Goal: Task Accomplishment & Management: Manage account settings

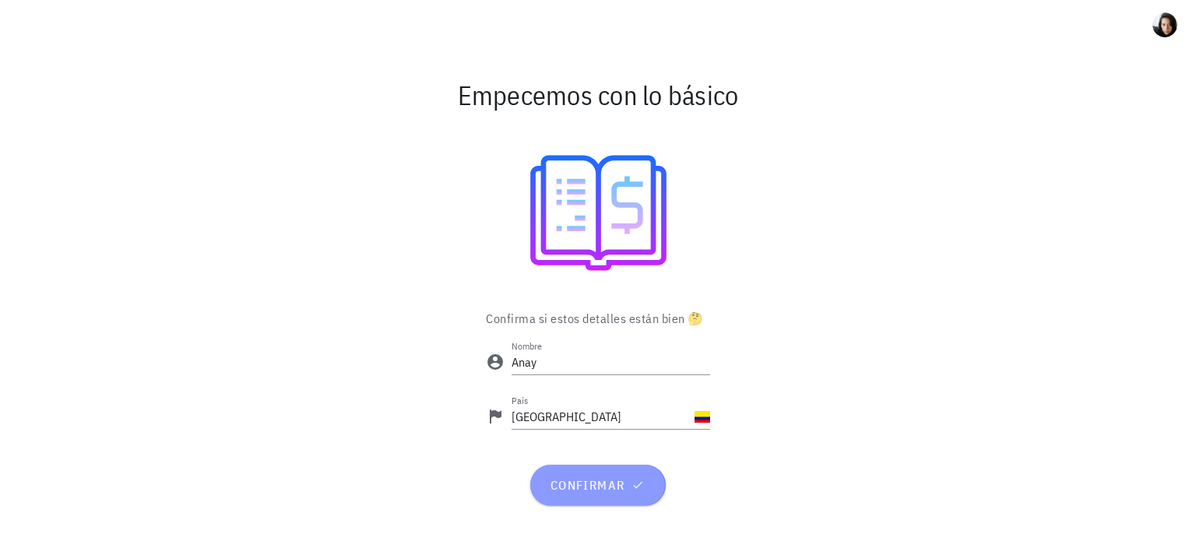
click at [595, 491] on span "confirmar" at bounding box center [597, 485] width 97 height 16
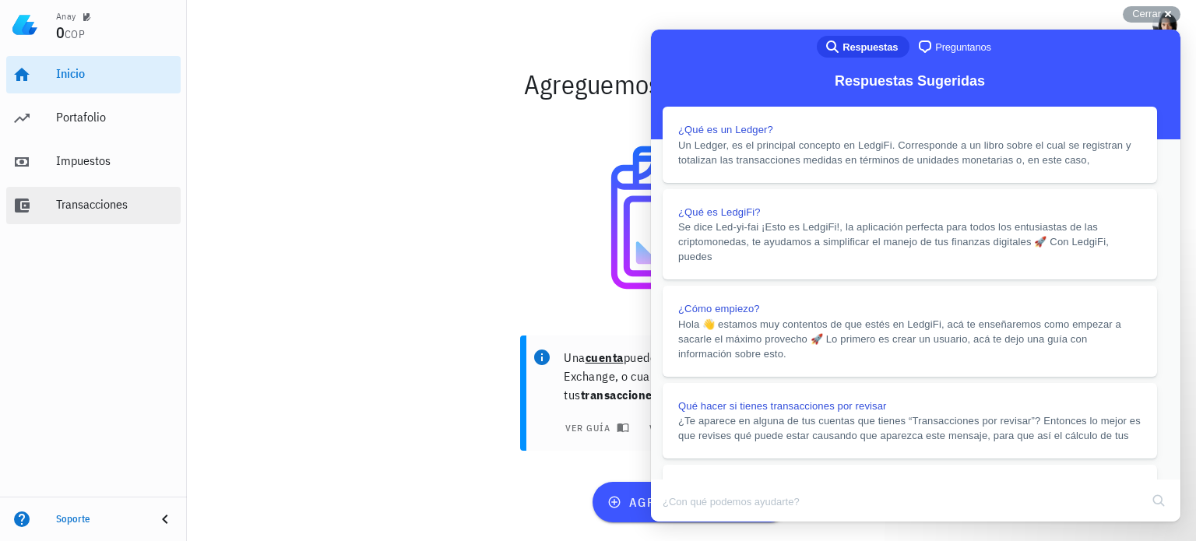
click at [154, 202] on div "Transacciones" at bounding box center [115, 204] width 118 height 15
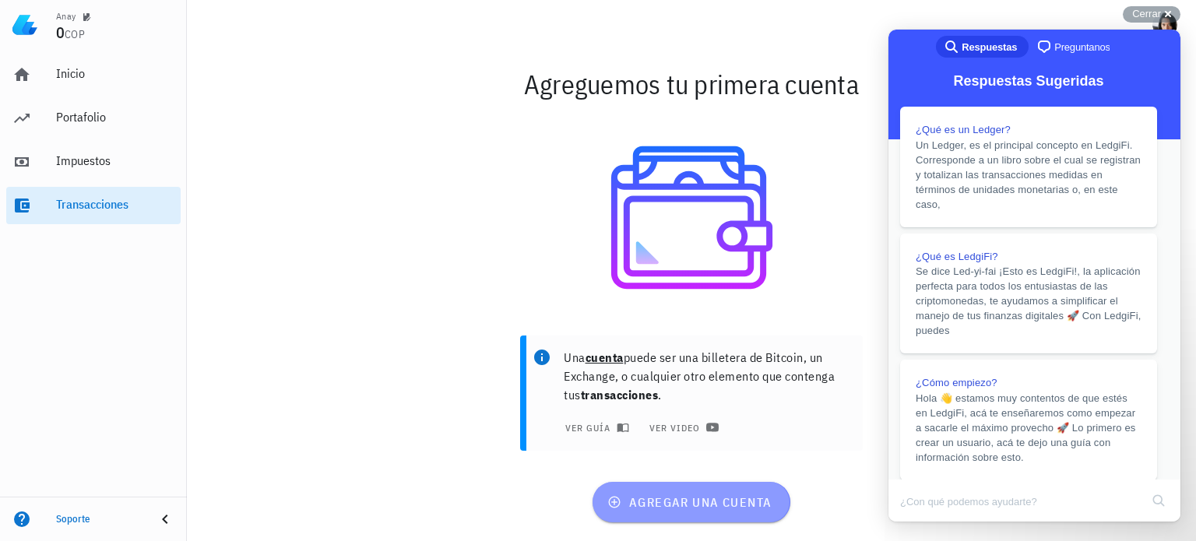
click at [706, 508] on span "agregar una cuenta" at bounding box center [690, 502] width 161 height 16
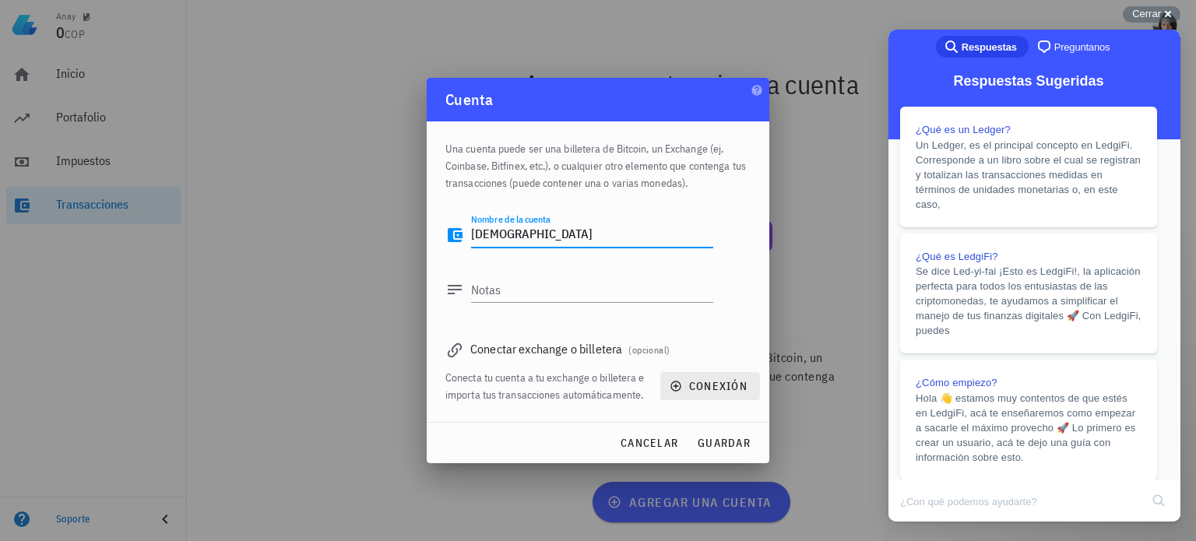
type textarea "buda"
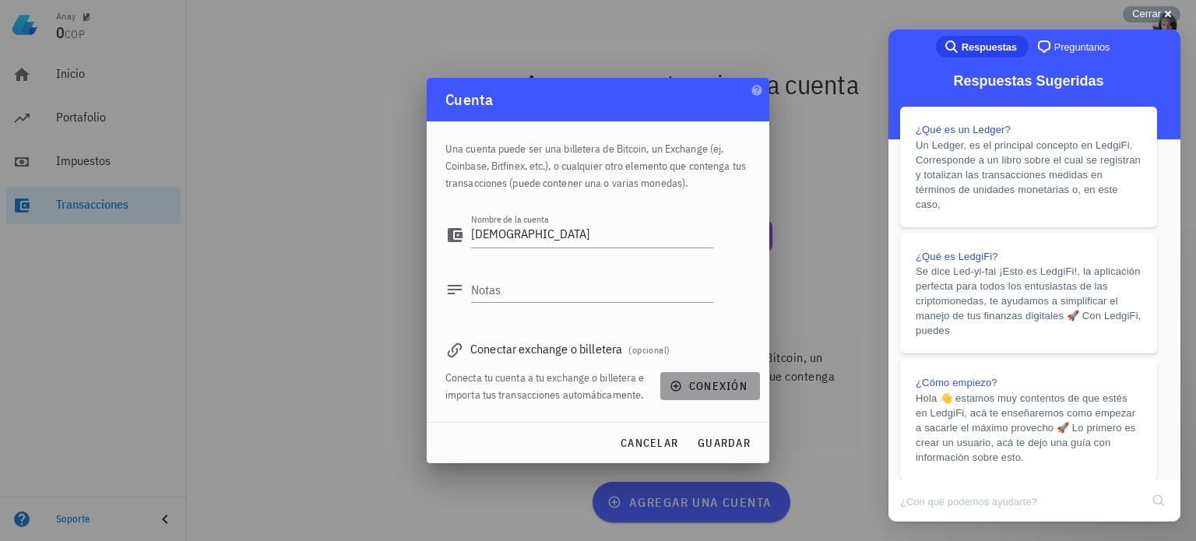
click at [722, 385] on span "conexión" at bounding box center [710, 386] width 75 height 14
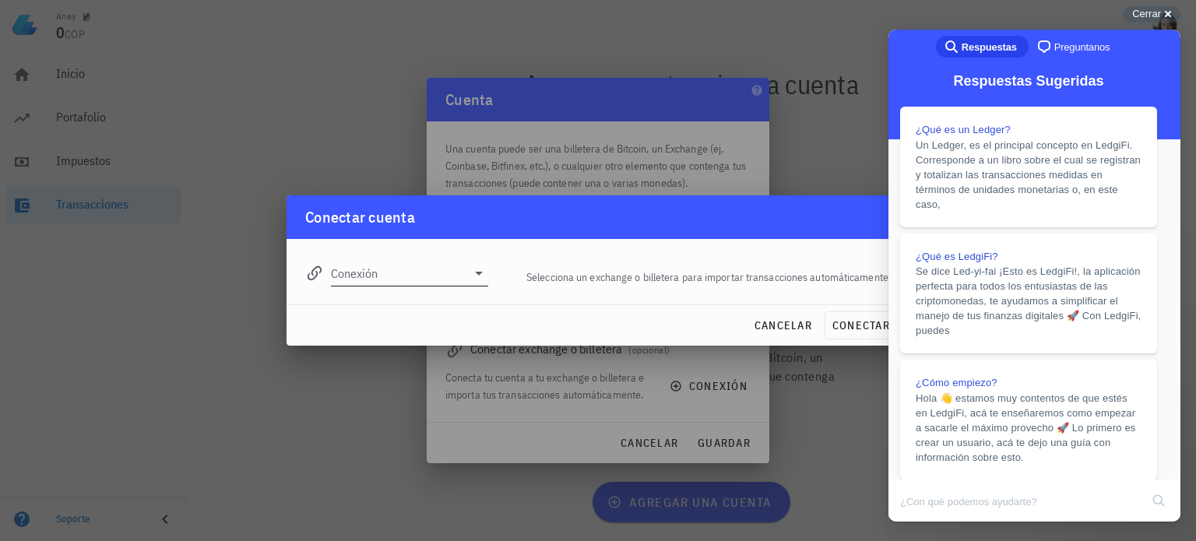
click at [480, 273] on icon at bounding box center [479, 274] width 8 height 4
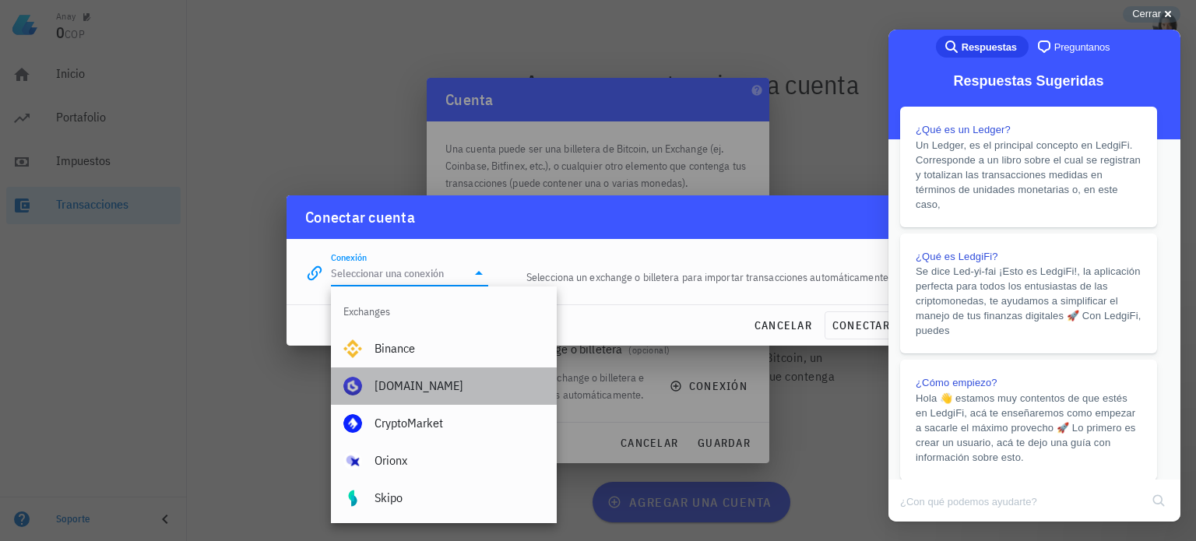
click at [420, 388] on div "[DOMAIN_NAME]" at bounding box center [459, 385] width 170 height 15
type input "[DOMAIN_NAME]"
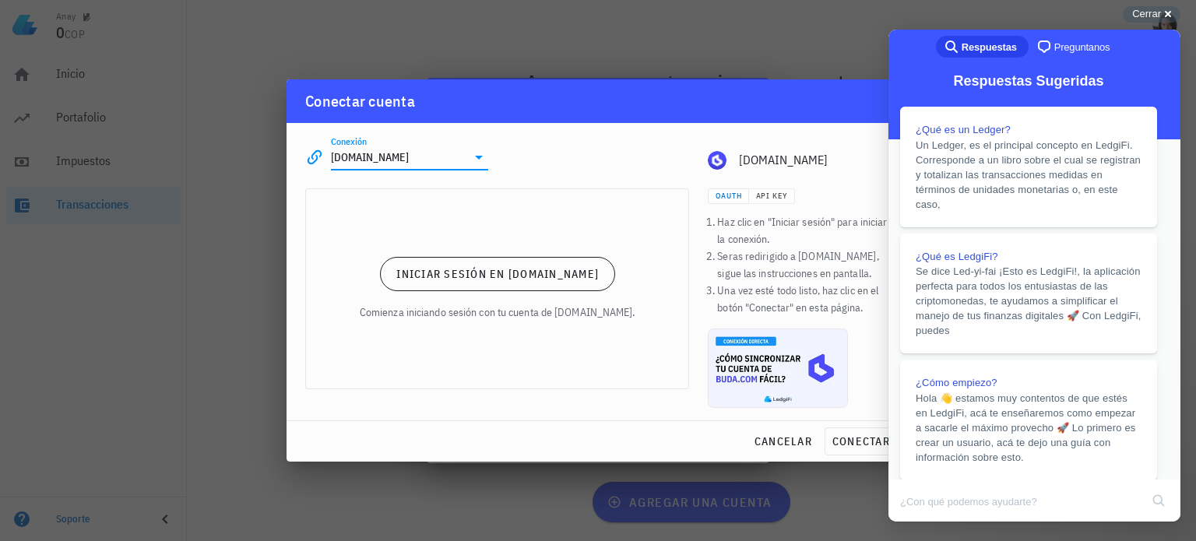
drag, startPoint x: 560, startPoint y: 99, endPoint x: 552, endPoint y: 98, distance: 7.8
click at [552, 98] on div "Conectar cuenta" at bounding box center [598, 101] width 623 height 44
drag, startPoint x: 607, startPoint y: 121, endPoint x: 413, endPoint y: 132, distance: 194.9
click at [413, 132] on div "Conexión Buda.com editar Buda.com" at bounding box center [598, 151] width 604 height 56
drag, startPoint x: 760, startPoint y: 105, endPoint x: 710, endPoint y: 118, distance: 51.4
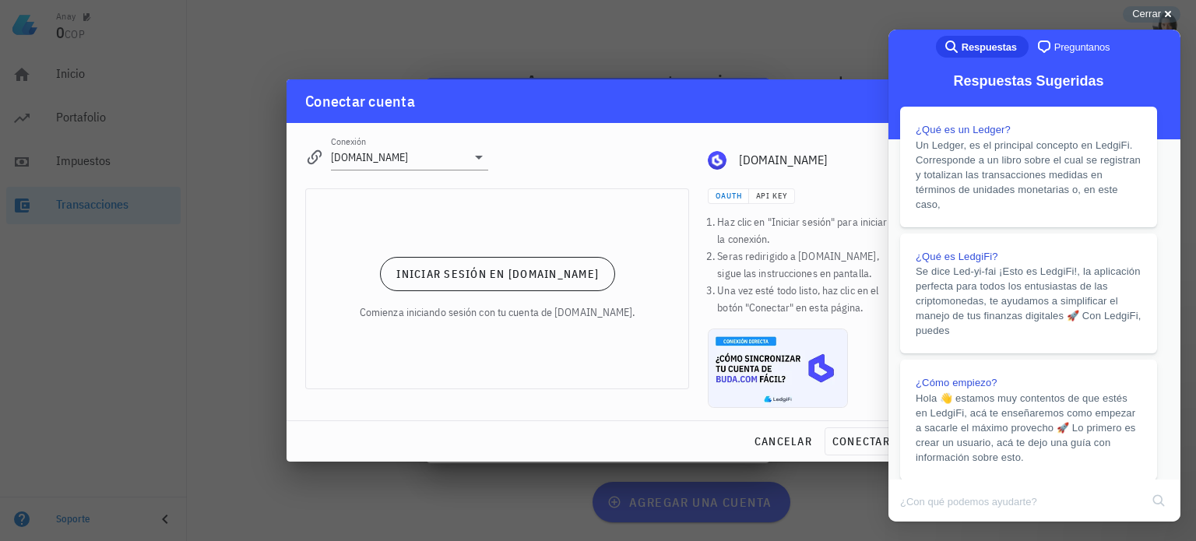
click at [716, 114] on div "Conectar cuenta" at bounding box center [598, 101] width 623 height 44
click at [793, 444] on span "cancelar" at bounding box center [783, 441] width 58 height 14
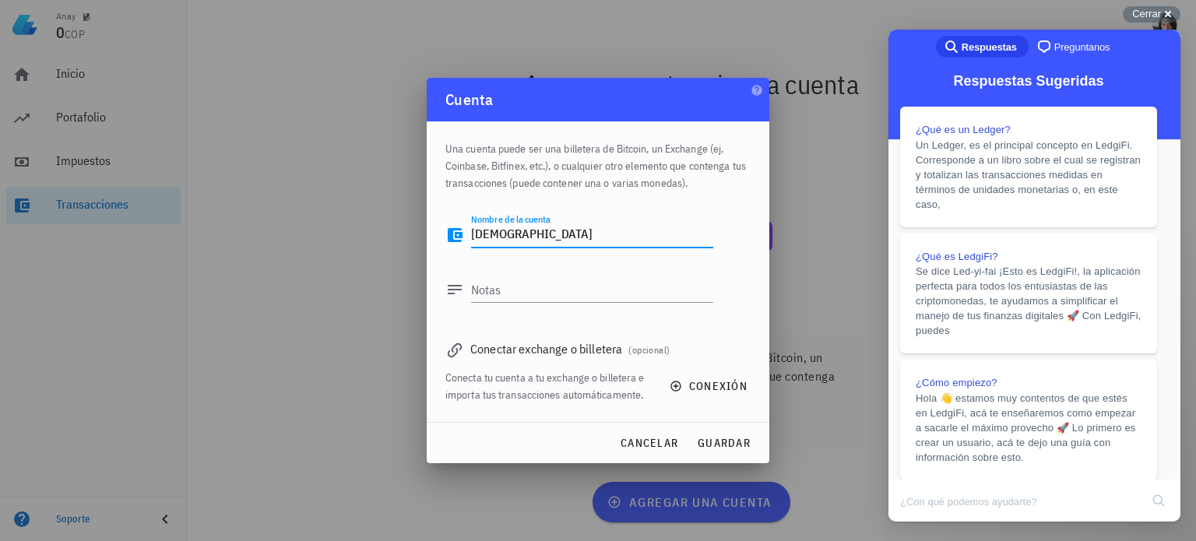
click at [501, 232] on textarea "buda" at bounding box center [592, 235] width 242 height 25
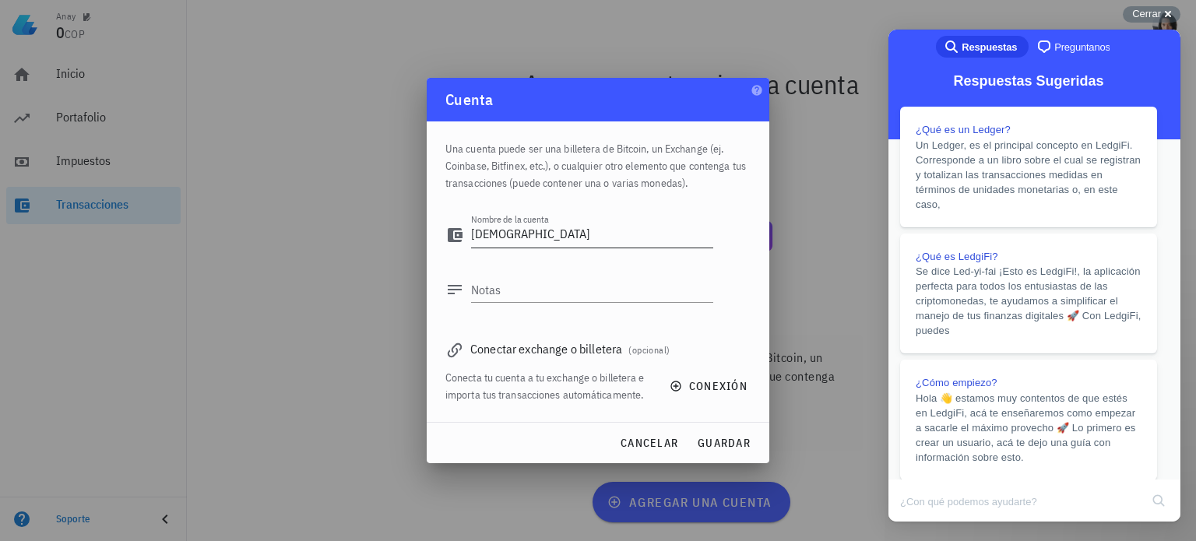
click at [524, 233] on textarea "buda" at bounding box center [592, 235] width 242 height 25
type textarea "b"
type textarea "[DOMAIN_NAME]"
click at [473, 301] on textarea "Notas" at bounding box center [592, 289] width 242 height 25
type textarea "Cliptomonedas"
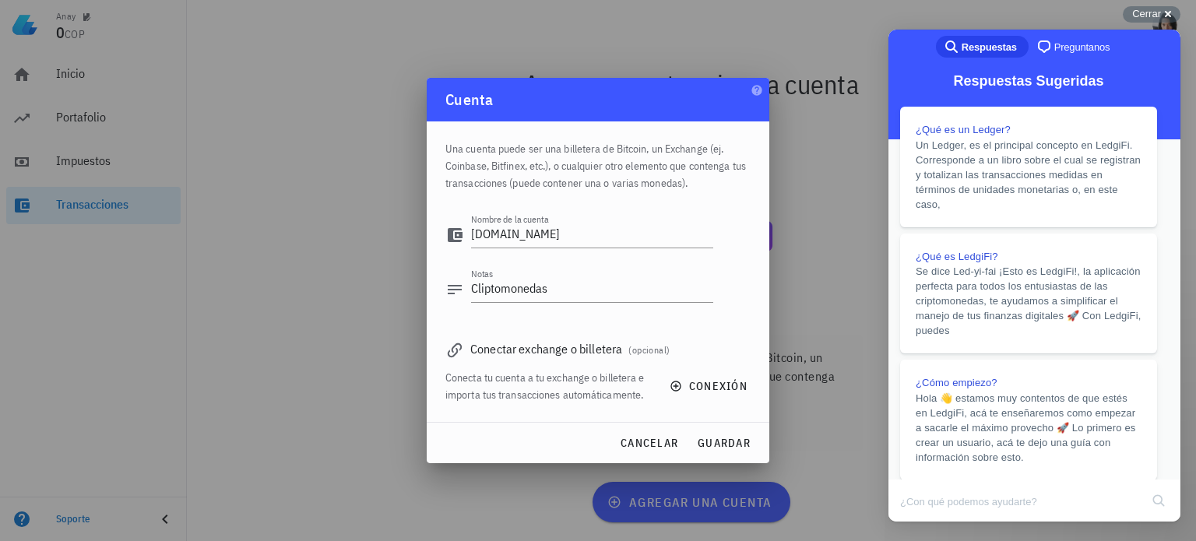
click at [604, 348] on div "Conectar exchange o billetera (opcional)" at bounding box center [597, 349] width 305 height 22
click at [721, 448] on span "guardar" at bounding box center [724, 443] width 54 height 14
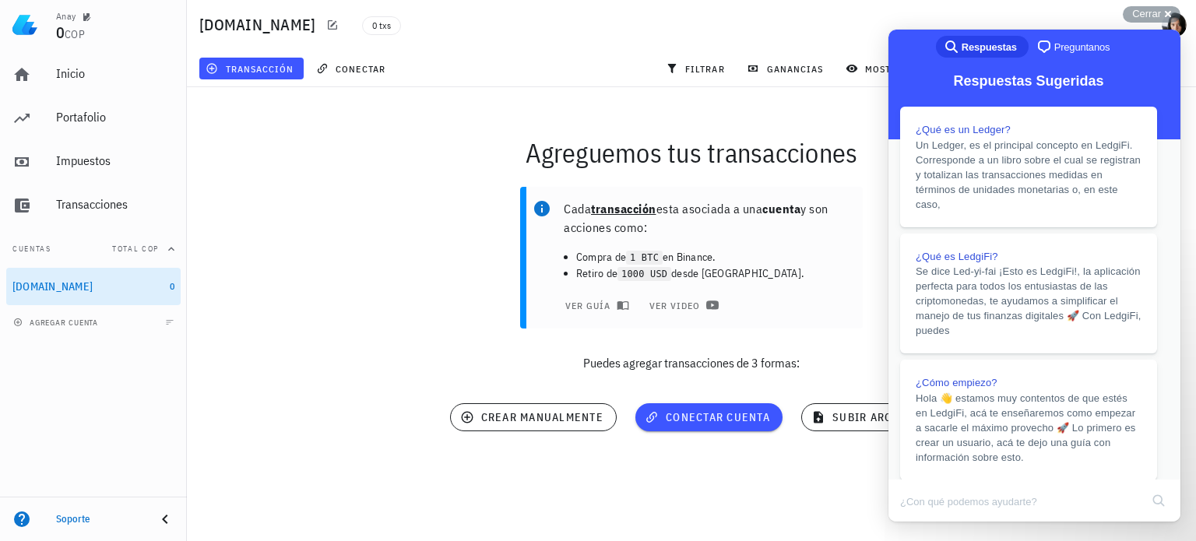
click at [476, 36] on div "0 txs" at bounding box center [570, 24] width 434 height 39
click at [917, 522] on button "Close" at bounding box center [903, 532] width 28 height 20
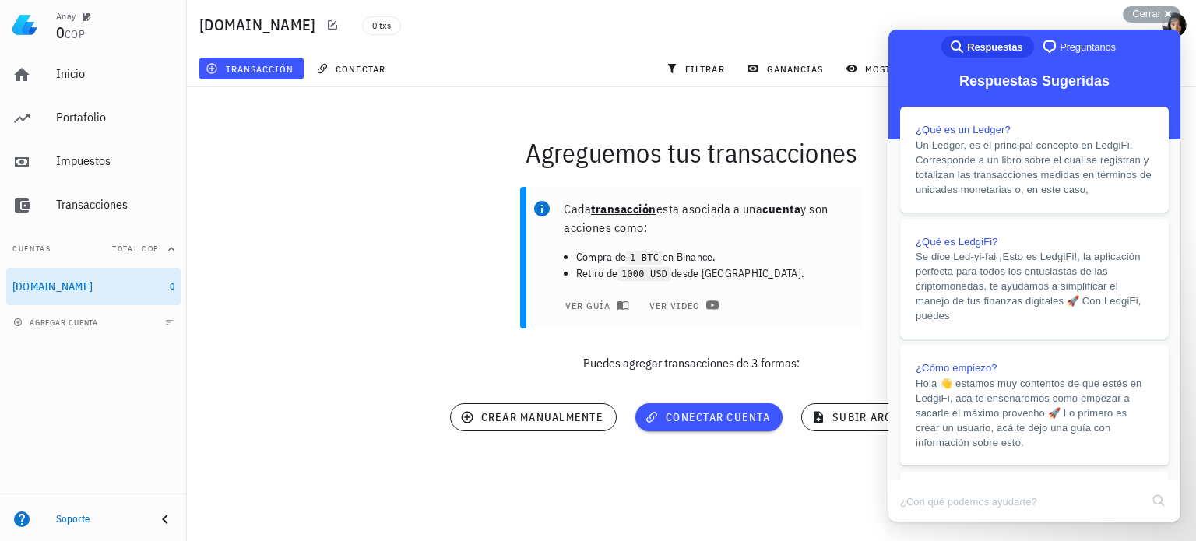
click at [779, 40] on div "Buda.com 0 txs" at bounding box center [691, 25] width 1009 height 50
click at [1162, 16] on div "Cerrar cross-small" at bounding box center [1152, 14] width 58 height 16
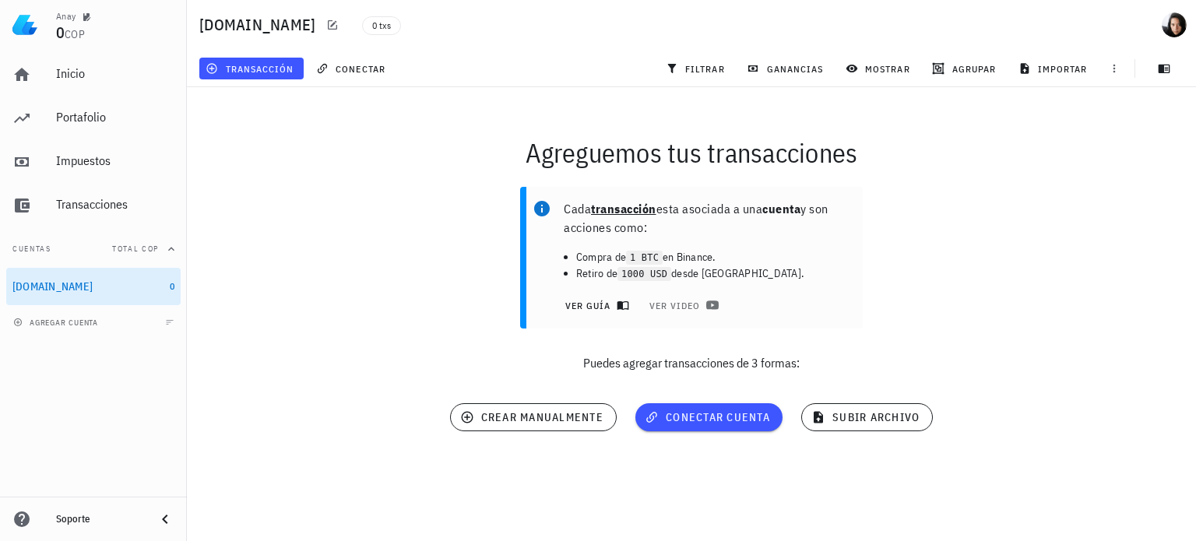
click at [585, 307] on span "ver guía" at bounding box center [595, 305] width 62 height 12
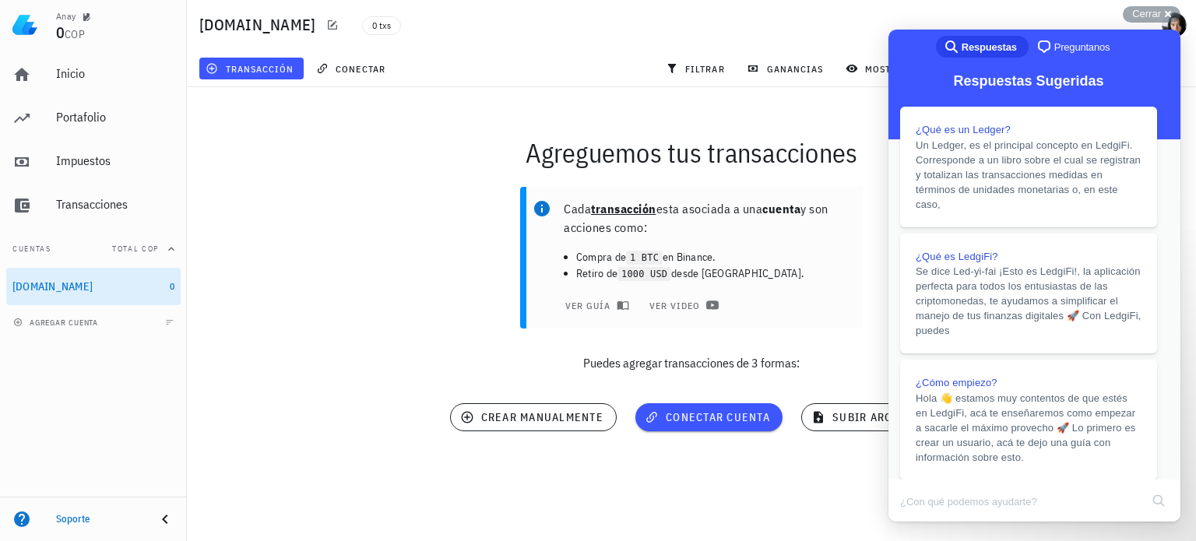
click at [917, 522] on button "Close" at bounding box center [903, 532] width 28 height 20
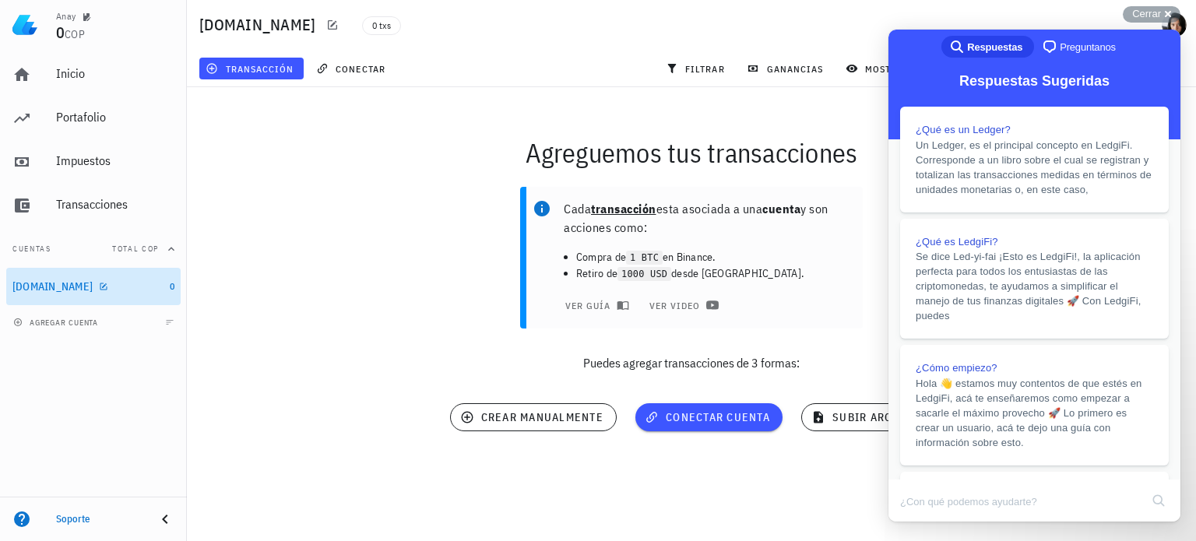
click at [37, 287] on div "[DOMAIN_NAME]" at bounding box center [52, 286] width 80 height 13
click at [1151, 12] on span "Cerrar" at bounding box center [1146, 14] width 29 height 12
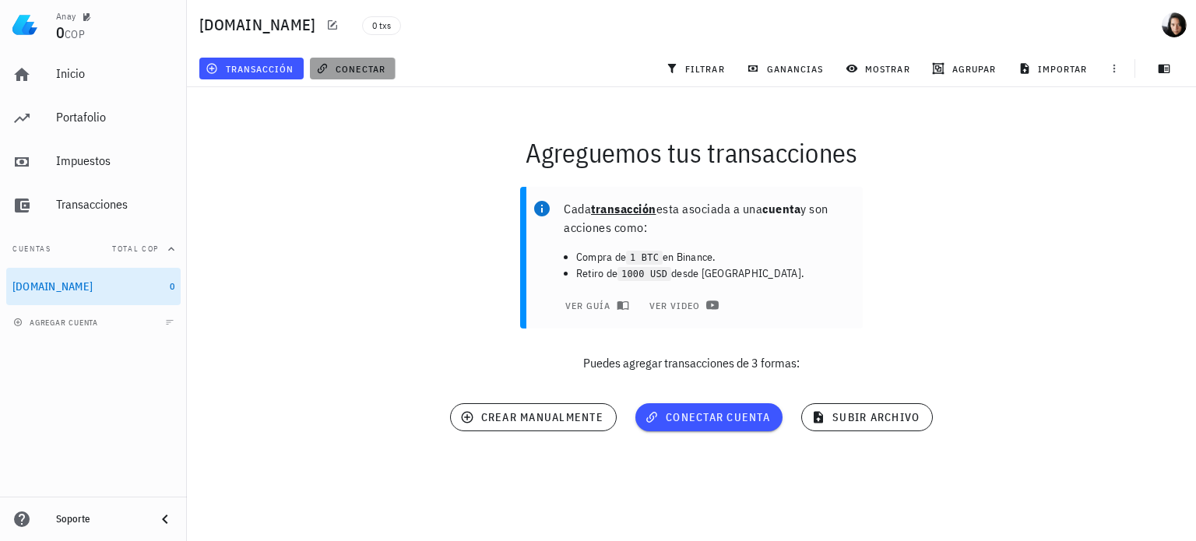
click at [358, 68] on span "conectar" at bounding box center [352, 68] width 66 height 12
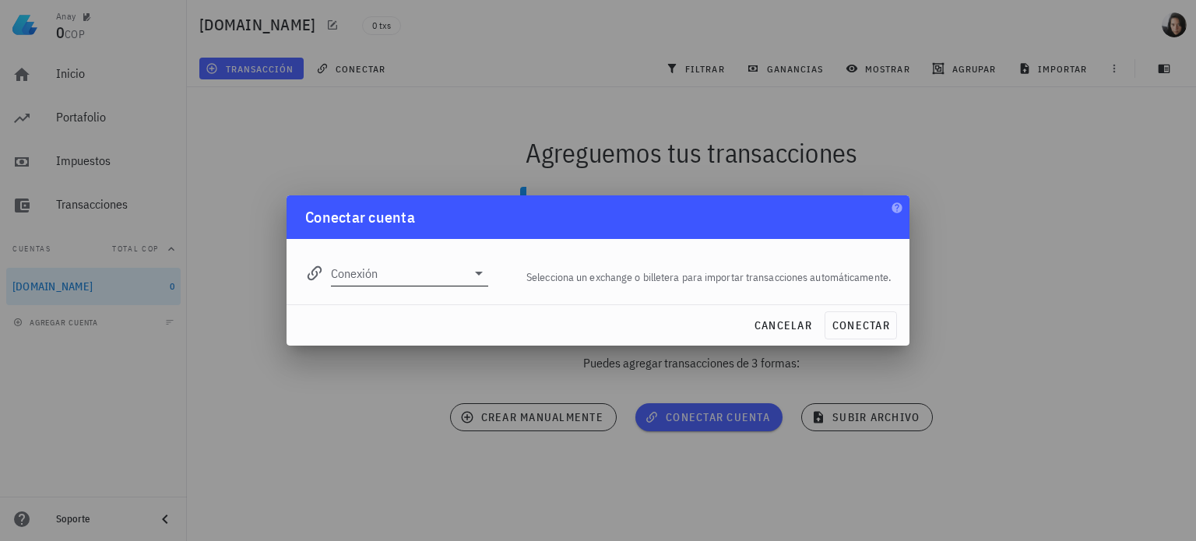
click at [477, 270] on icon at bounding box center [478, 273] width 19 height 19
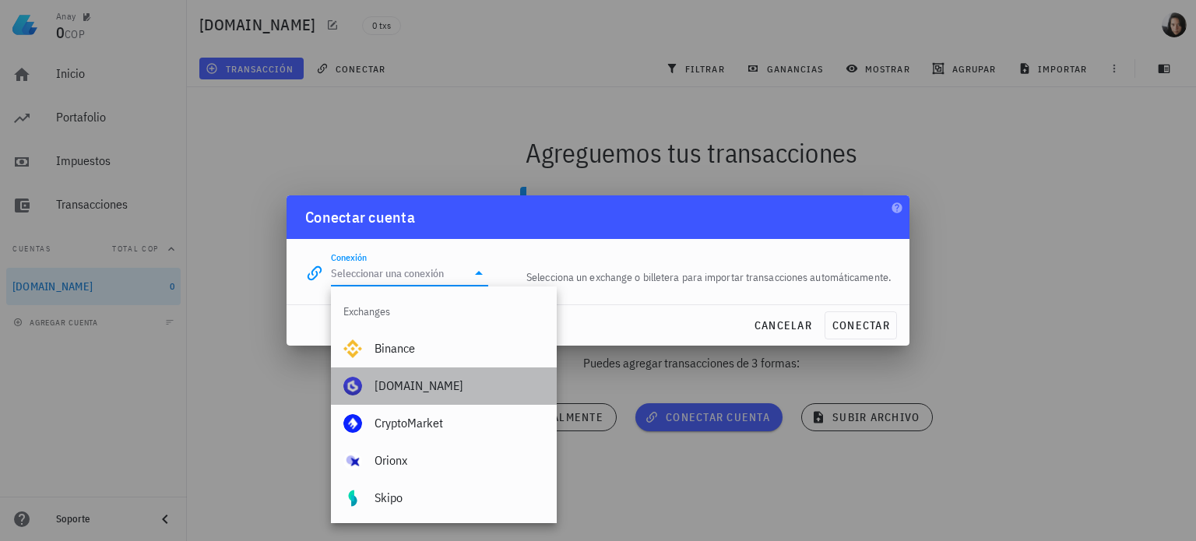
drag, startPoint x: 416, startPoint y: 388, endPoint x: 1043, endPoint y: 371, distance: 627.7
click at [416, 387] on div "[DOMAIN_NAME]" at bounding box center [459, 385] width 170 height 15
type input "[DOMAIN_NAME]"
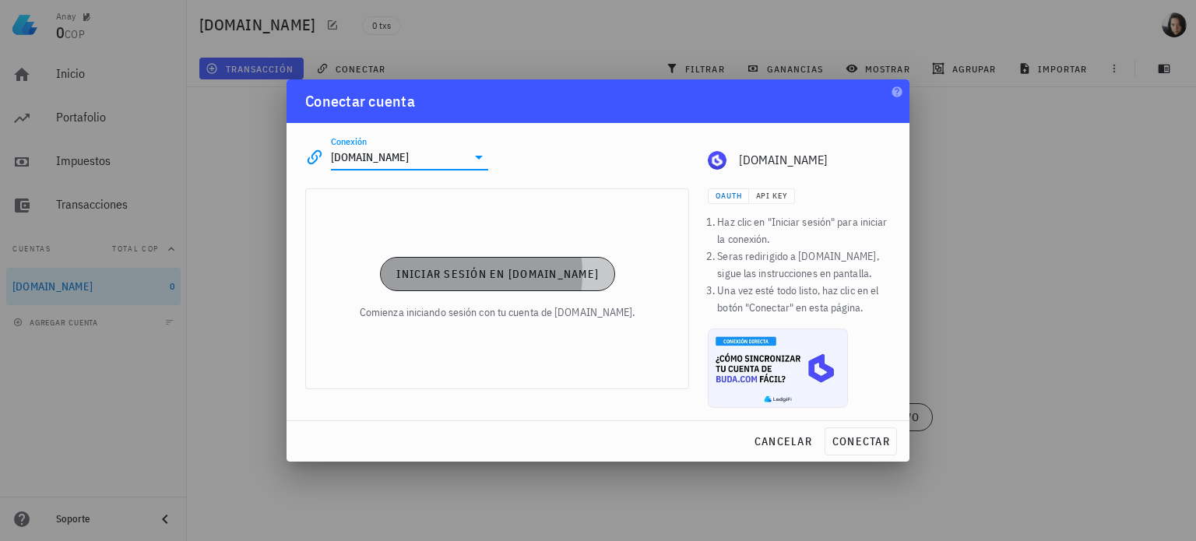
click at [479, 275] on span "Iniciar sesión en Buda.com" at bounding box center [496, 274] width 203 height 14
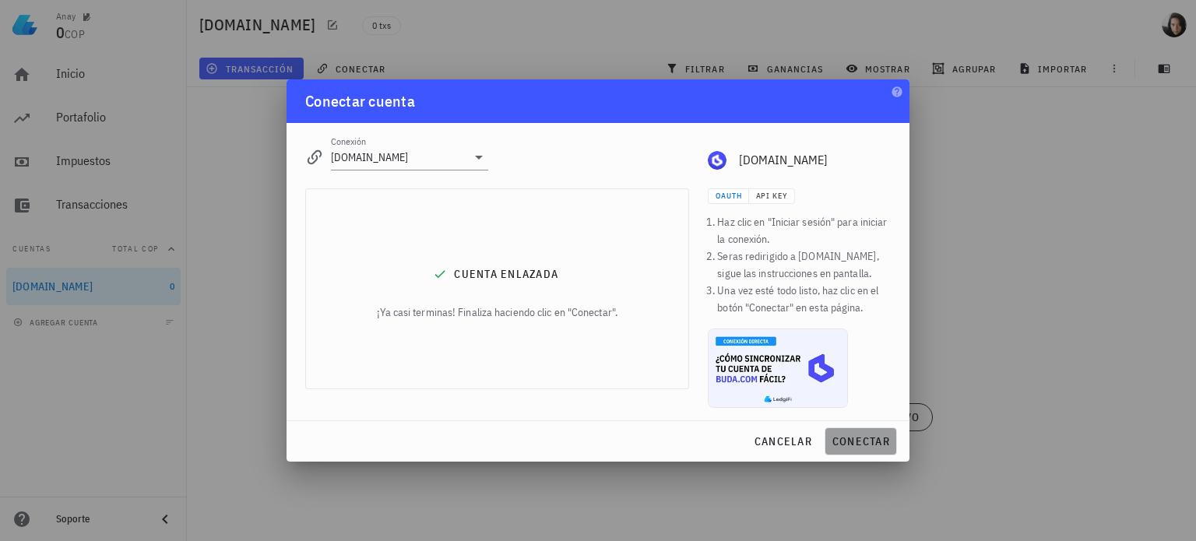
click at [882, 445] on span "conectar" at bounding box center [860, 441] width 58 height 14
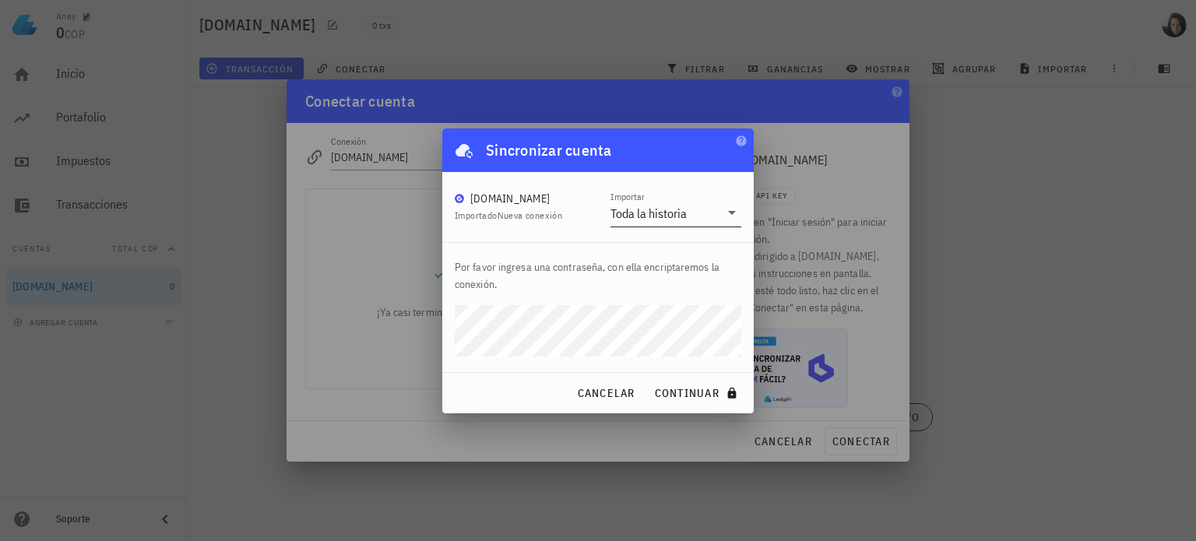
click at [732, 205] on icon at bounding box center [731, 212] width 19 height 19
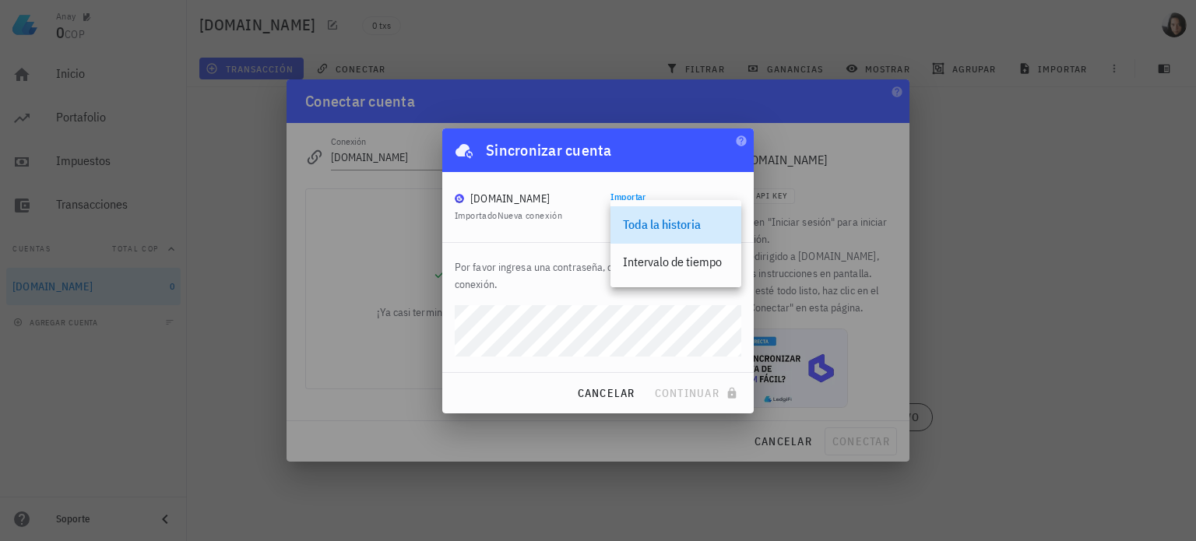
click at [663, 226] on div "Toda la historia" at bounding box center [676, 224] width 106 height 15
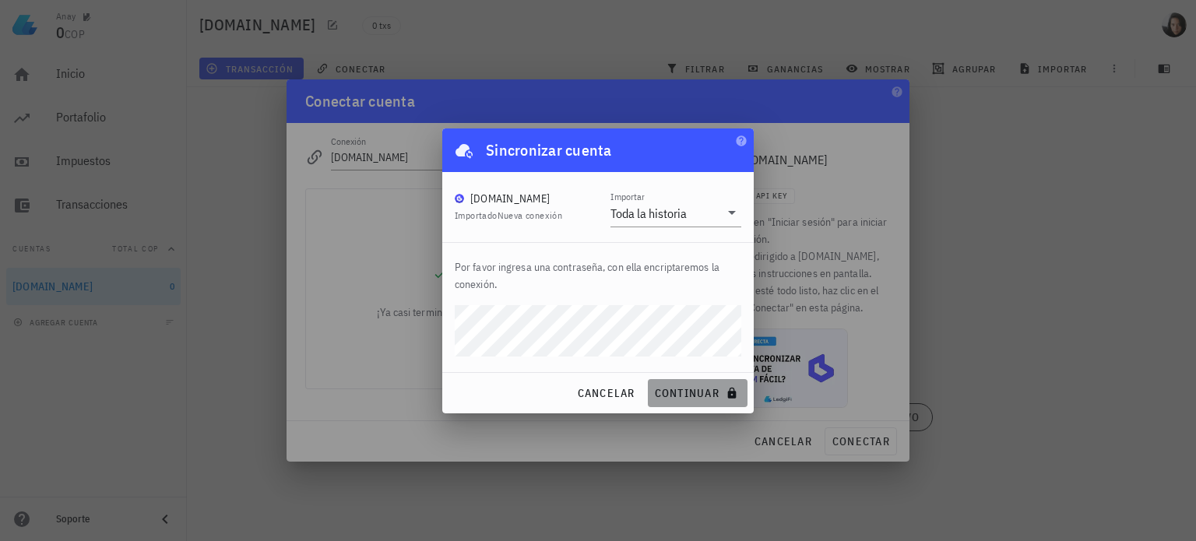
click at [676, 390] on span "continuar" at bounding box center [697, 393] width 87 height 14
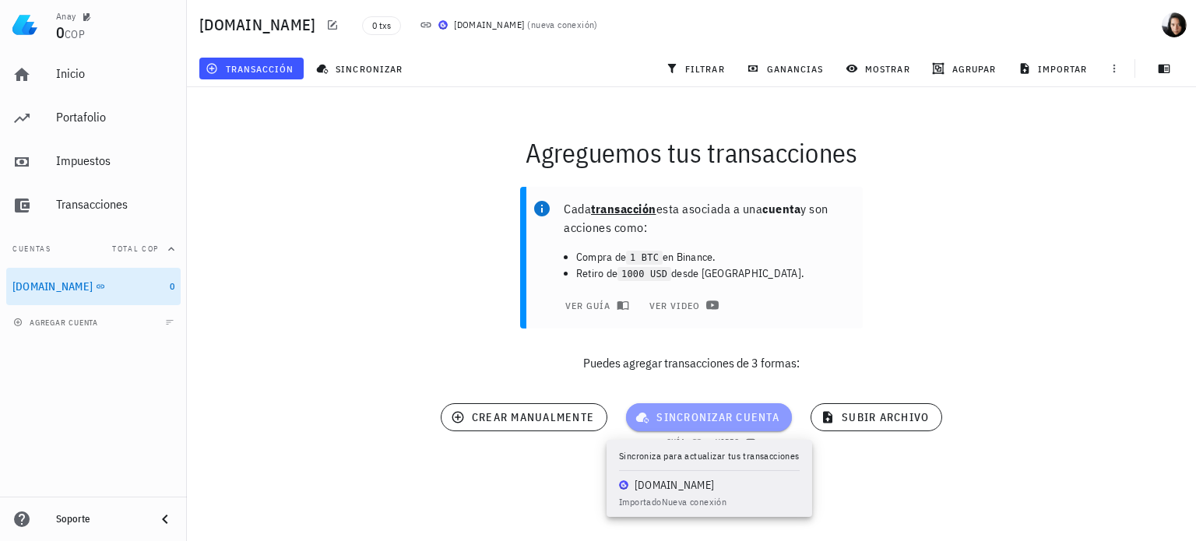
click at [707, 415] on span "sincronizar cuenta" at bounding box center [708, 417] width 141 height 14
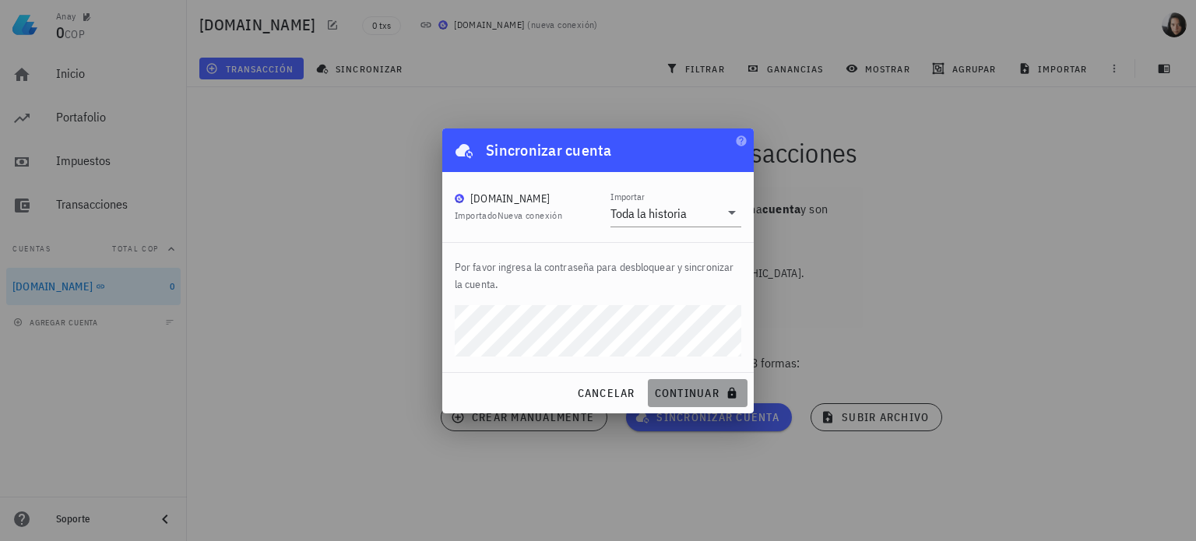
click at [701, 389] on span "continuar" at bounding box center [697, 393] width 87 height 14
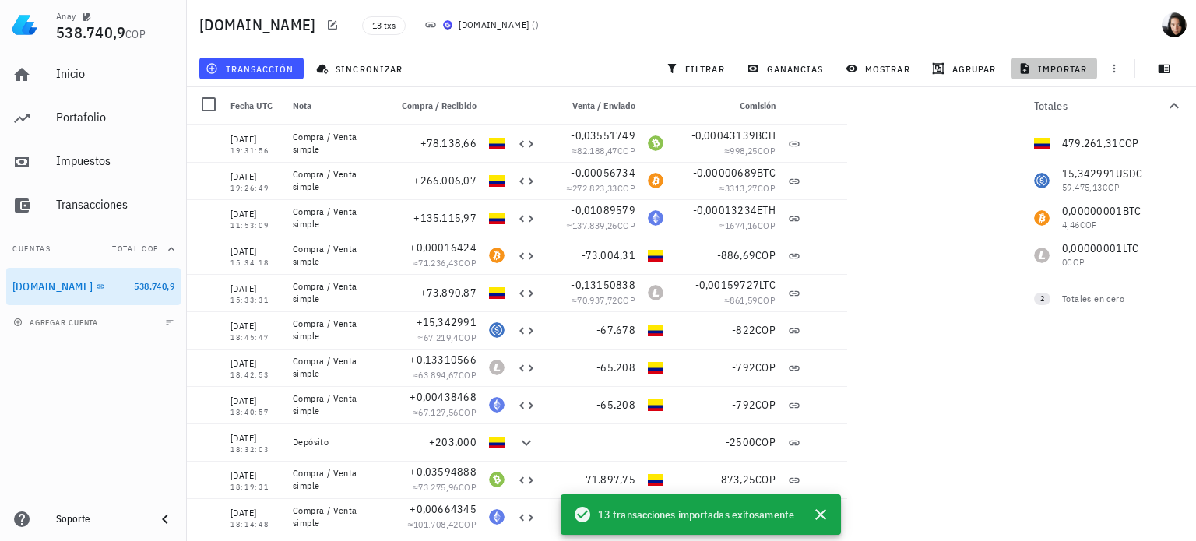
click at [1063, 68] on span "importar" at bounding box center [1054, 68] width 66 height 12
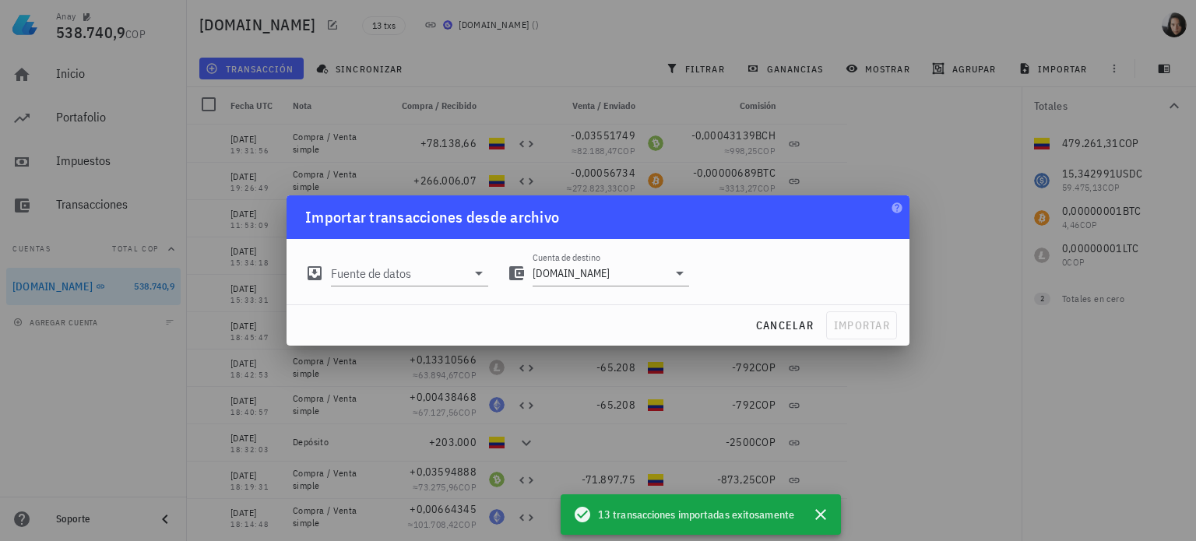
click at [984, 392] on div at bounding box center [598, 270] width 1196 height 541
click at [794, 329] on span "cancelar" at bounding box center [784, 325] width 58 height 14
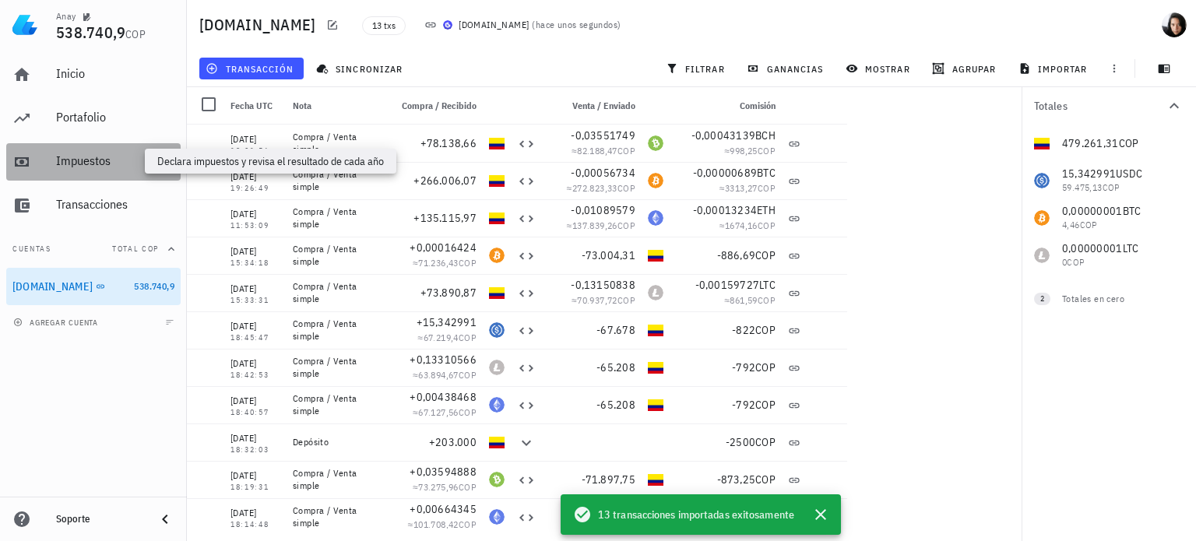
click at [69, 155] on div "Impuestos" at bounding box center [115, 160] width 118 height 15
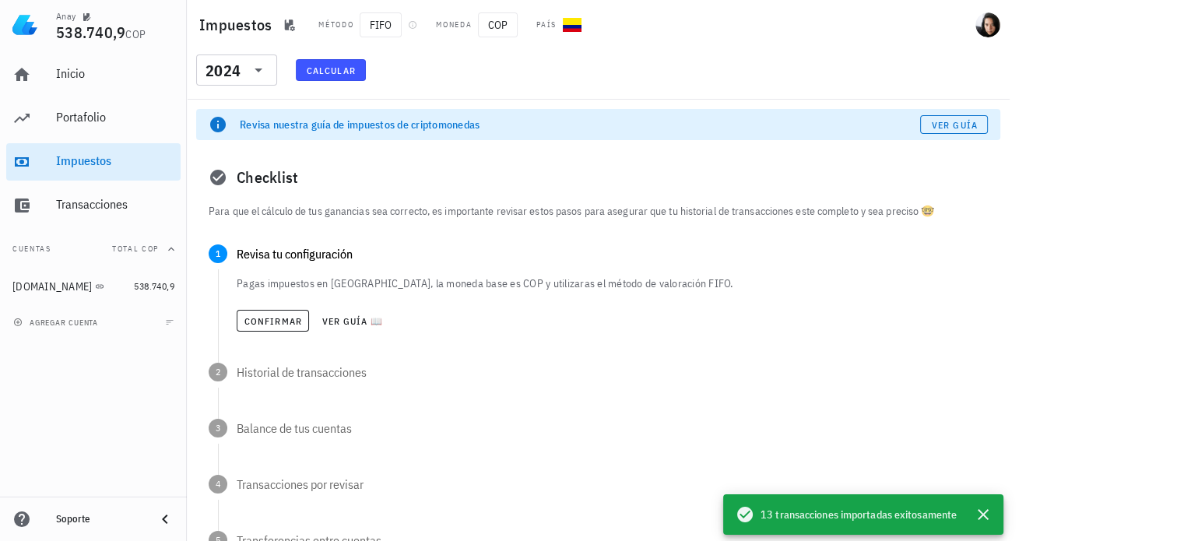
click at [322, 69] on span "Calcular" at bounding box center [331, 71] width 50 height 12
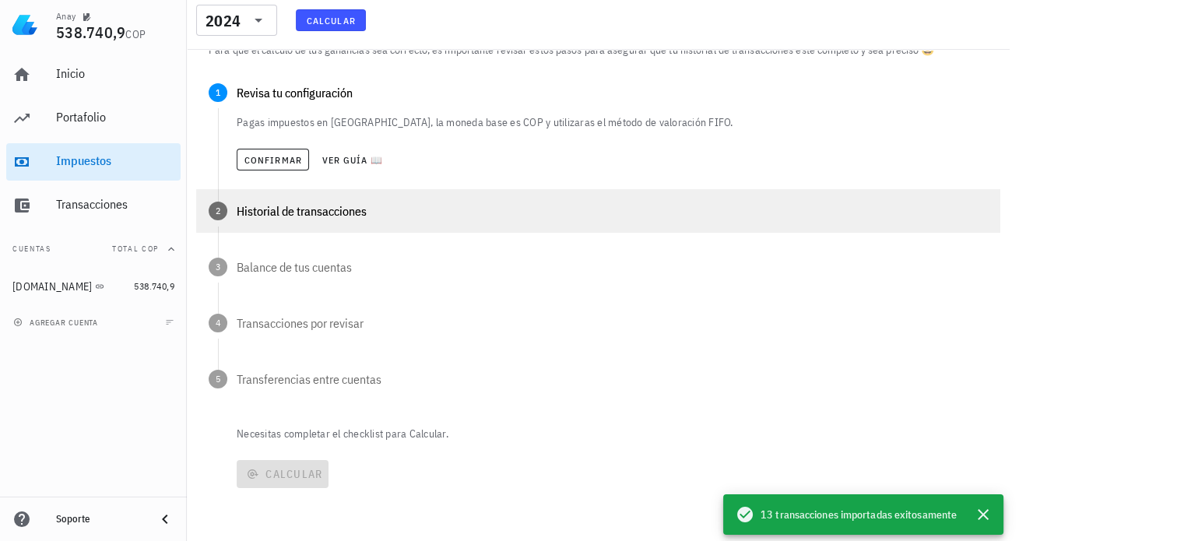
scroll to position [83, 0]
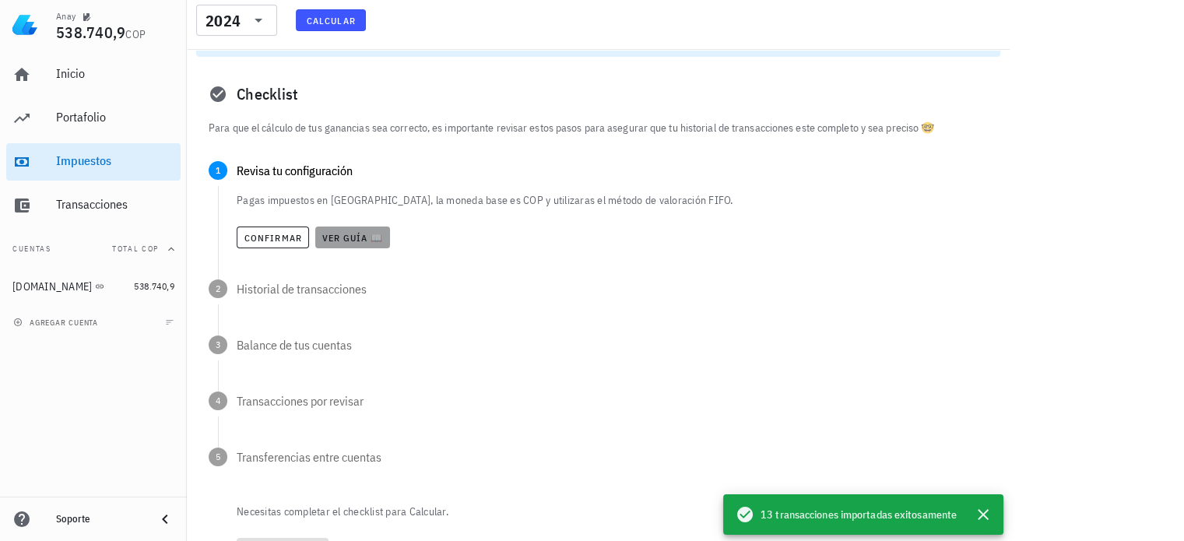
click at [331, 233] on span "Ver guía 📖" at bounding box center [353, 238] width 62 height 12
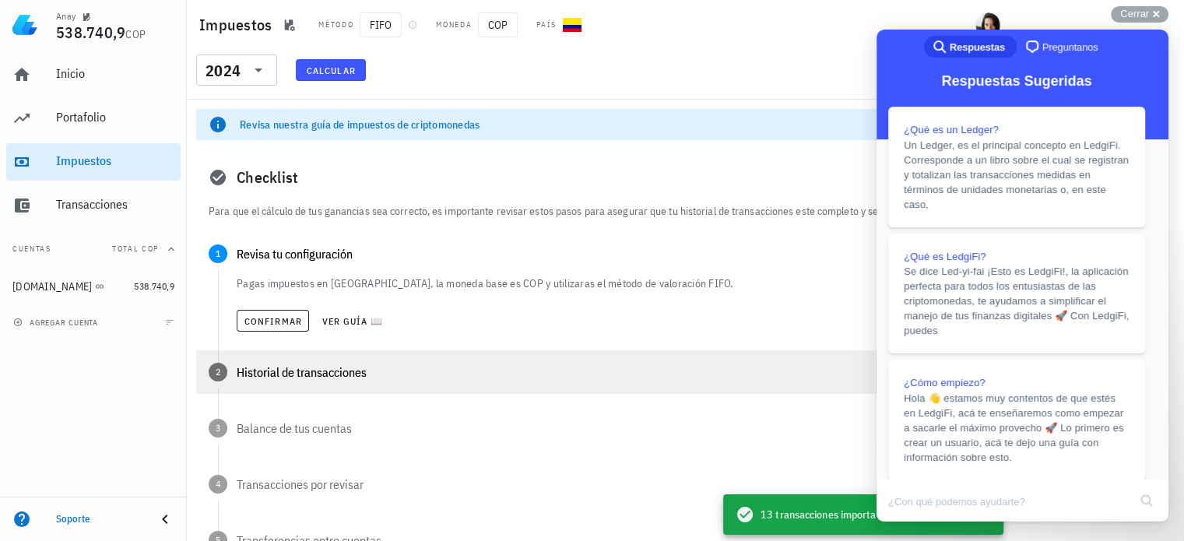
scroll to position [254, 0]
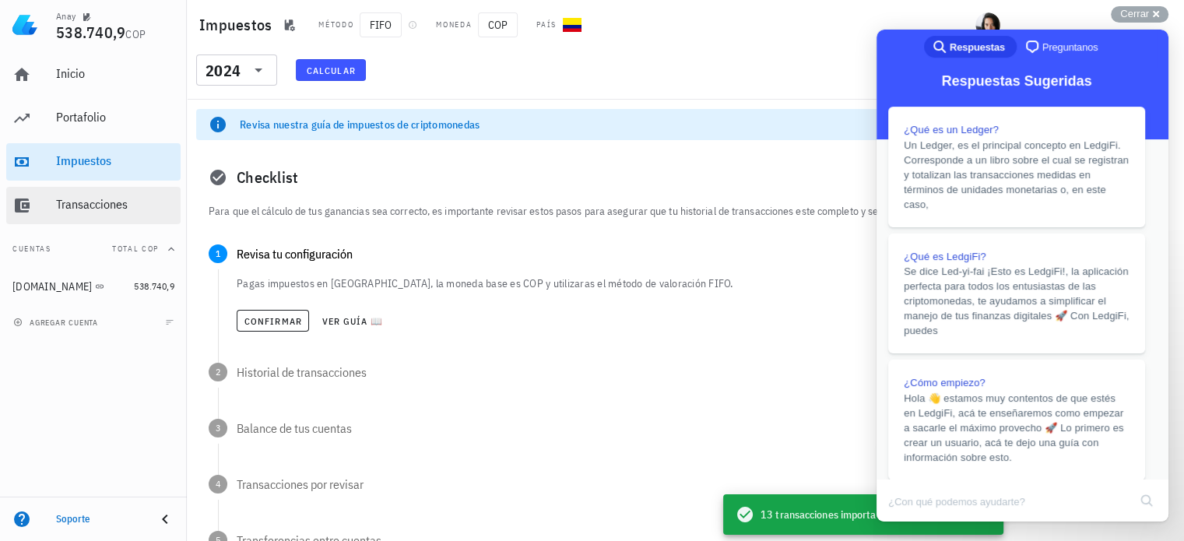
click at [87, 204] on div "Transacciones" at bounding box center [115, 204] width 118 height 15
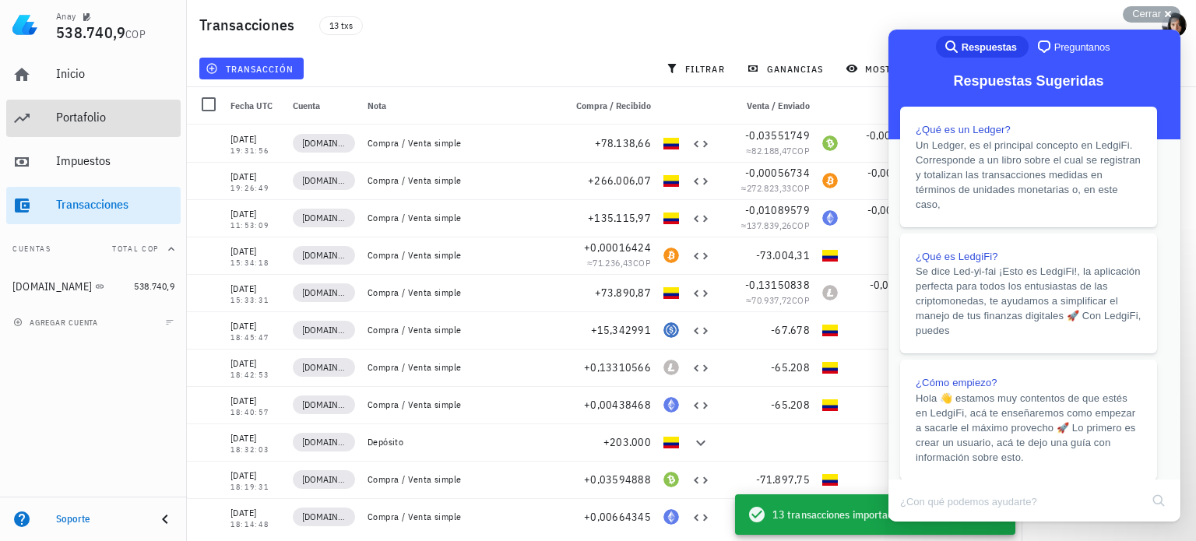
click at [72, 121] on div "Portafolio" at bounding box center [115, 117] width 118 height 15
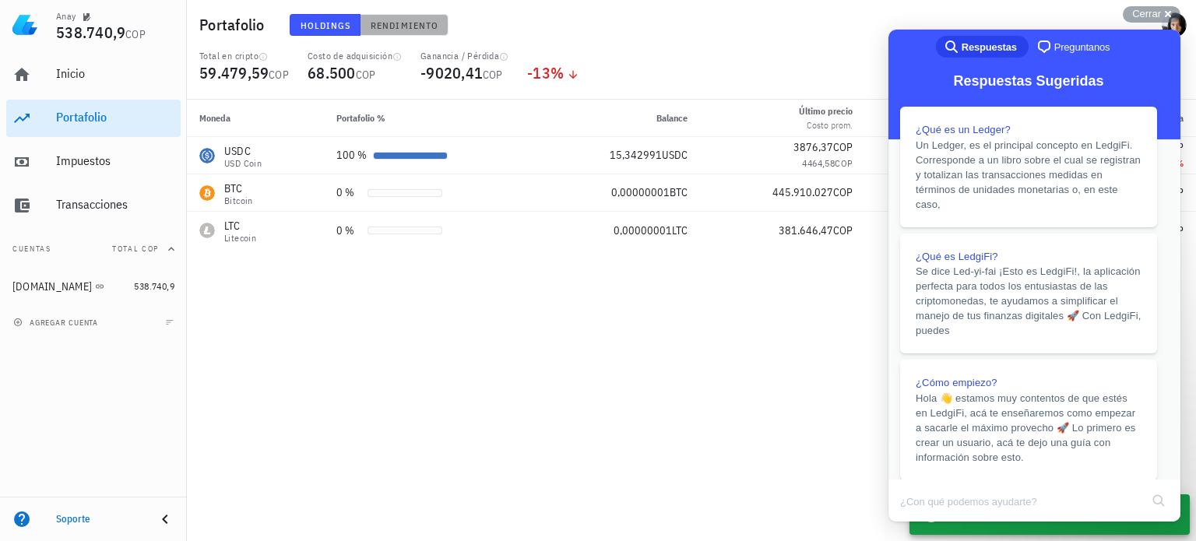
click at [392, 24] on span "Rendimiento" at bounding box center [404, 25] width 69 height 12
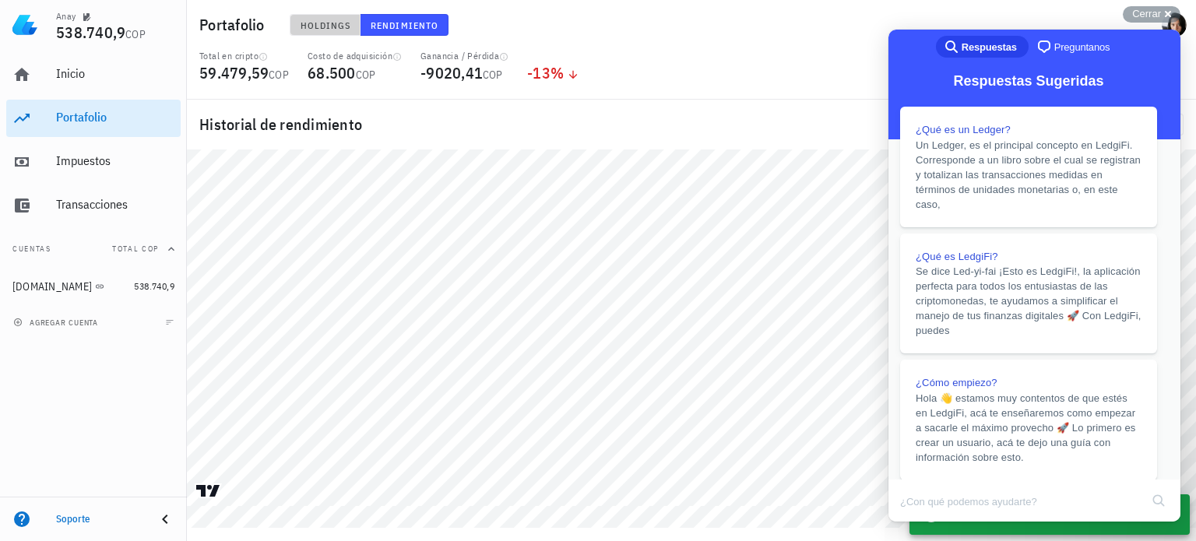
click at [318, 24] on span "Holdings" at bounding box center [325, 25] width 51 height 12
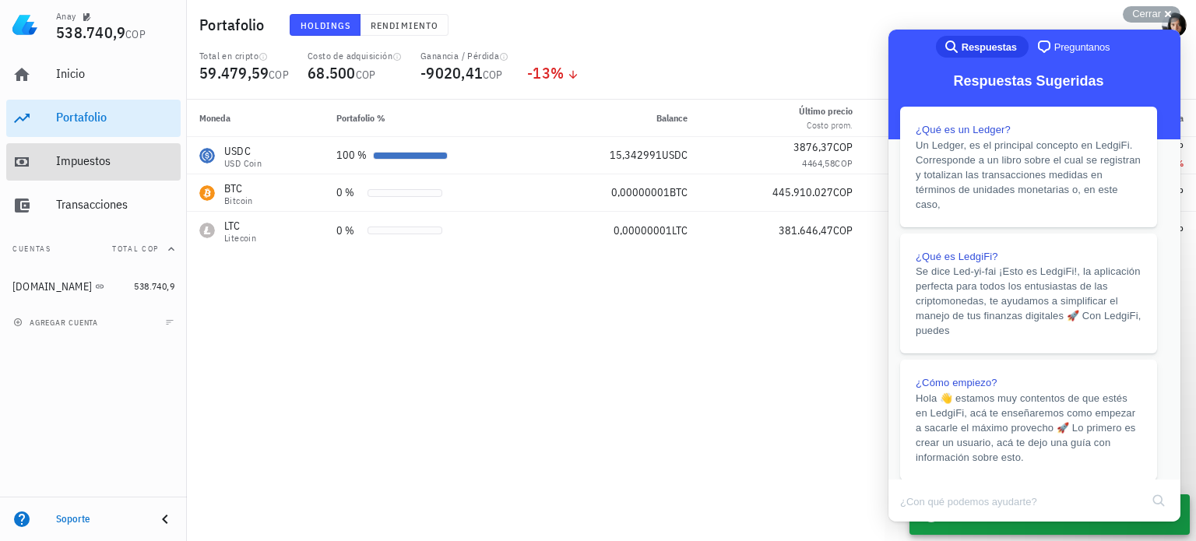
click at [67, 170] on div "Impuestos" at bounding box center [115, 161] width 118 height 35
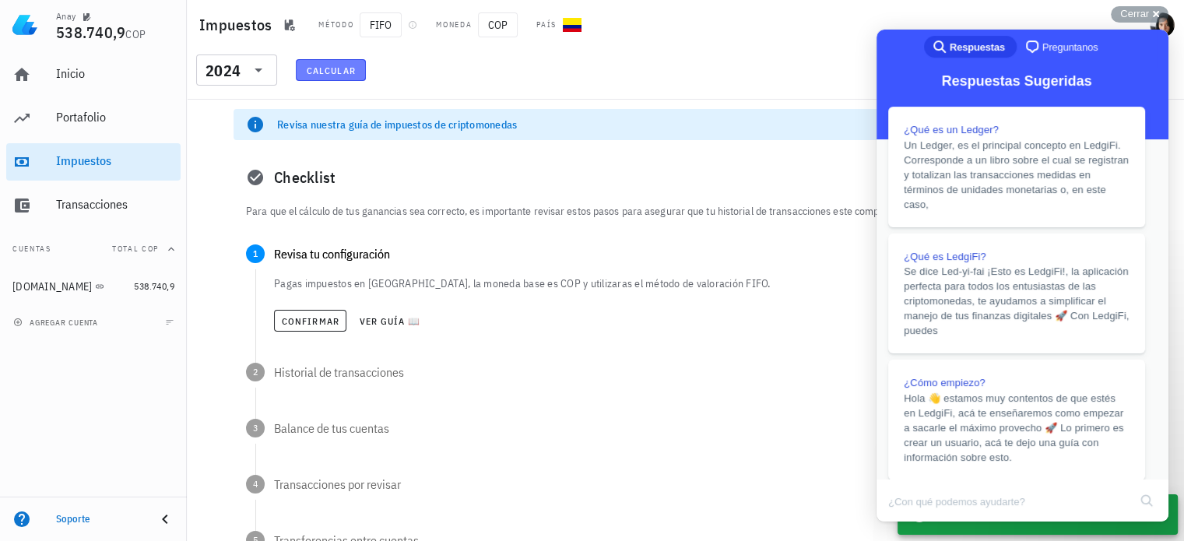
click at [322, 65] on span "Calcular" at bounding box center [331, 71] width 50 height 12
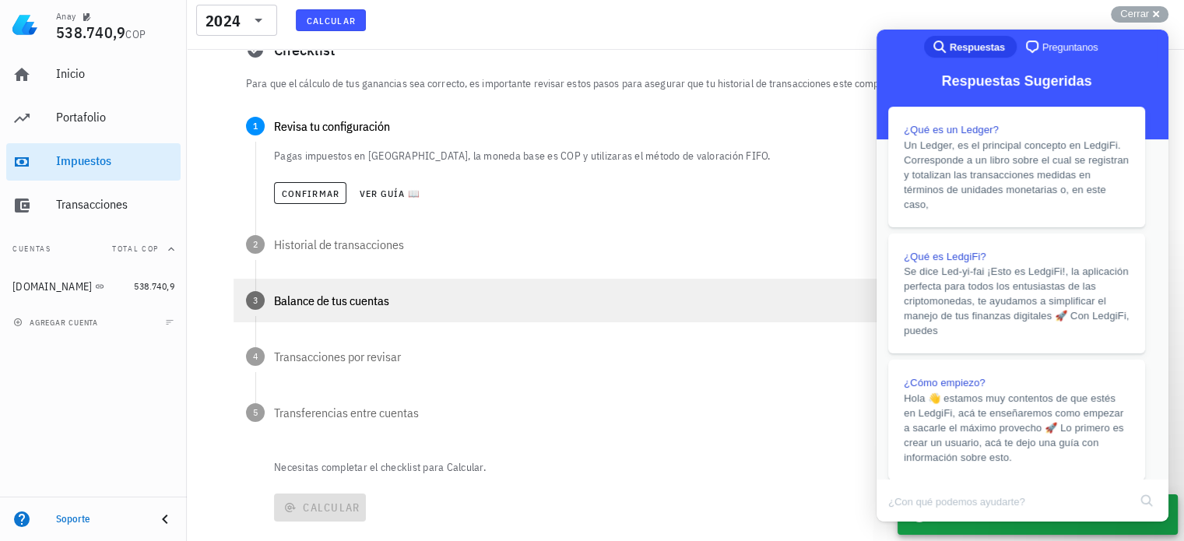
scroll to position [156, 0]
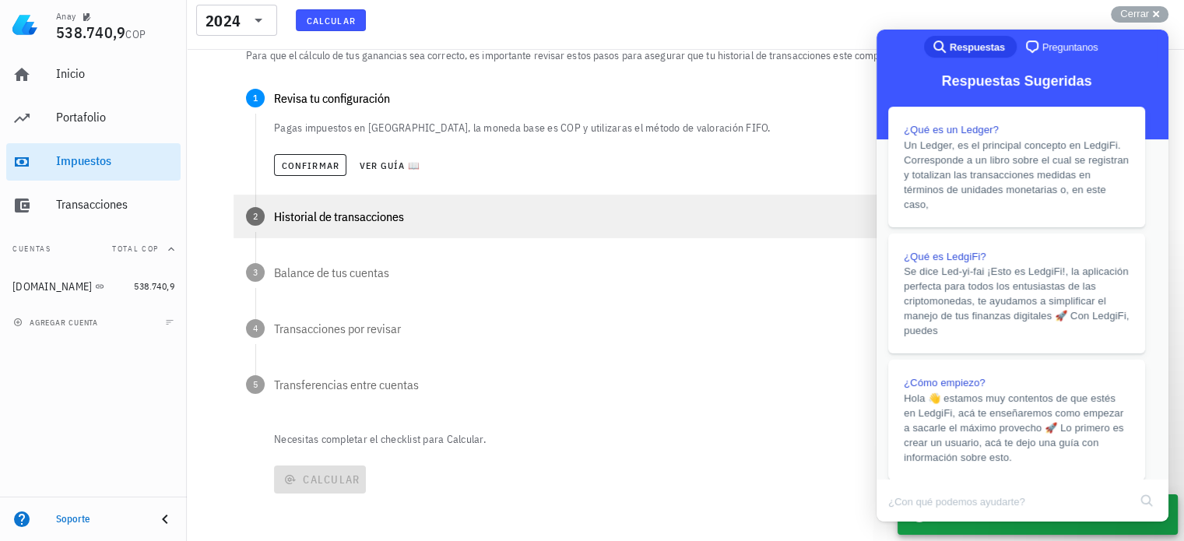
click at [325, 227] on div "2 Historial de transacciones" at bounding box center [686, 217] width 904 height 44
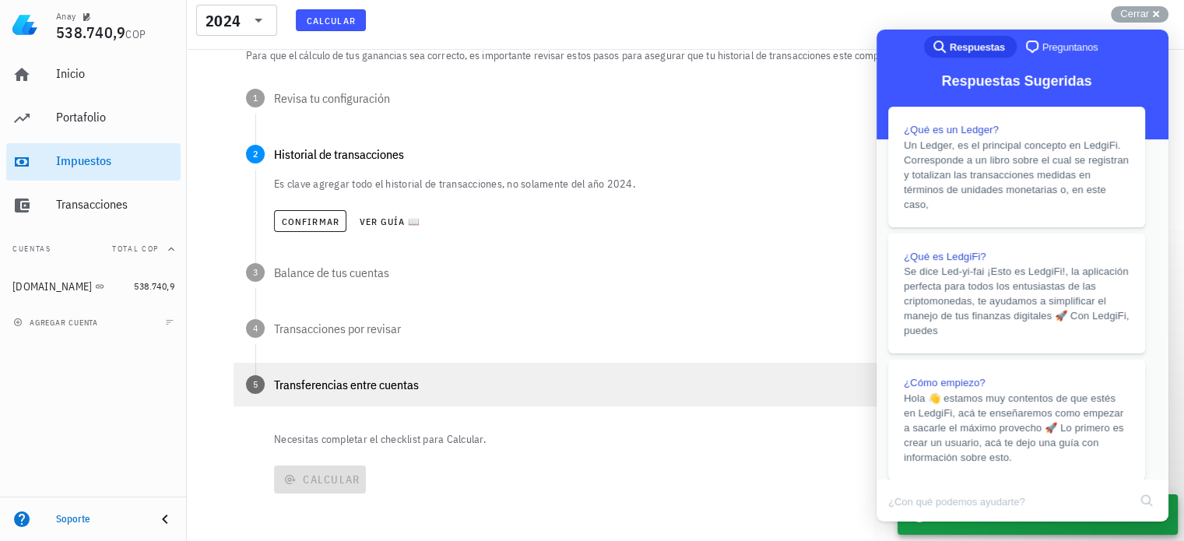
scroll to position [161, 0]
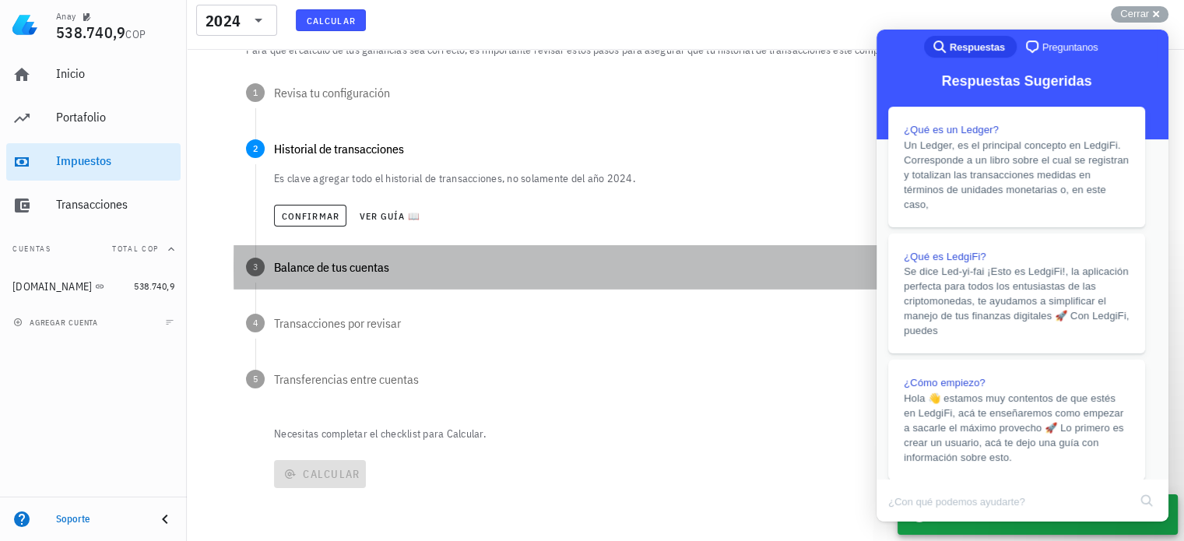
click at [287, 268] on div "Balance de tus cuentas" at bounding box center [699, 267] width 851 height 12
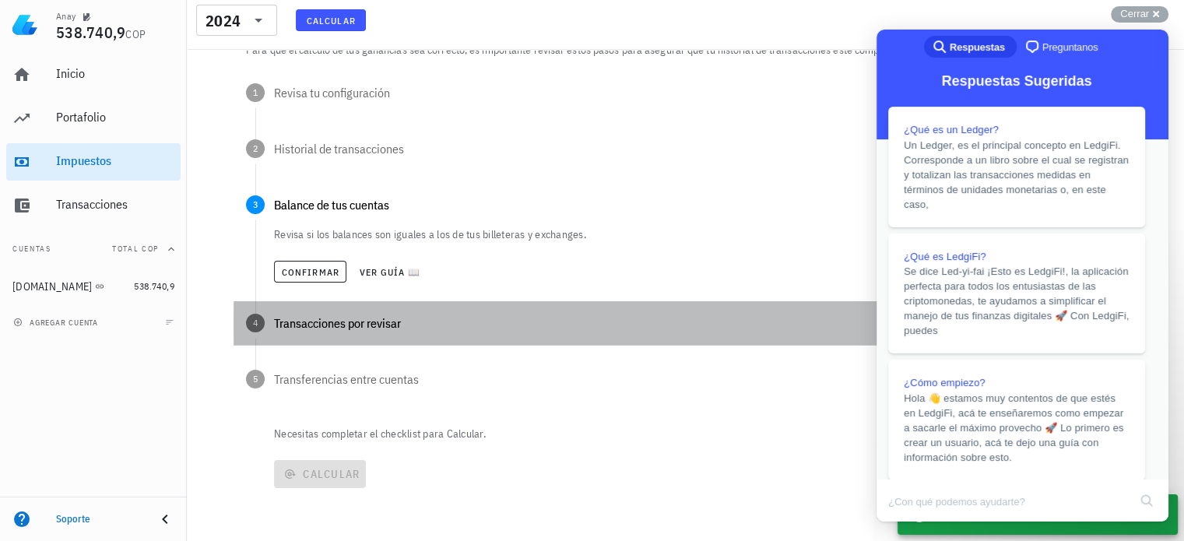
click at [283, 326] on div "Transacciones por revisar" at bounding box center [699, 323] width 851 height 12
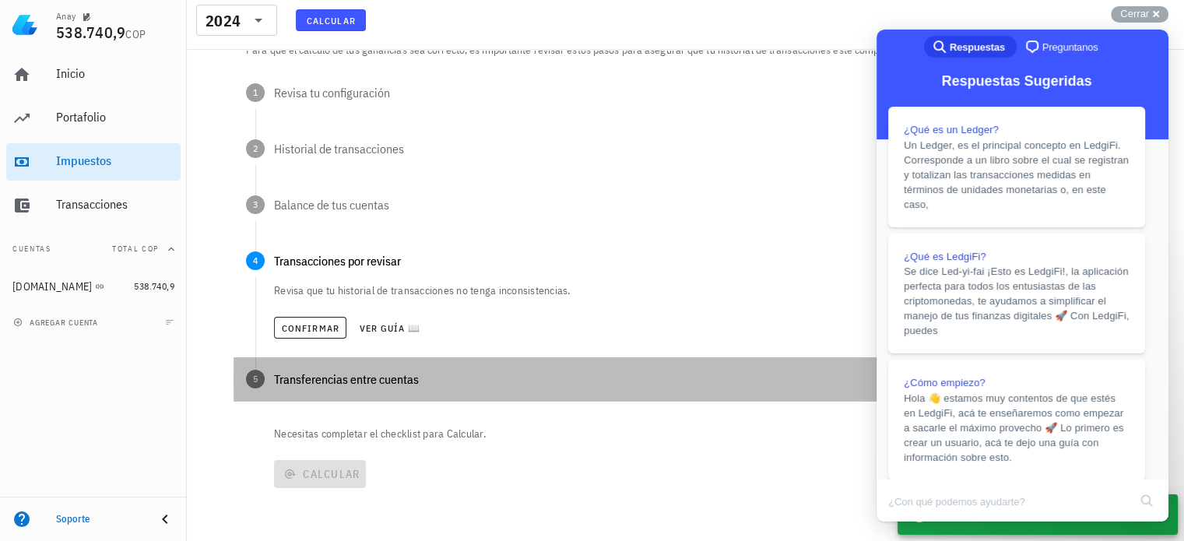
click at [306, 376] on div "Transferencias entre cuentas" at bounding box center [699, 379] width 851 height 12
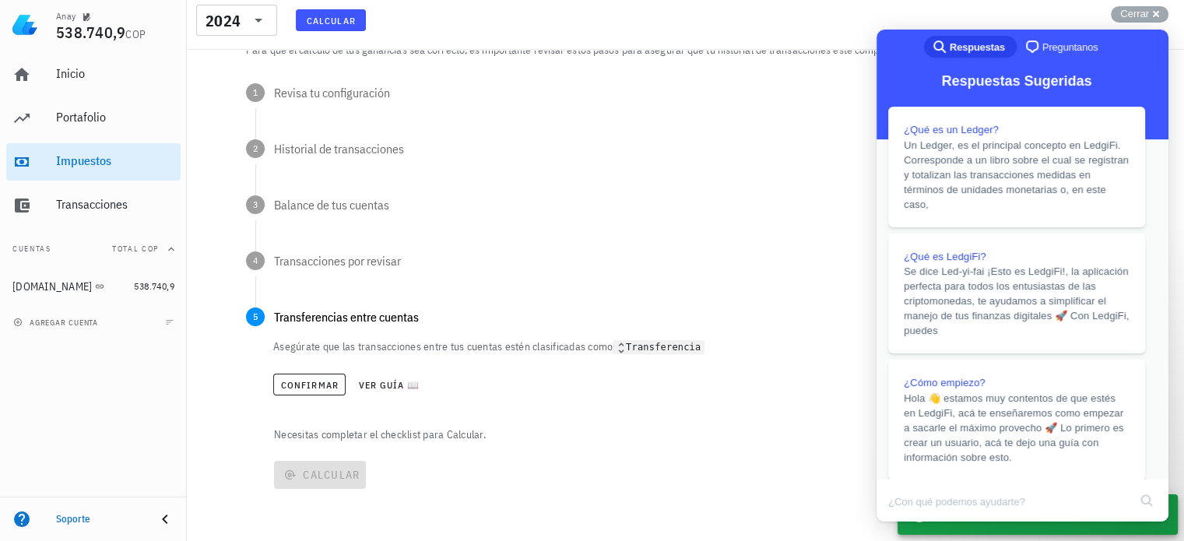
click at [293, 435] on p "Necesitas completar el checklist para Calcular." at bounding box center [704, 435] width 867 height 16
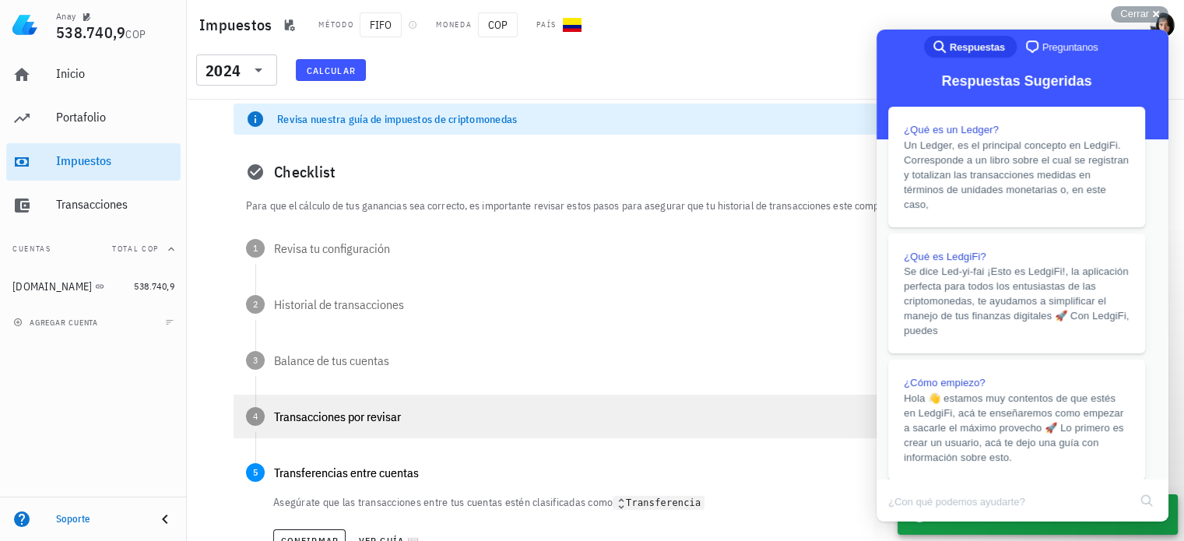
scroll to position [0, 0]
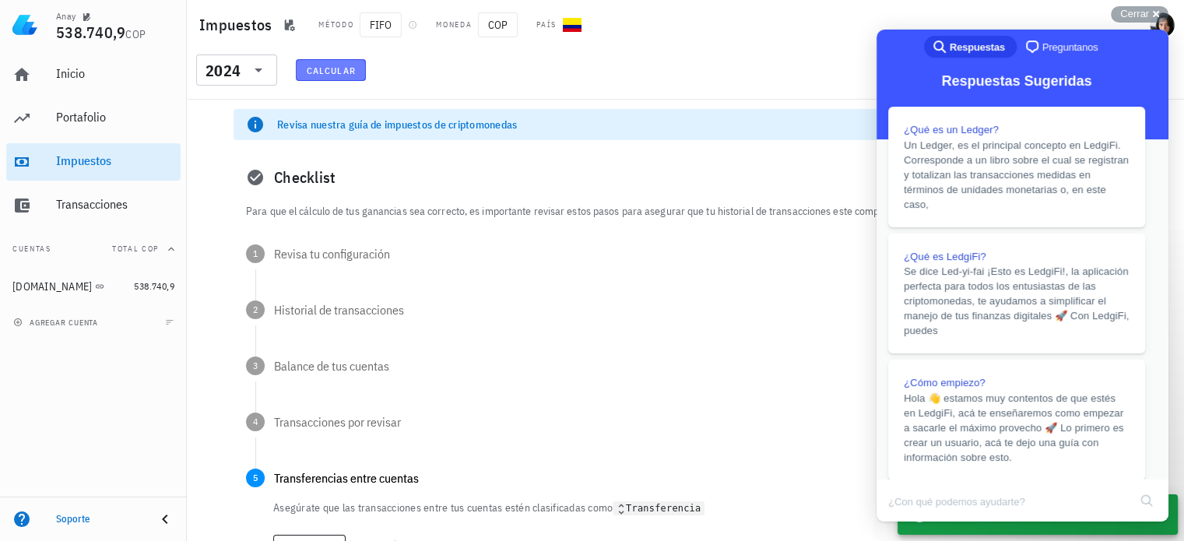
click at [326, 65] on span "Calcular" at bounding box center [331, 71] width 50 height 12
click at [563, 76] on div "​ 2024 Calcular" at bounding box center [685, 74] width 991 height 40
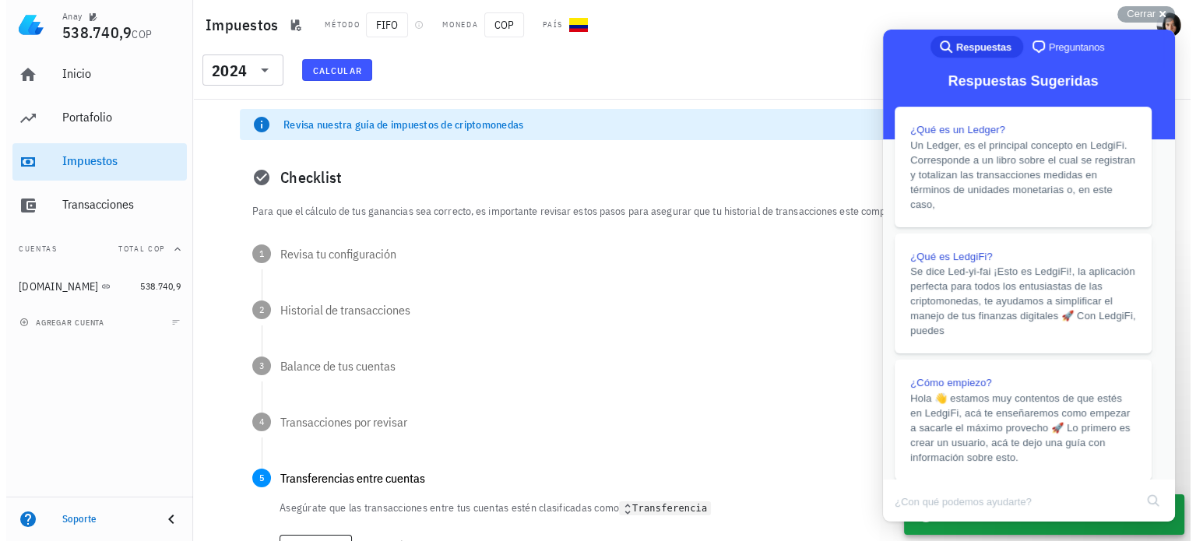
scroll to position [156, 0]
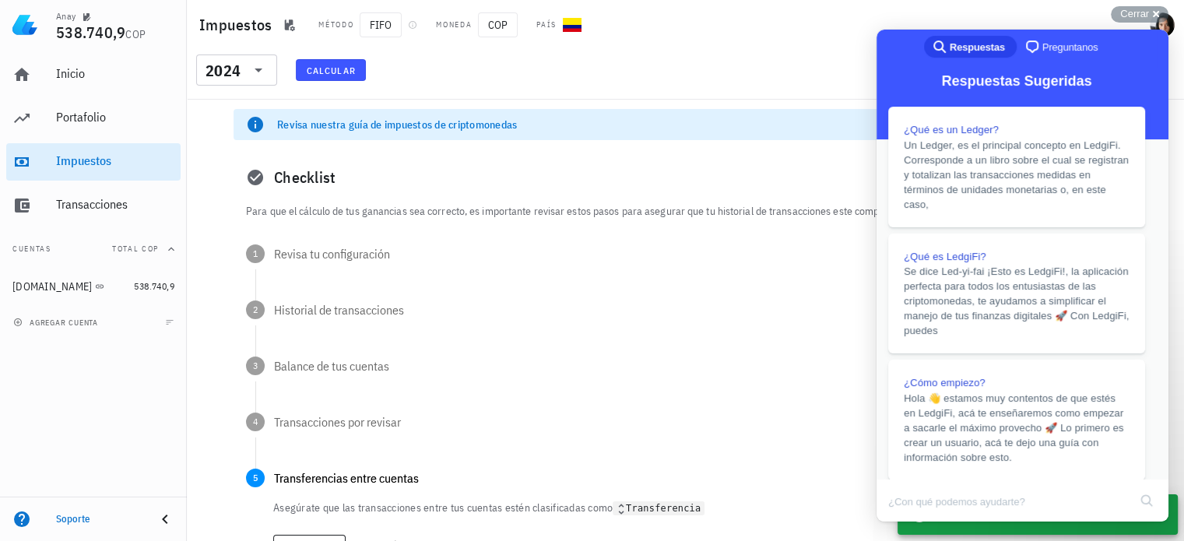
click at [685, 64] on div "​ 2024 Calcular" at bounding box center [685, 74] width 991 height 40
click at [480, 20] on span "COP" at bounding box center [498, 24] width 40 height 25
click at [487, 64] on div "​ 2024 Calcular" at bounding box center [685, 74] width 991 height 40
click at [500, 19] on span "COP" at bounding box center [498, 24] width 40 height 25
click at [502, 23] on span "COP" at bounding box center [498, 24] width 40 height 25
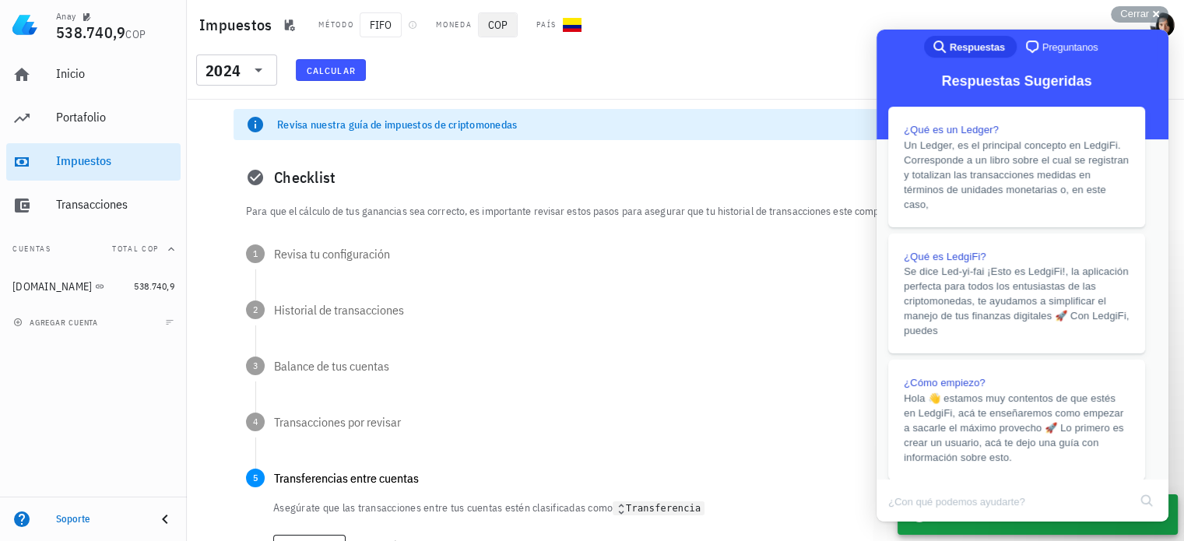
click at [496, 27] on span "COP" at bounding box center [498, 24] width 40 height 25
click at [576, 16] on div "CO-icon" at bounding box center [572, 25] width 19 height 19
click at [561, 38] on div "Impuestos Método FIFO Moneda COP País" at bounding box center [685, 25] width 997 height 50
click at [905, 522] on button "Close" at bounding box center [891, 532] width 28 height 20
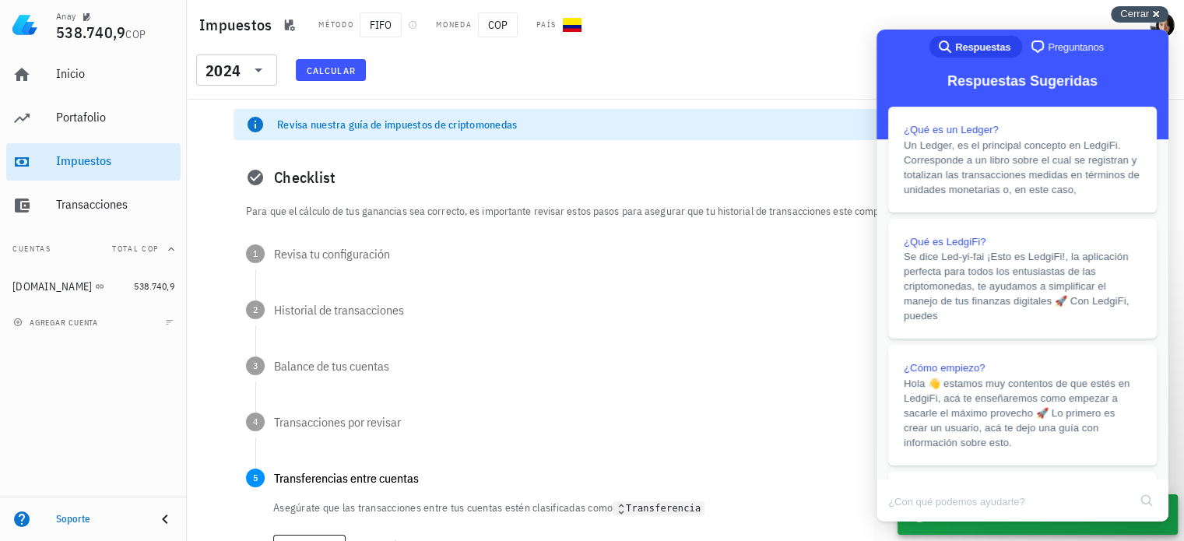
click at [1124, 11] on span "Cerrar" at bounding box center [1134, 14] width 29 height 12
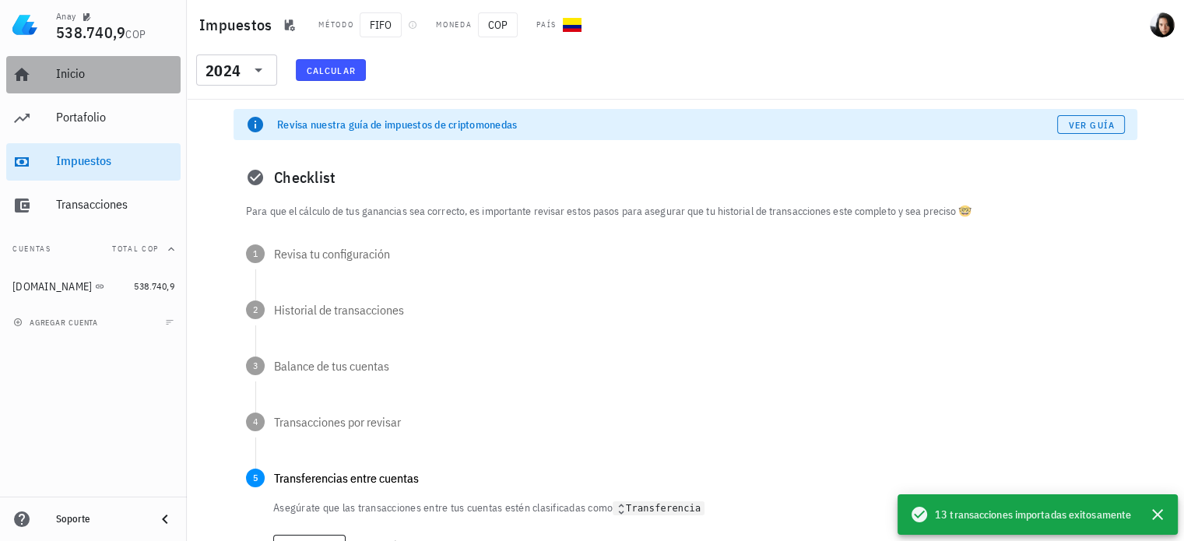
click at [89, 78] on div "Inicio" at bounding box center [115, 73] width 118 height 15
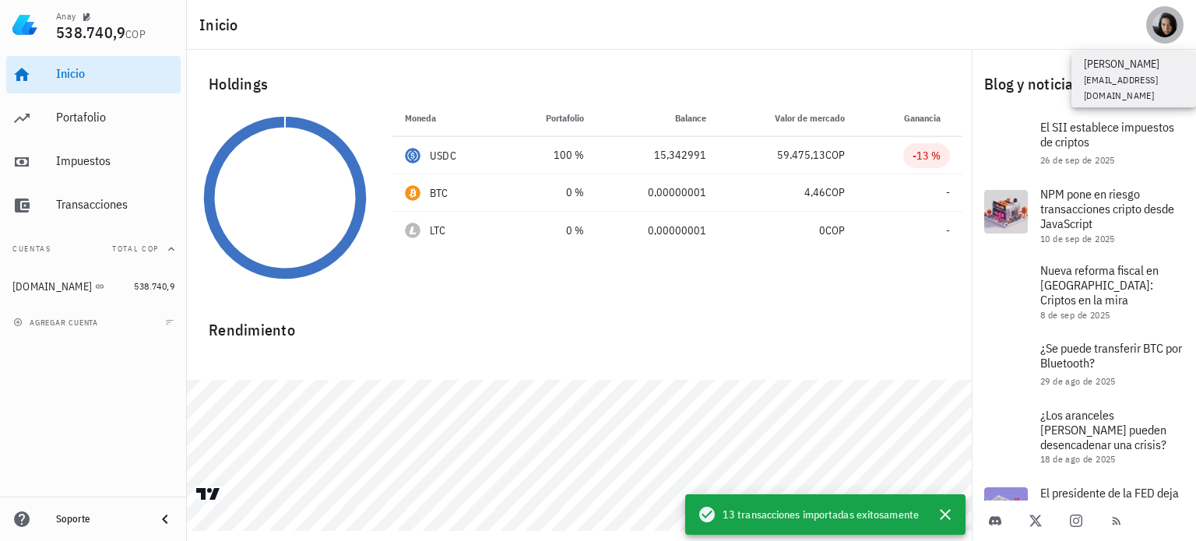
click at [1160, 25] on div "avatar" at bounding box center [1164, 24] width 25 height 25
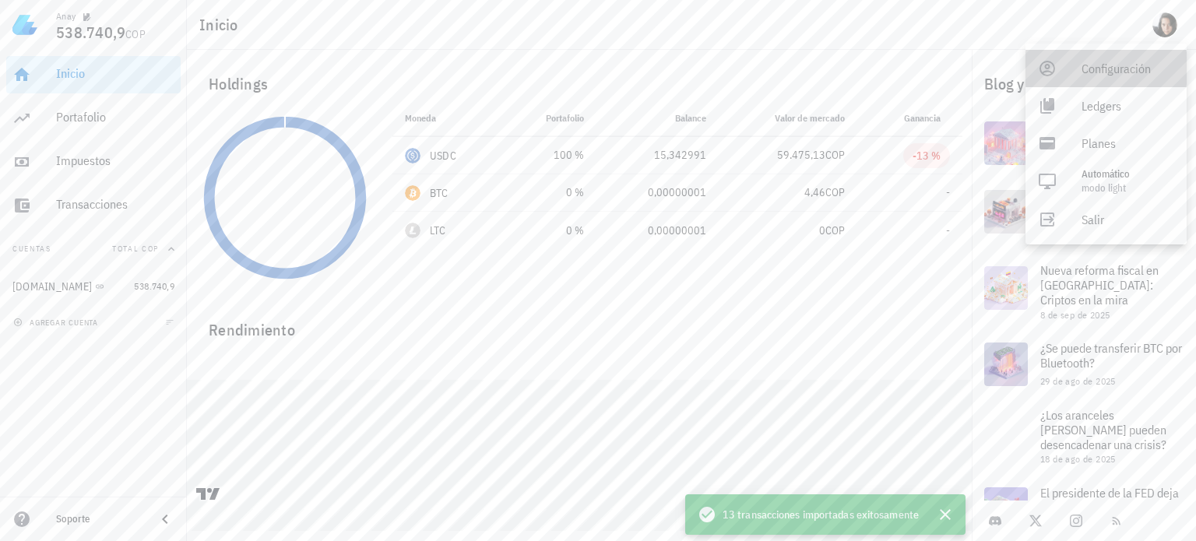
click at [1132, 70] on div "Configuración" at bounding box center [1127, 68] width 93 height 31
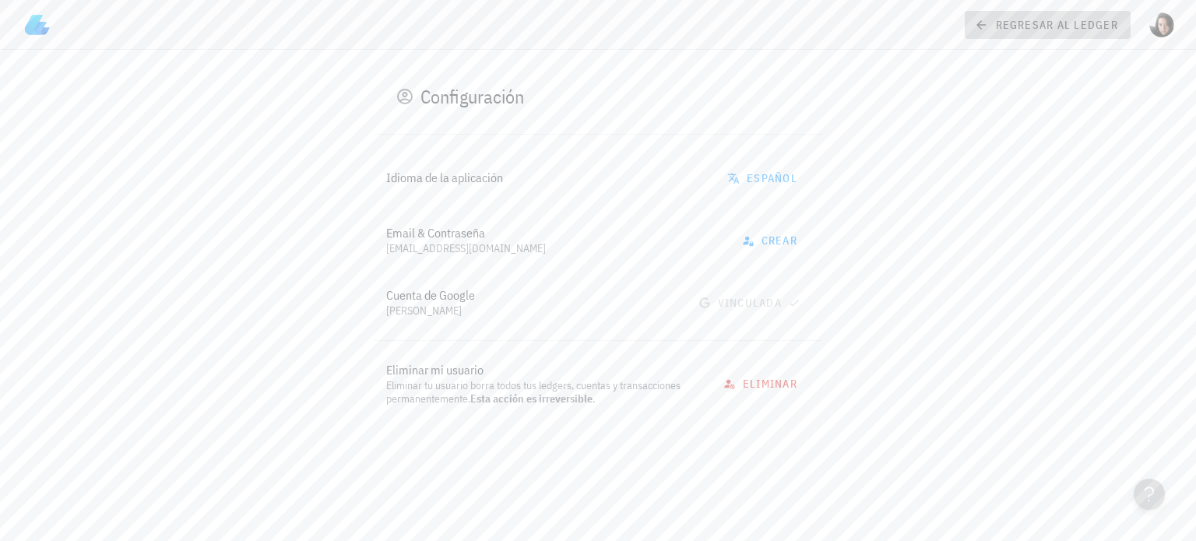
click at [981, 24] on icon at bounding box center [981, 25] width 14 height 19
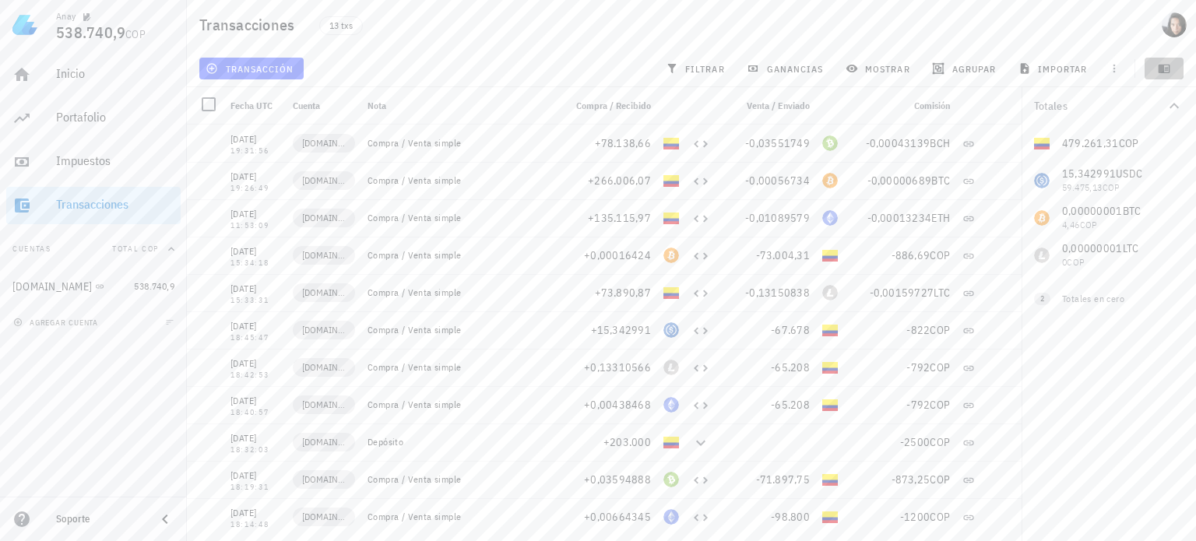
click at [1161, 68] on icon "button" at bounding box center [1164, 69] width 12 height 9
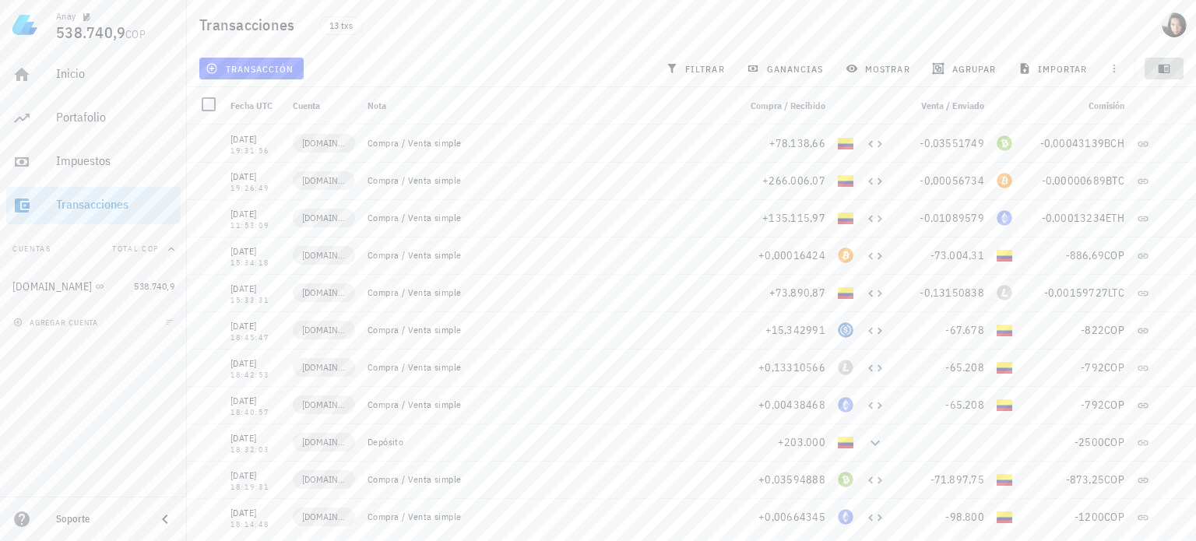
click at [1161, 68] on icon "button" at bounding box center [1164, 69] width 12 height 9
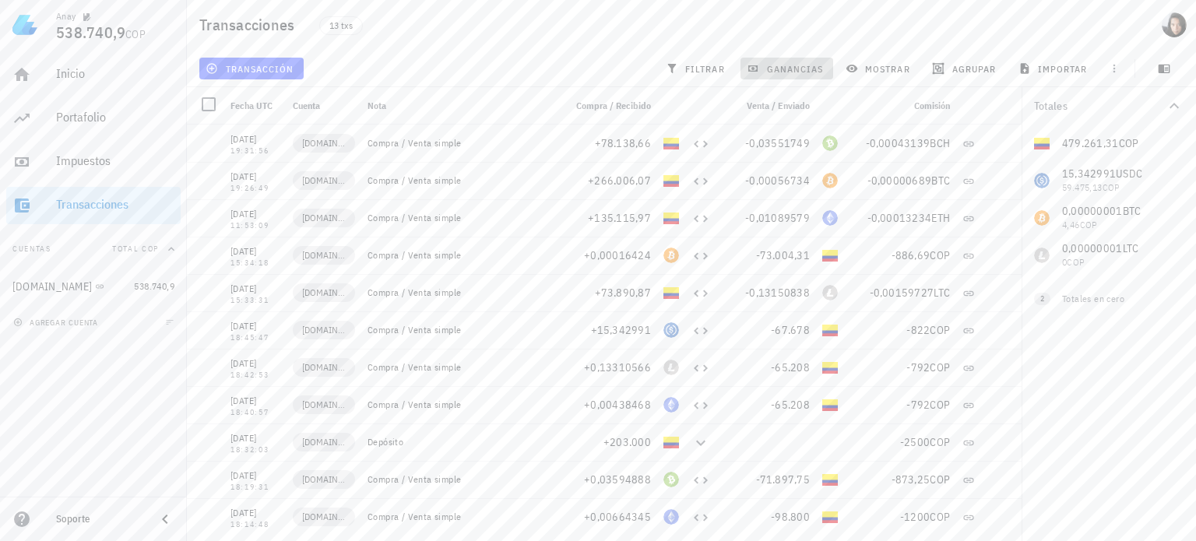
click at [793, 69] on span "ganancias" at bounding box center [786, 68] width 73 height 12
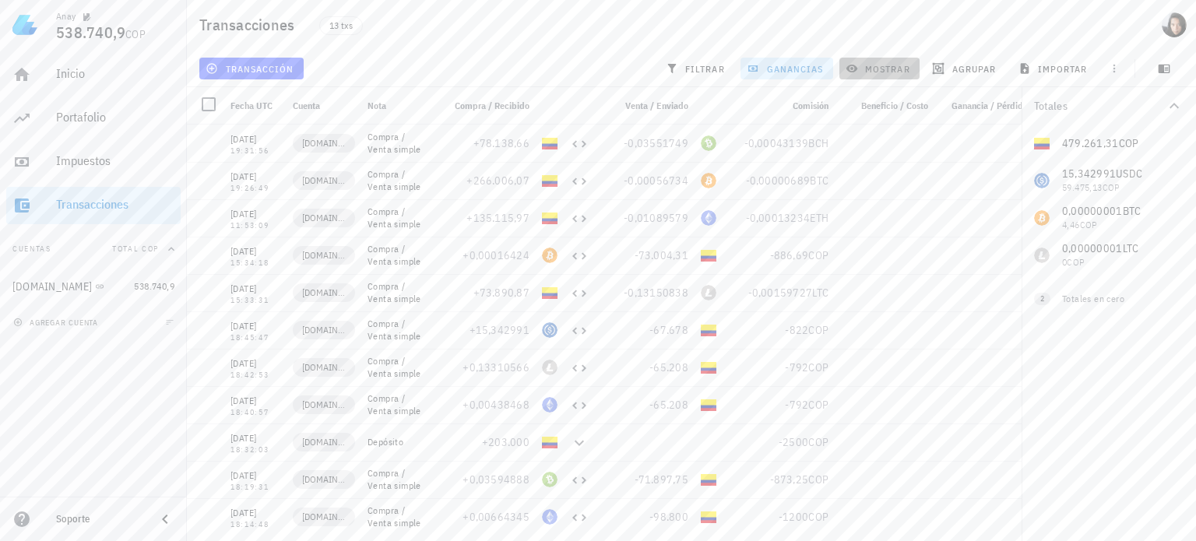
click at [888, 65] on span "mostrar" at bounding box center [880, 68] width 62 height 12
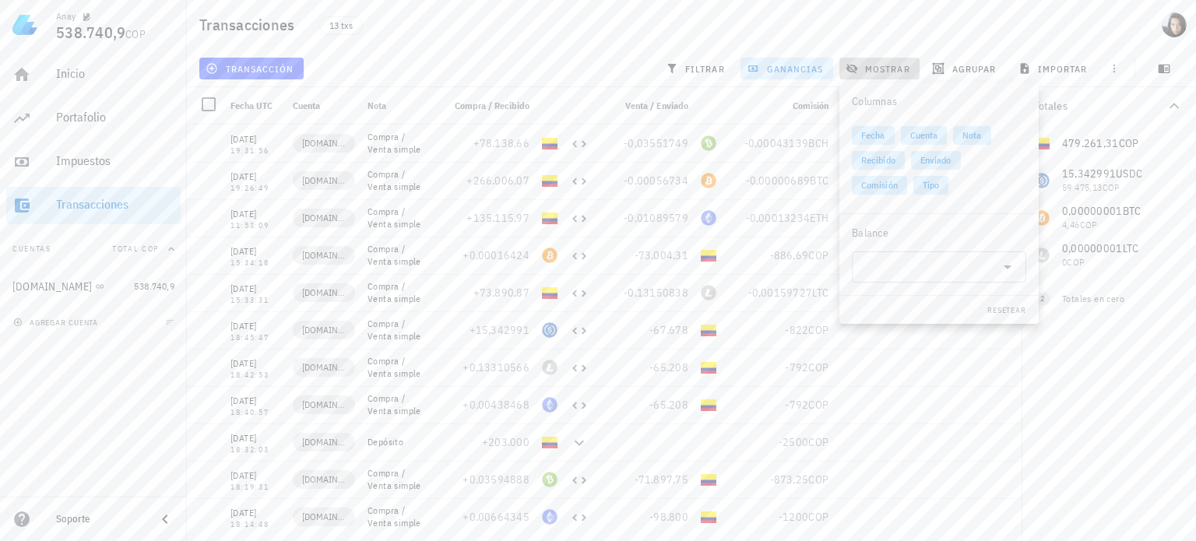
click at [888, 65] on span "mostrar" at bounding box center [880, 68] width 62 height 12
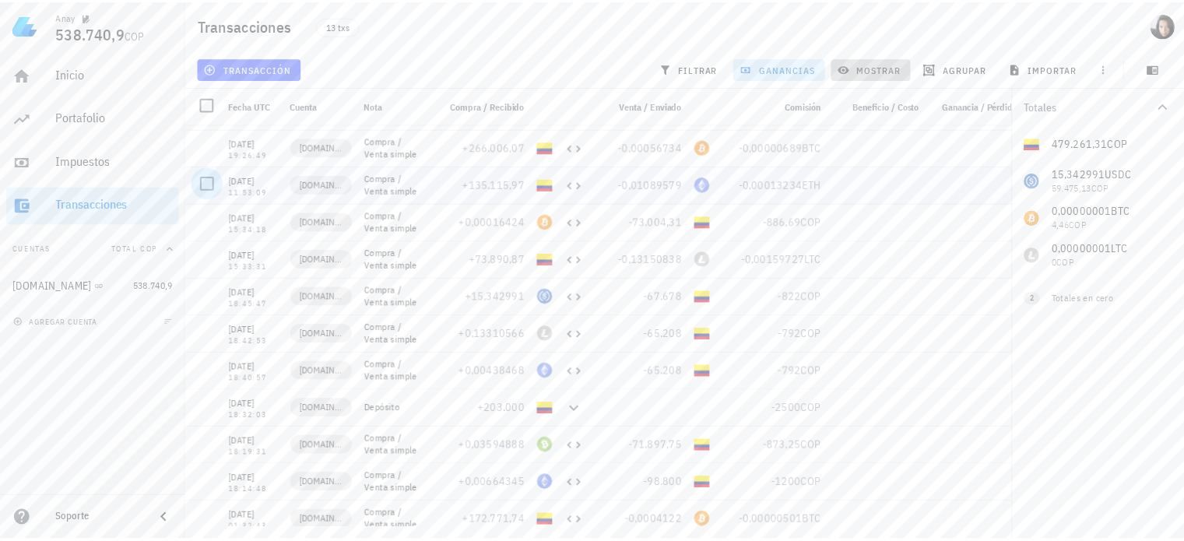
scroll to position [81, 0]
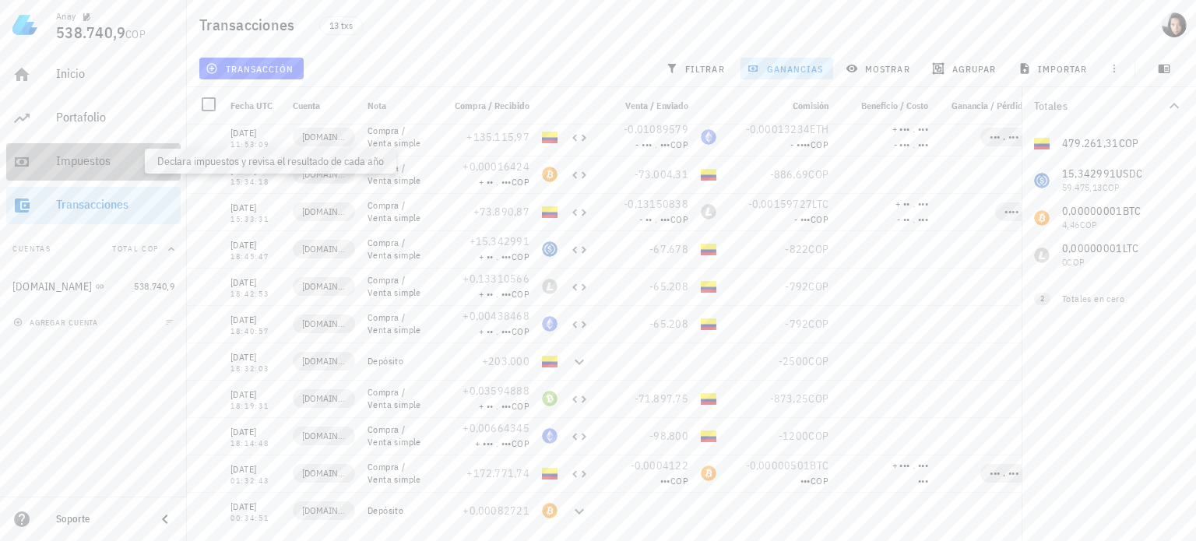
click at [81, 161] on div "Impuestos" at bounding box center [115, 160] width 118 height 15
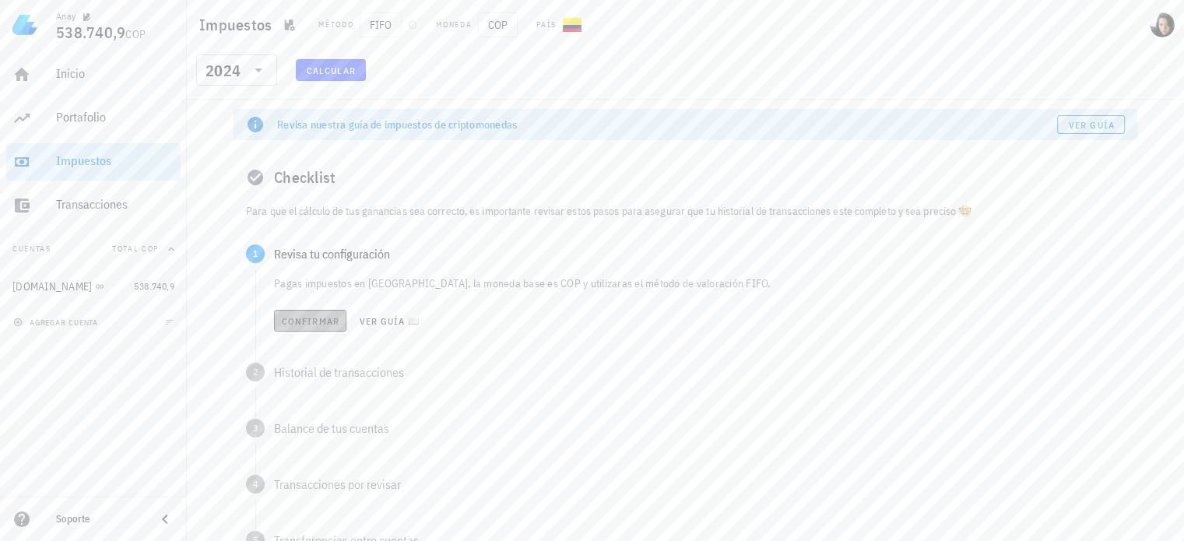
click at [299, 319] on span "Confirmar" at bounding box center [310, 321] width 58 height 12
click at [314, 377] on span "Confirmar" at bounding box center [310, 377] width 58 height 12
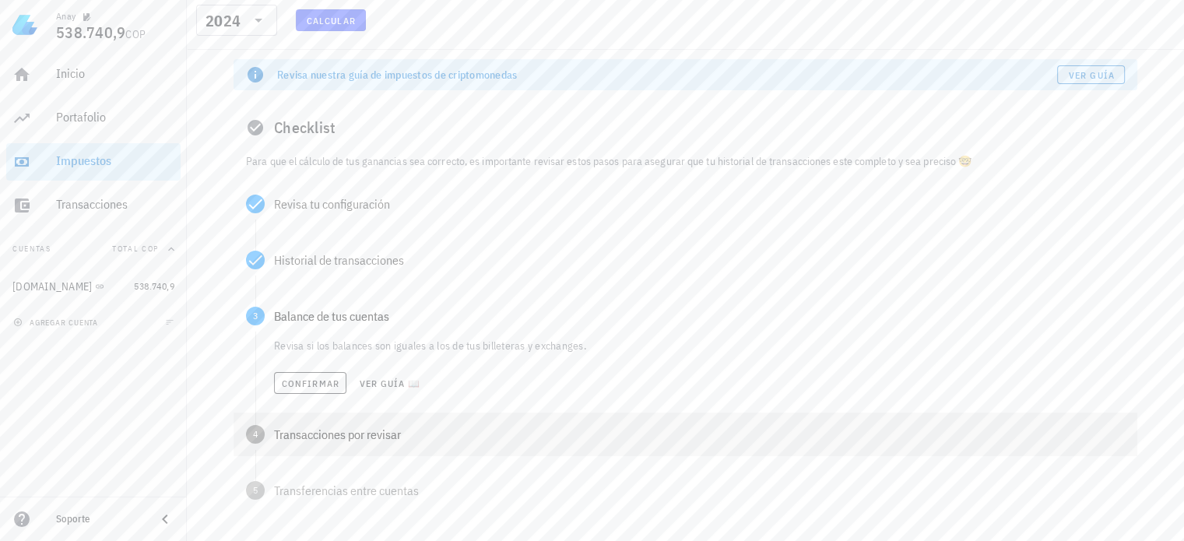
scroll to position [78, 0]
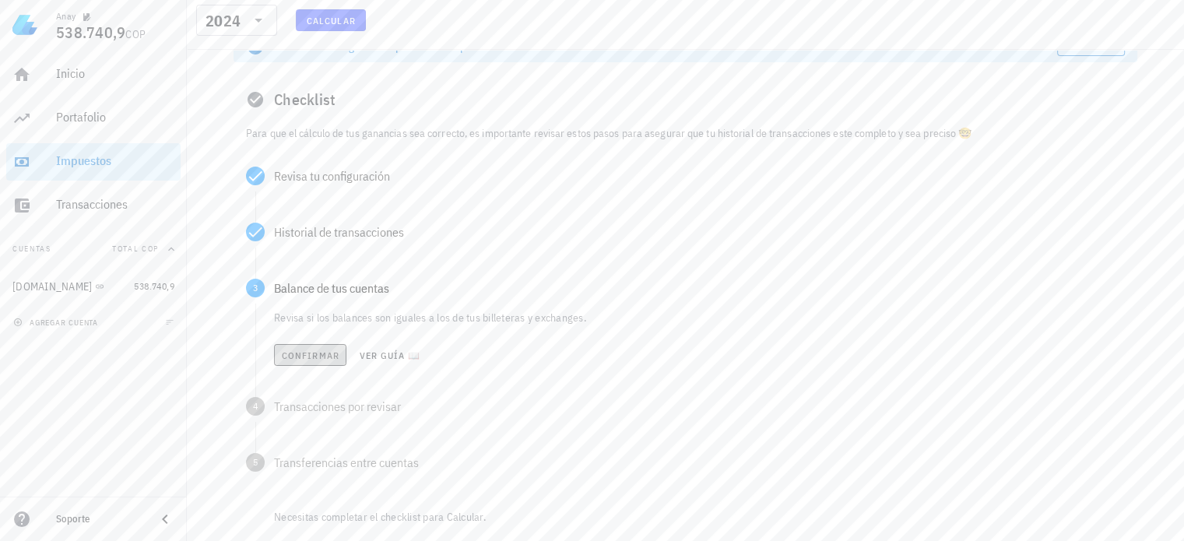
click at [294, 356] on span "Confirmar" at bounding box center [310, 356] width 58 height 12
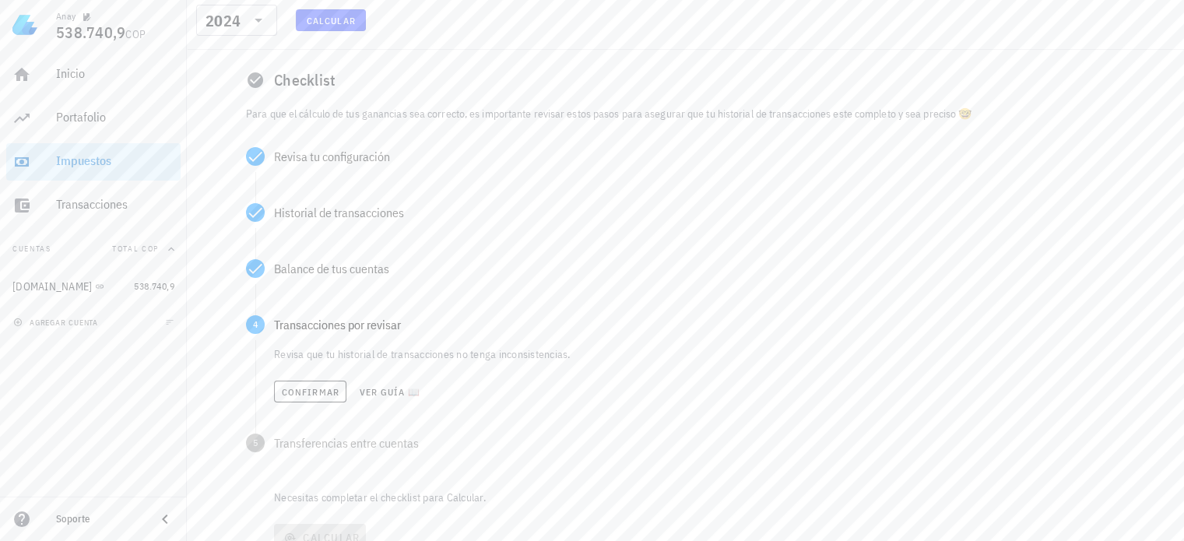
scroll to position [109, 0]
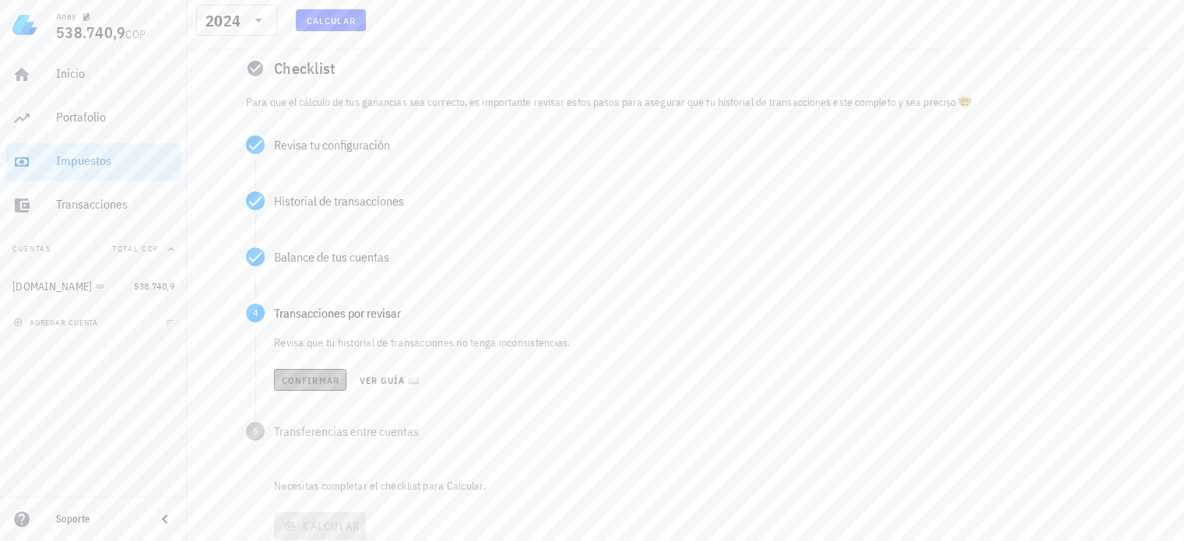
click at [290, 378] on span "Confirmar" at bounding box center [310, 380] width 58 height 12
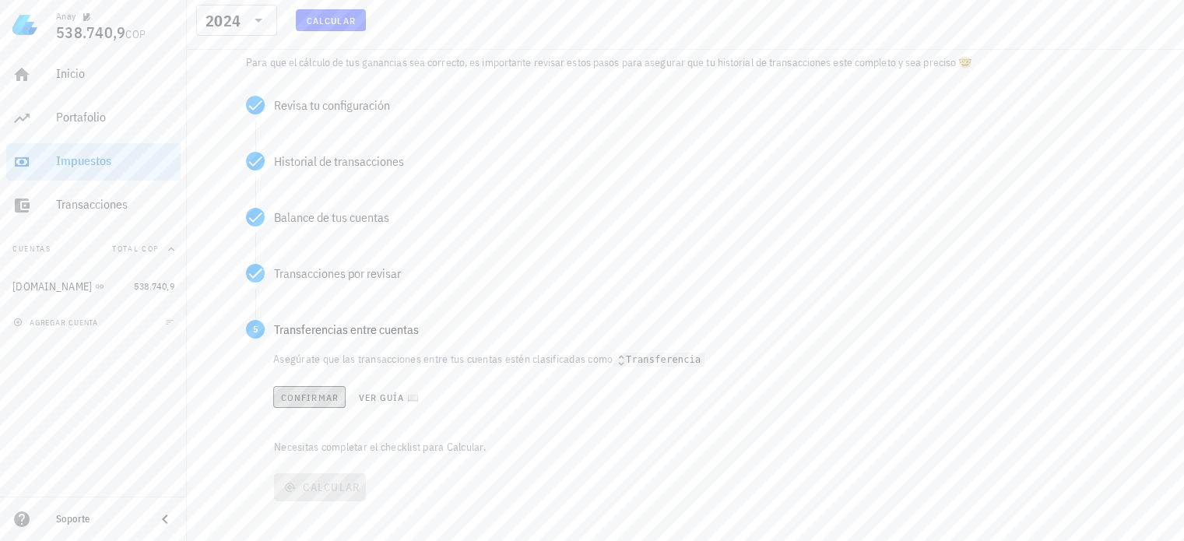
click at [304, 403] on button "Confirmar" at bounding box center [309, 397] width 72 height 22
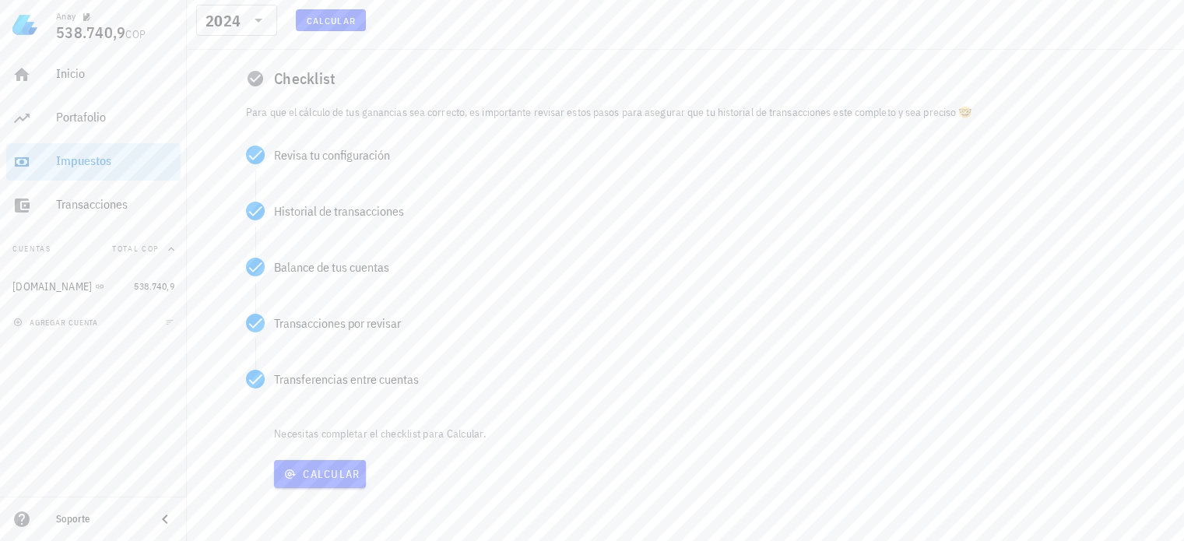
scroll to position [99, 0]
click at [307, 474] on span "Calcular" at bounding box center [319, 474] width 79 height 14
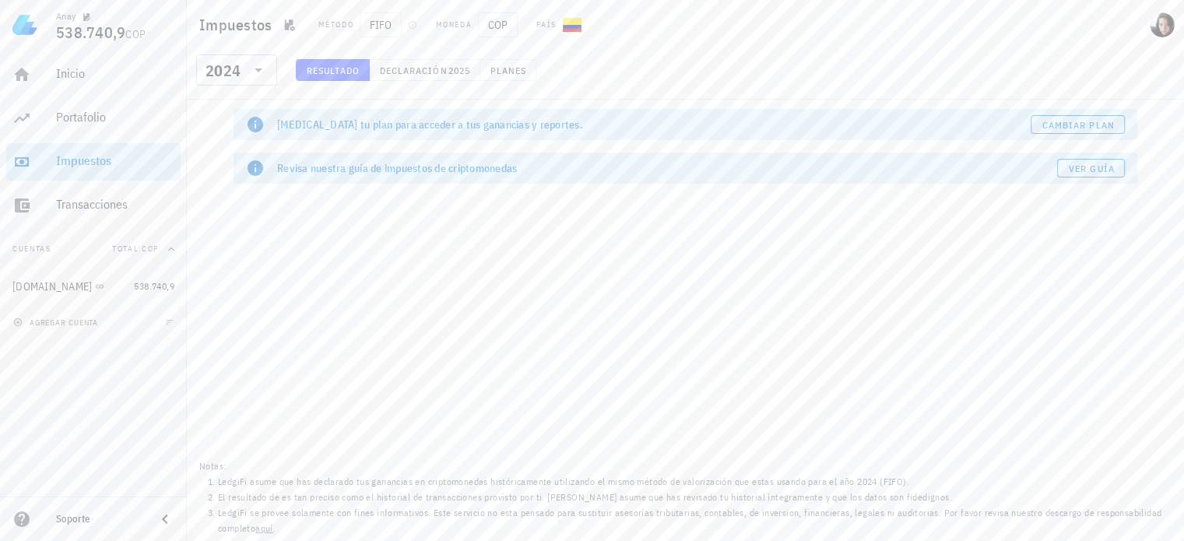
scroll to position [0, 0]
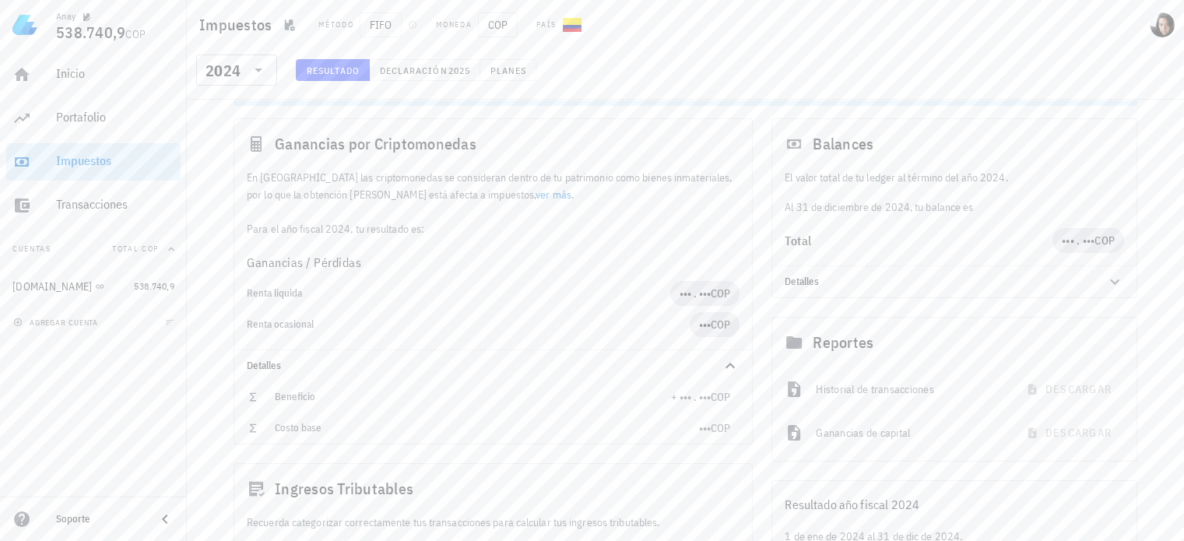
scroll to position [78, 0]
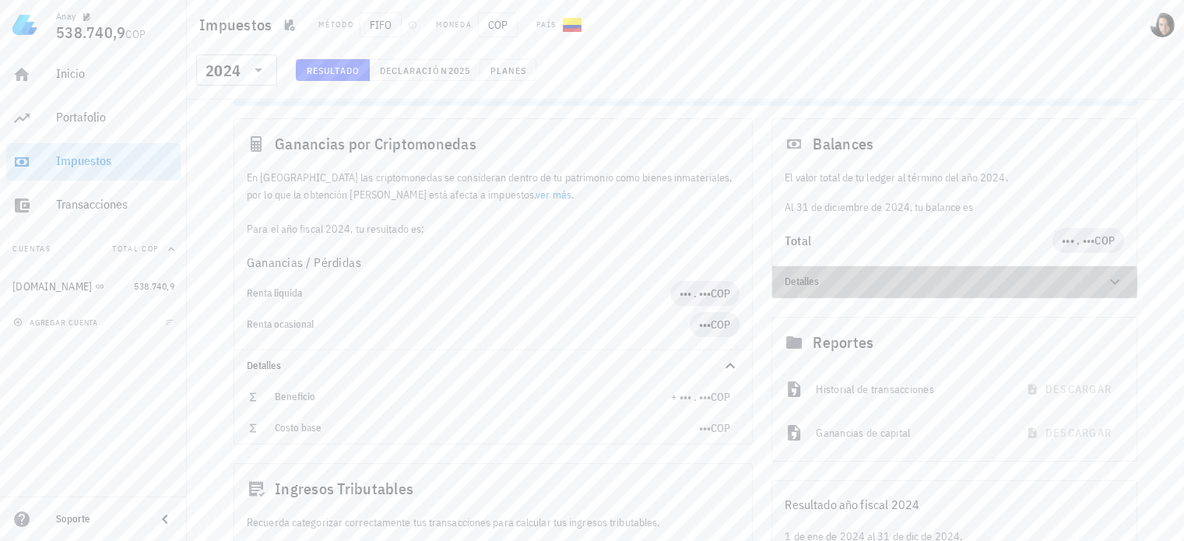
click at [1110, 283] on icon at bounding box center [1115, 281] width 19 height 19
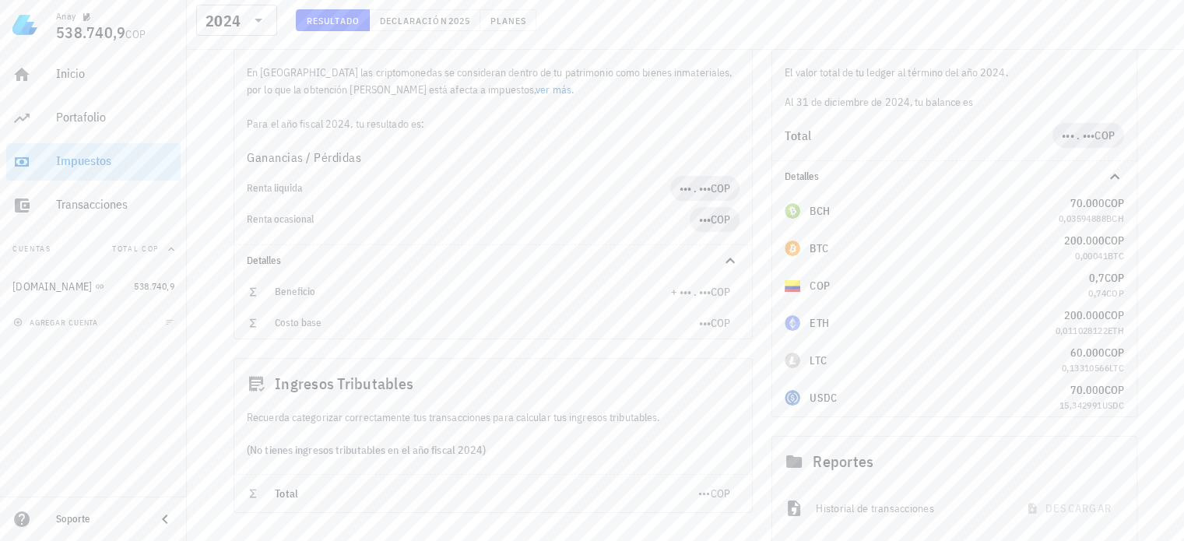
scroll to position [156, 0]
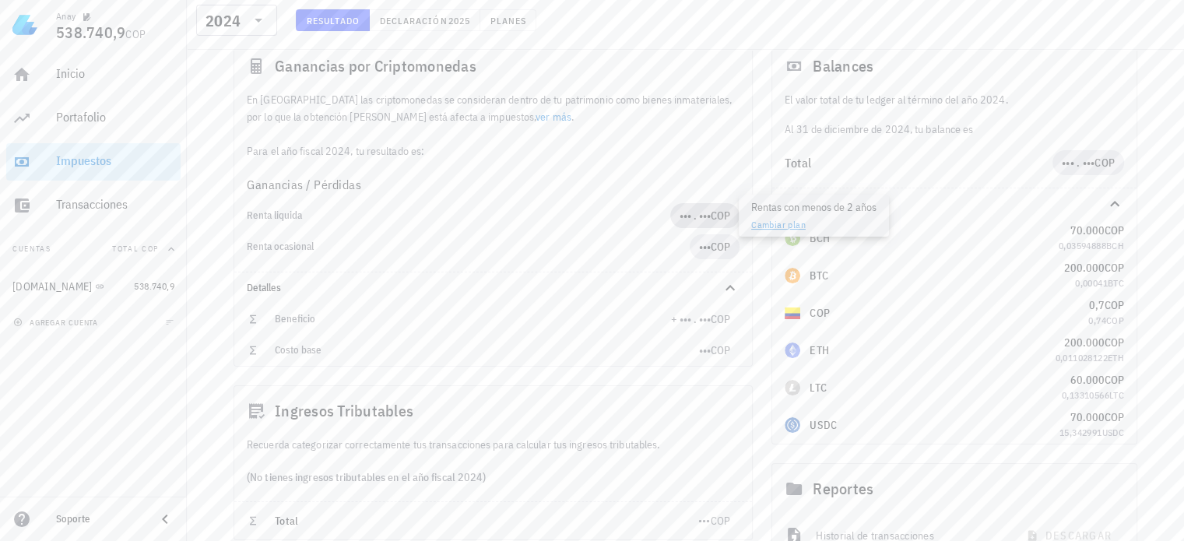
click at [705, 213] on span "••• . •••" at bounding box center [695, 216] width 31 height 14
click at [562, 227] on div "Renta liquida" at bounding box center [459, 215] width 424 height 25
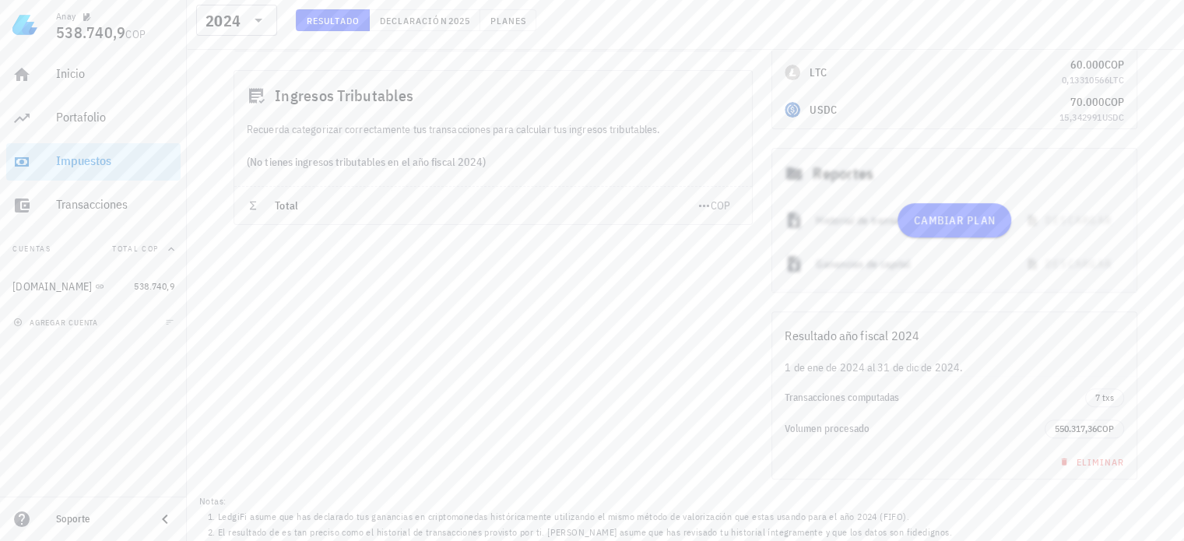
scroll to position [504, 0]
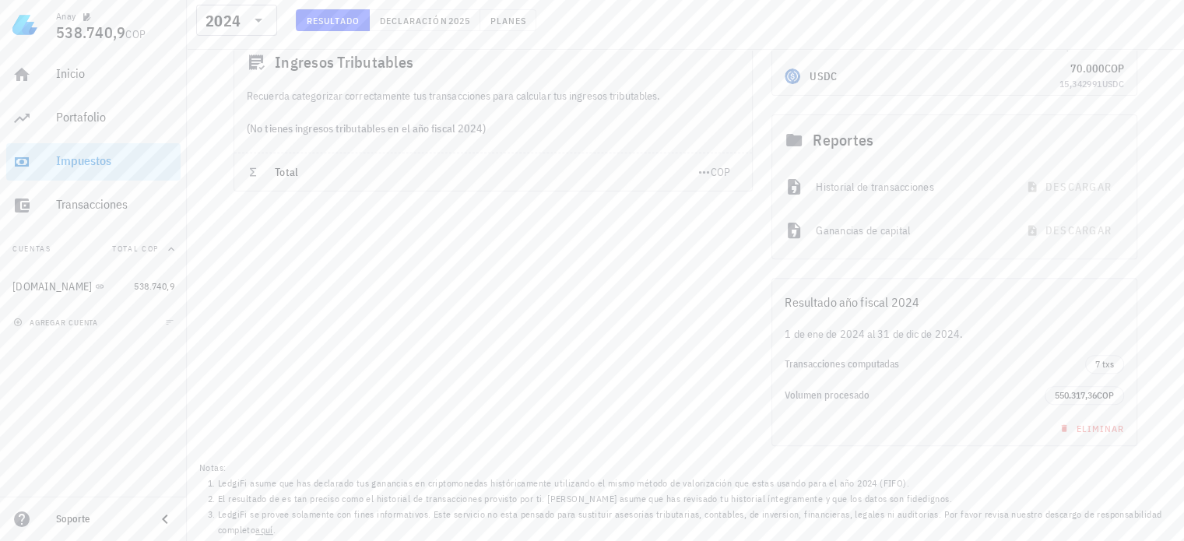
click at [613, 367] on div "Ganancias por Criptomonedas En Colombia las criptomonedas se consideran dentro …" at bounding box center [493, 68] width 538 height 773
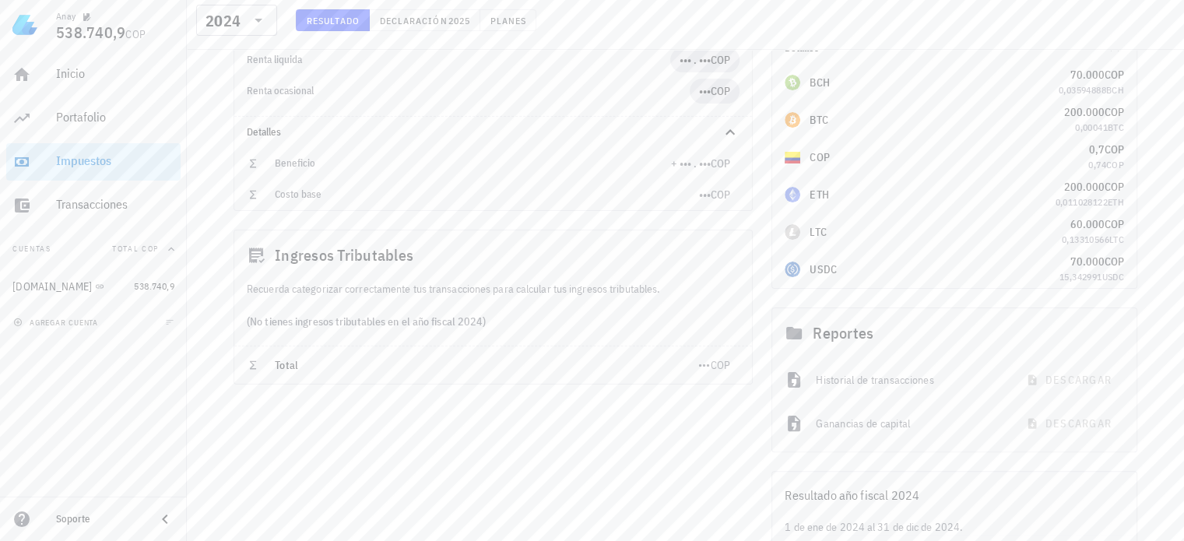
scroll to position [389, 0]
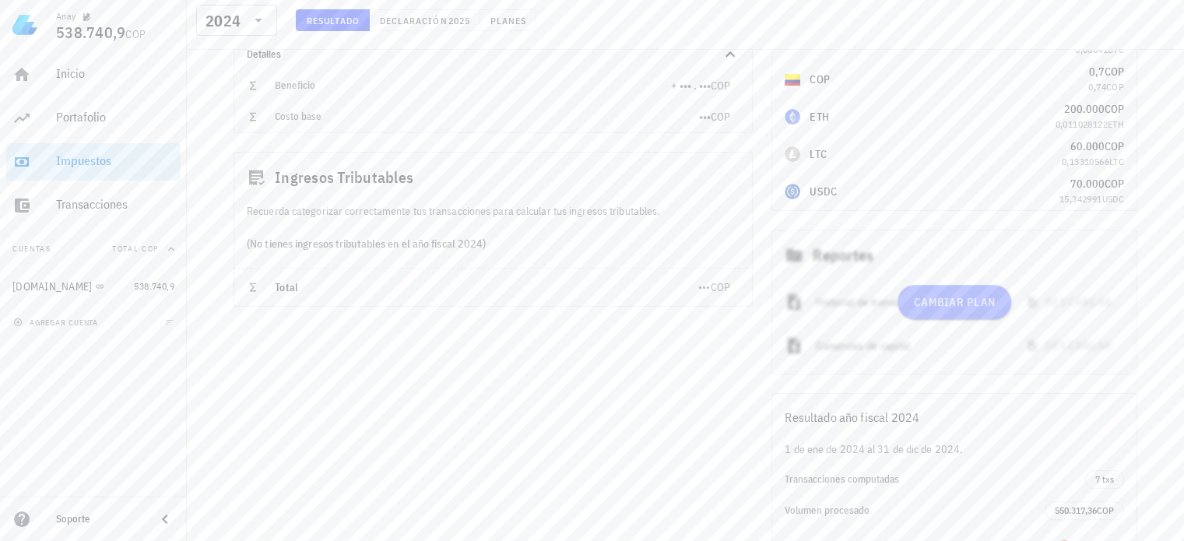
click at [939, 298] on span "Cambiar plan" at bounding box center [954, 302] width 83 height 14
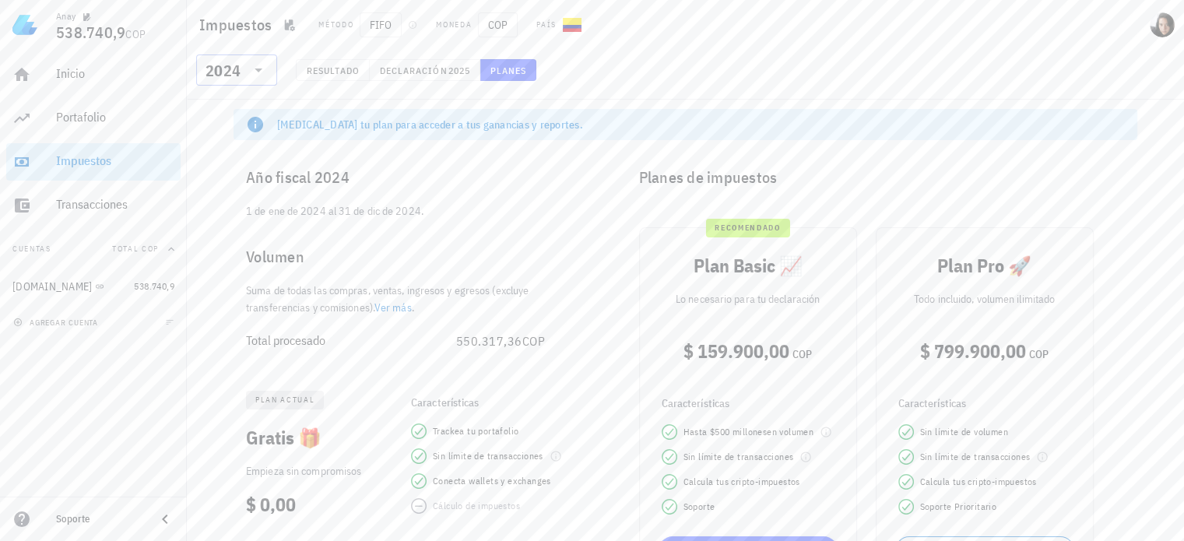
click at [236, 71] on div "2024" at bounding box center [223, 71] width 35 height 16
click at [223, 136] on div "2024" at bounding box center [237, 141] width 56 height 12
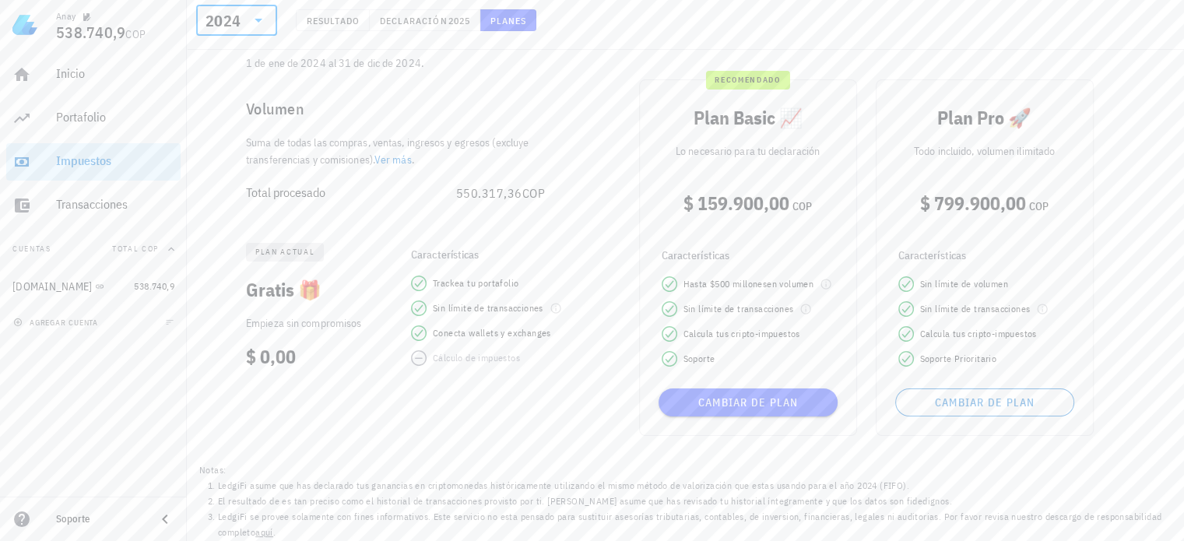
scroll to position [151, 0]
click at [277, 251] on span "plan actual" at bounding box center [284, 249] width 59 height 19
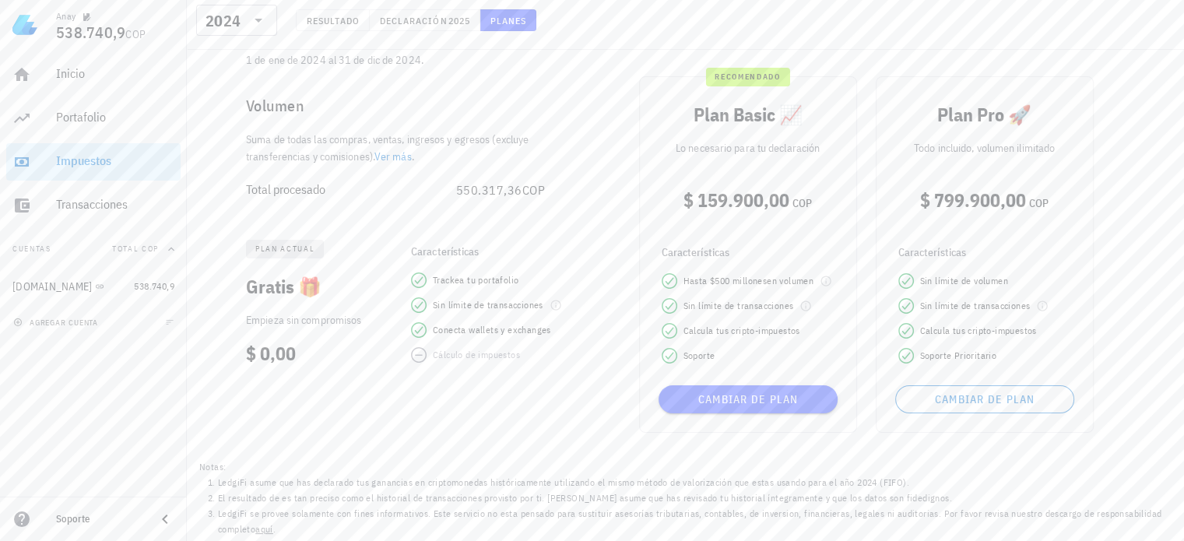
click at [305, 286] on span "Gratis 🎁" at bounding box center [284, 286] width 76 height 25
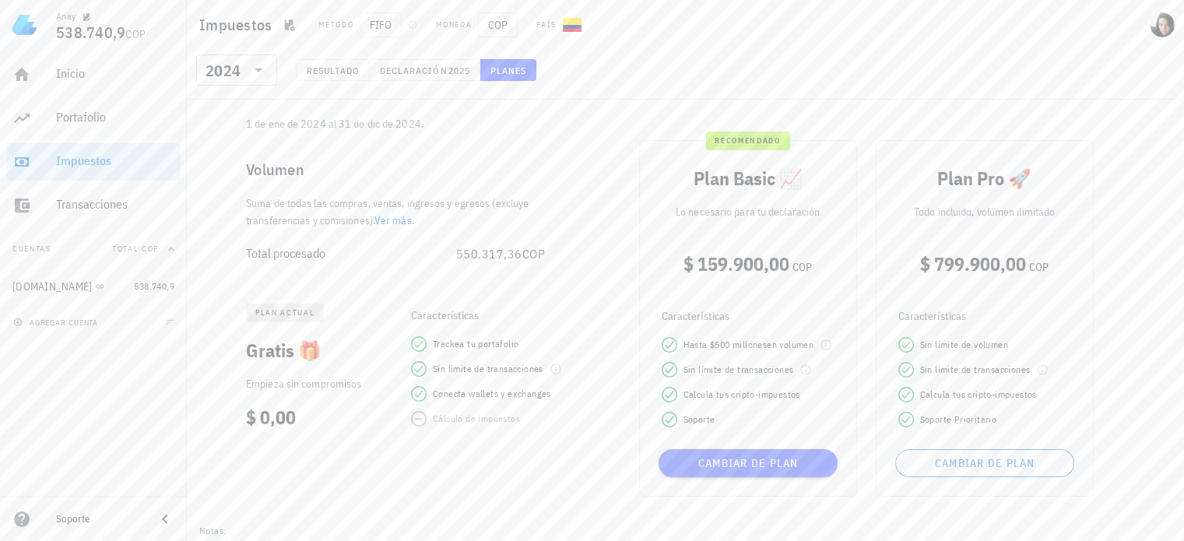
scroll to position [0, 0]
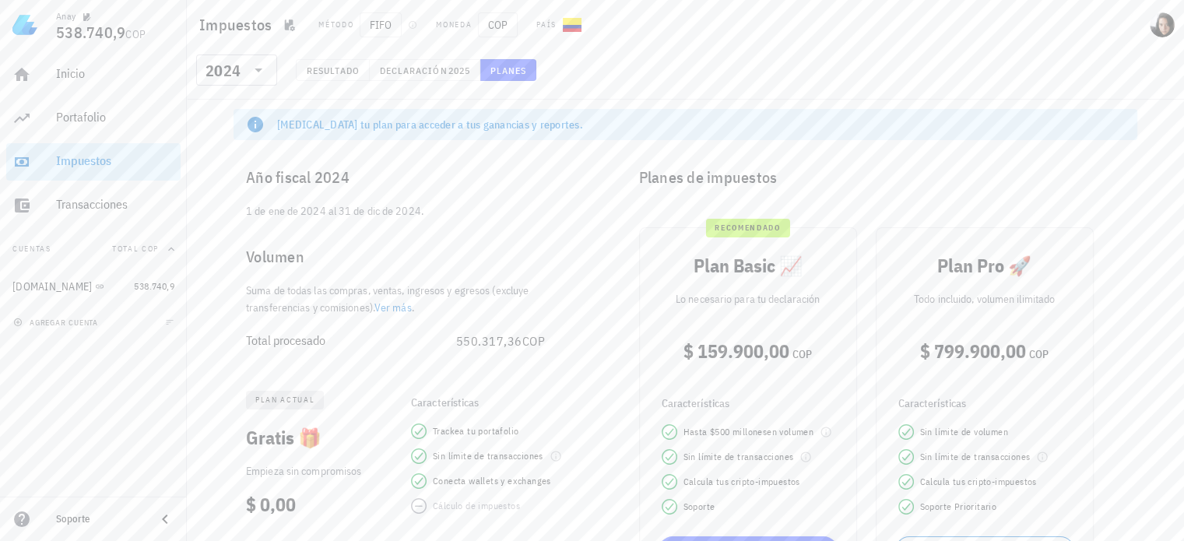
click at [397, 304] on link "Ver más" at bounding box center [392, 308] width 37 height 14
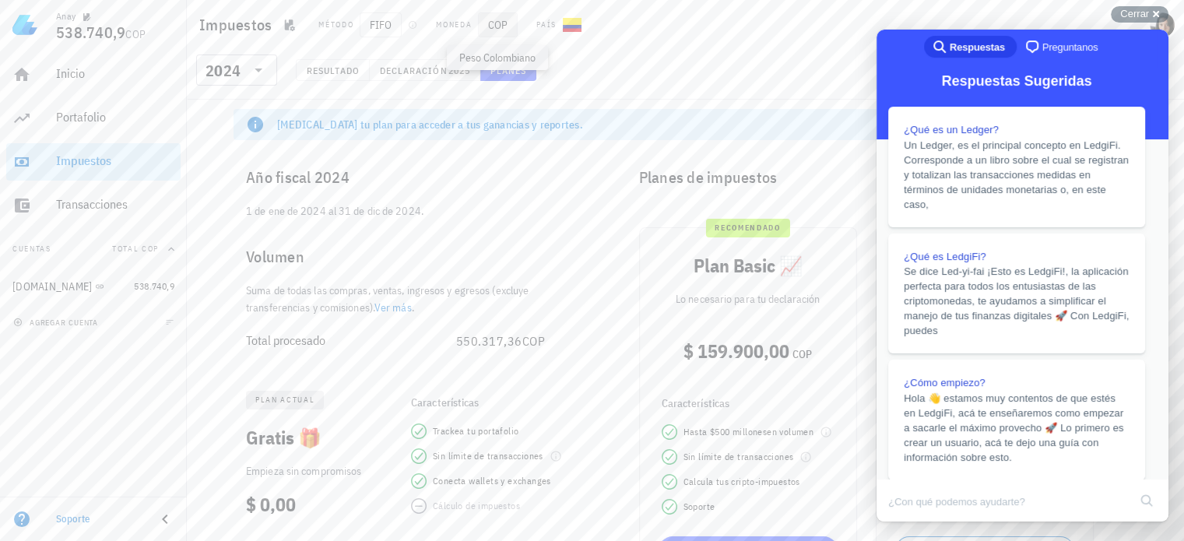
click at [507, 30] on span "COP" at bounding box center [498, 24] width 40 height 25
click at [488, 23] on span "COP" at bounding box center [498, 24] width 40 height 25
click at [291, 25] on icon "button" at bounding box center [289, 25] width 12 height 12
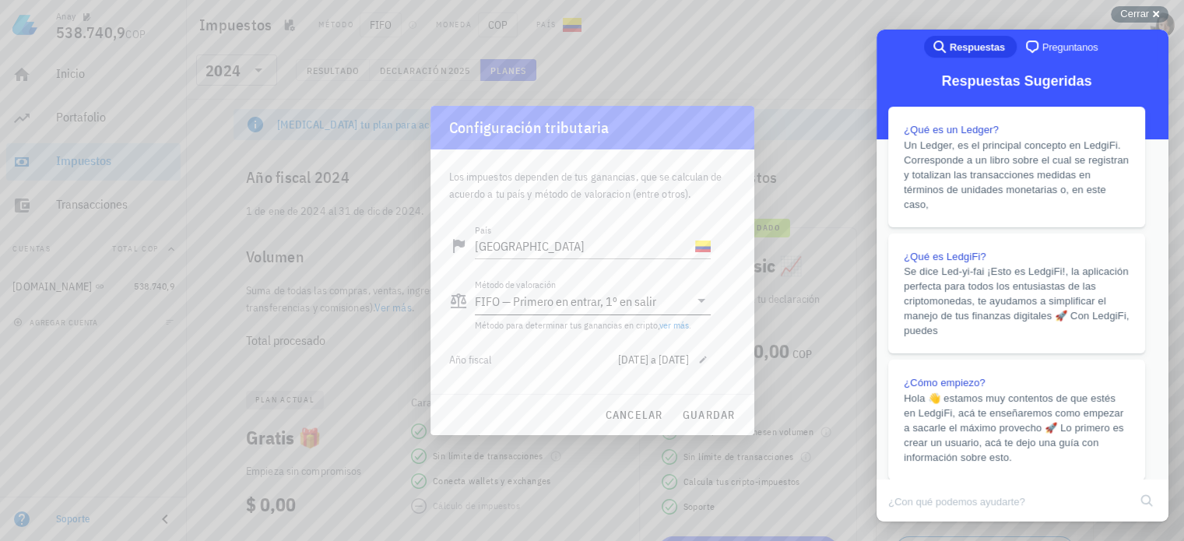
click at [694, 298] on icon at bounding box center [701, 300] width 19 height 19
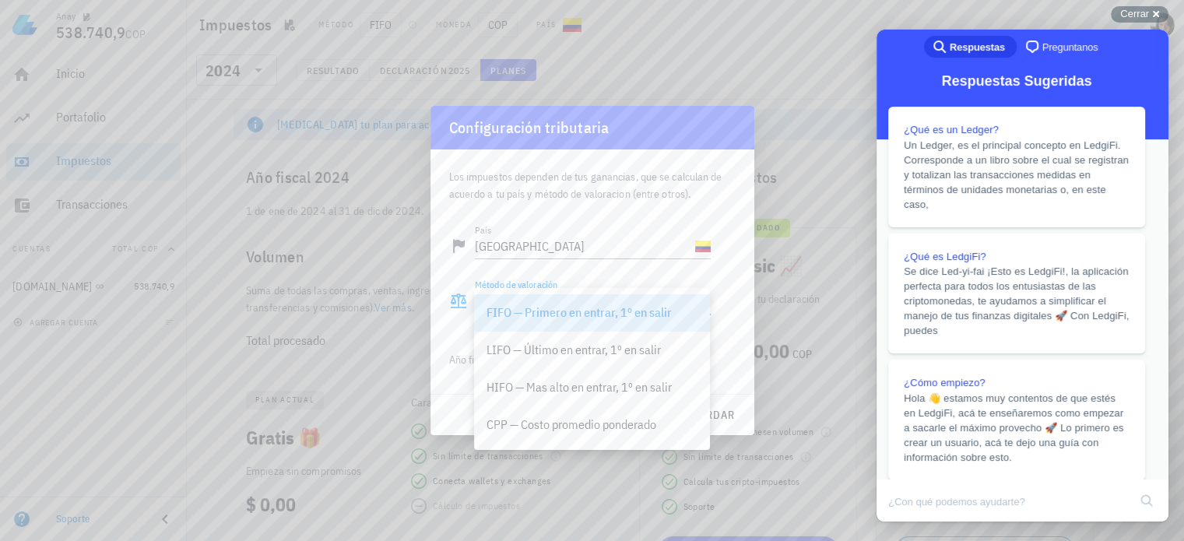
click at [694, 298] on div "FIFO — Primero en entrar, 1º en salir" at bounding box center [592, 312] width 211 height 33
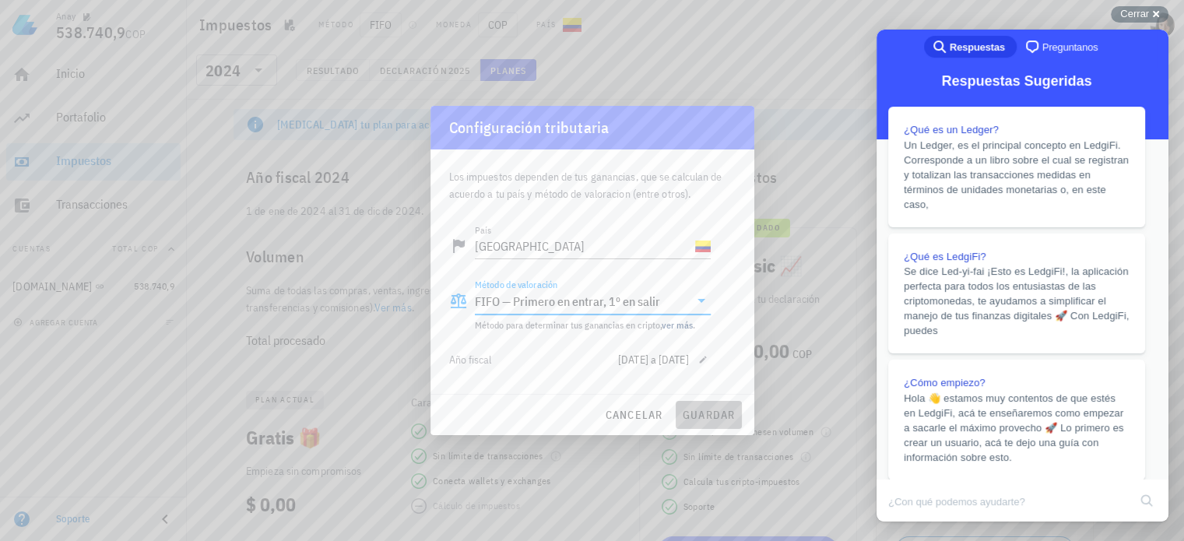
click at [704, 416] on span "guardar" at bounding box center [709, 415] width 54 height 14
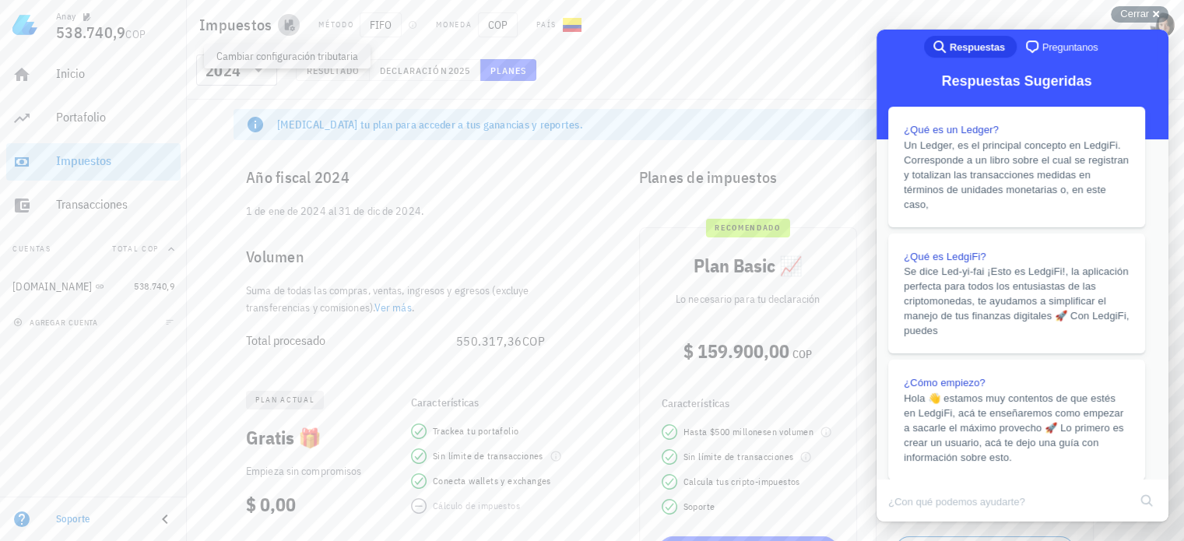
click at [285, 19] on icon "button" at bounding box center [289, 25] width 12 height 12
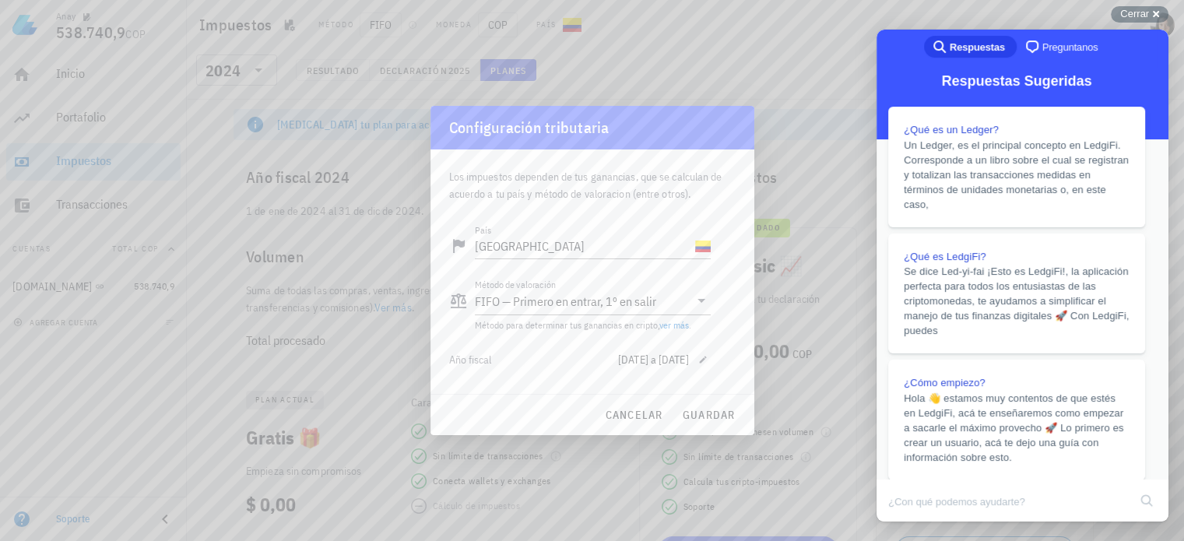
click at [779, 51] on div at bounding box center [592, 270] width 1184 height 541
click at [706, 426] on button "guardar" at bounding box center [709, 415] width 66 height 28
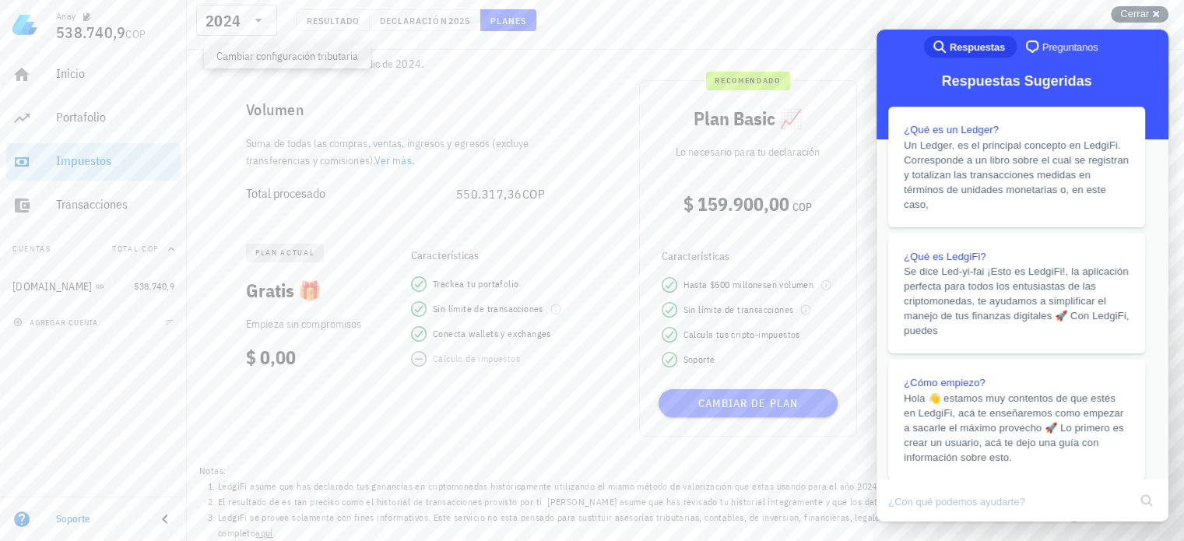
scroll to position [151, 0]
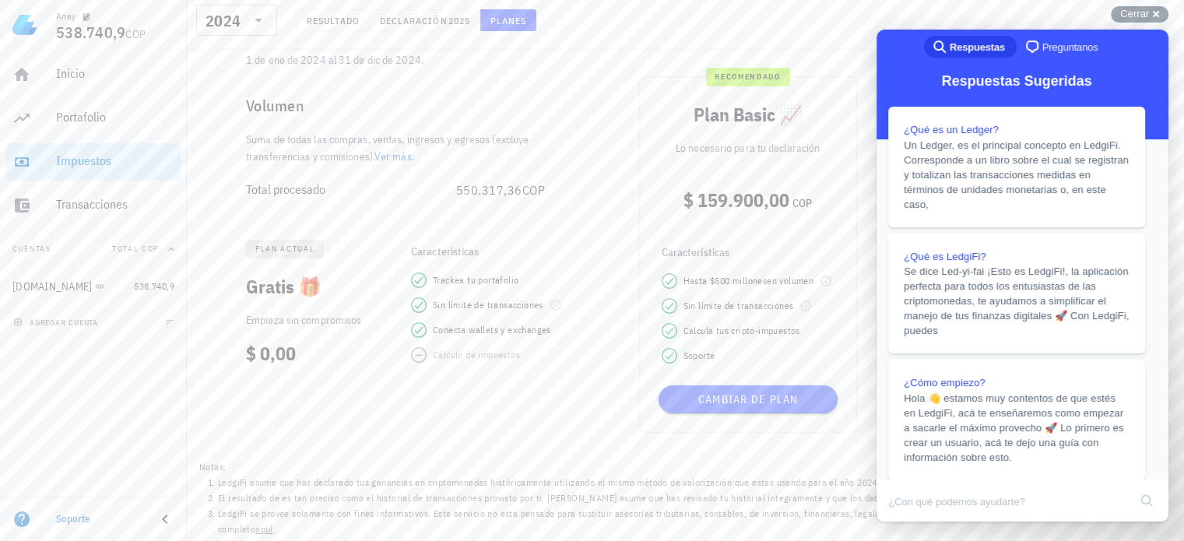
click at [905, 522] on button "Close" at bounding box center [891, 532] width 28 height 20
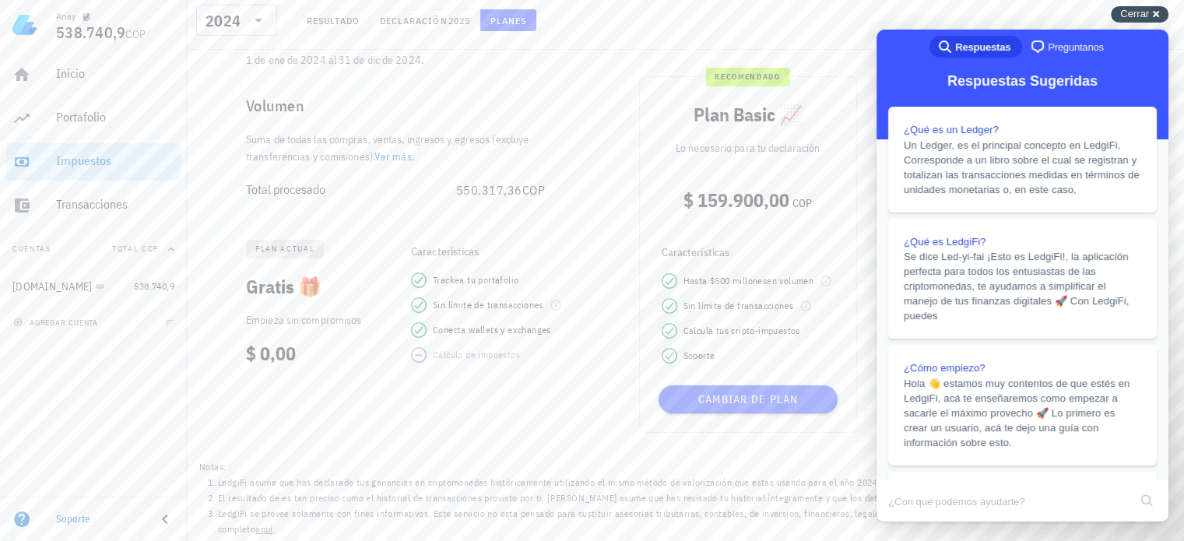
click at [1149, 13] on span "Cerrar" at bounding box center [1134, 14] width 29 height 12
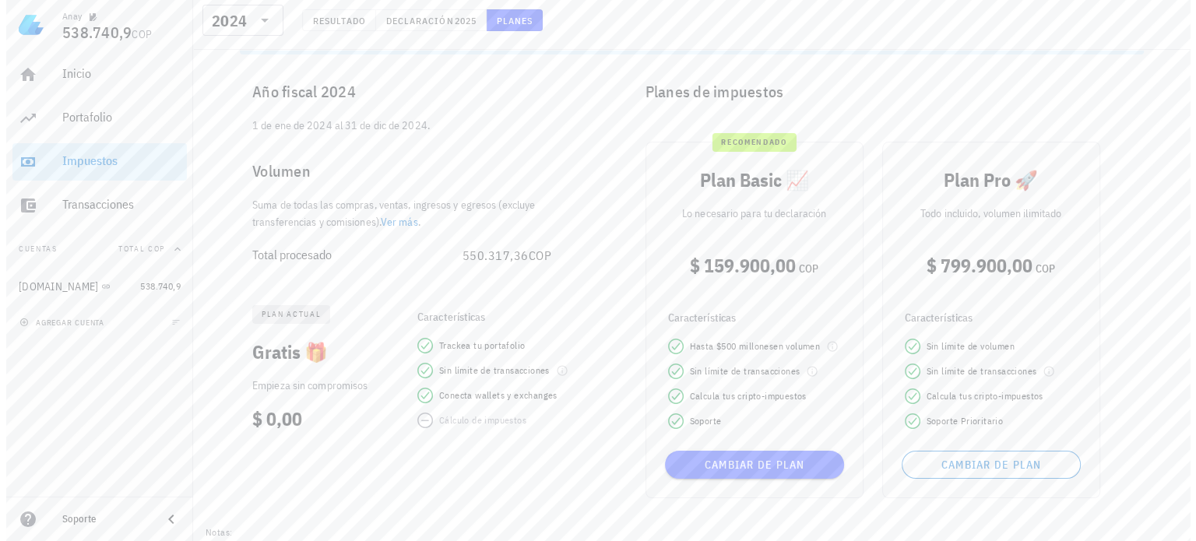
scroll to position [0, 0]
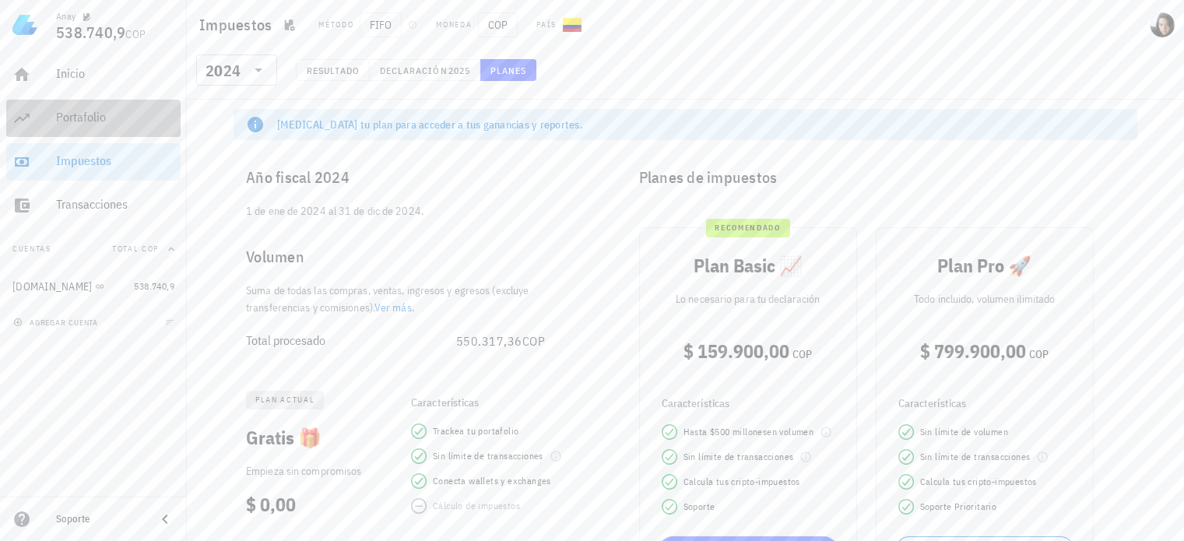
click at [71, 109] on div "Portafolio" at bounding box center [115, 117] width 118 height 35
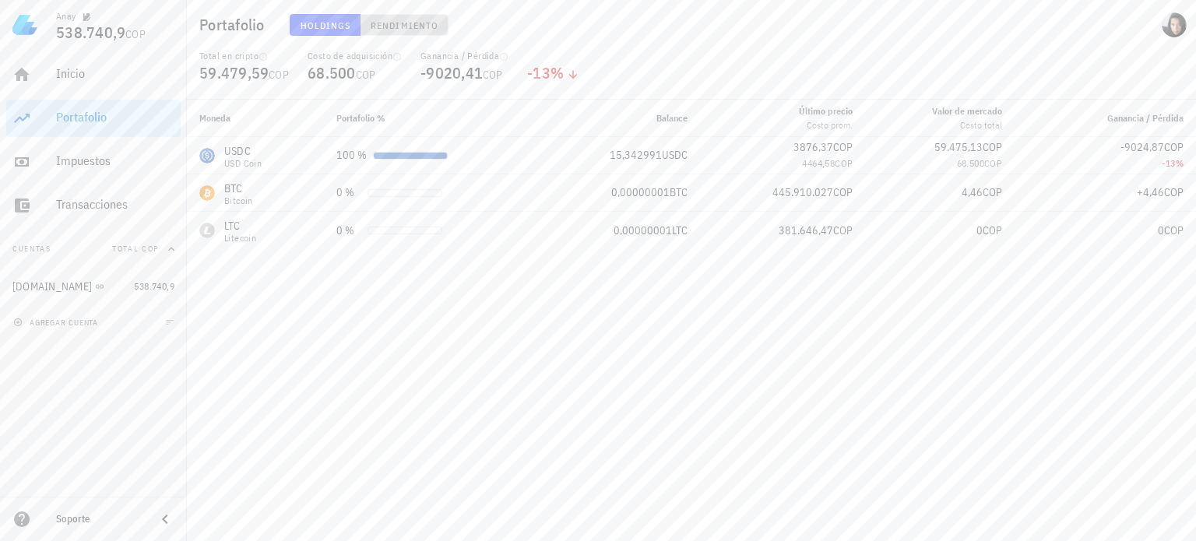
click at [400, 19] on span "Rendimiento" at bounding box center [404, 25] width 69 height 12
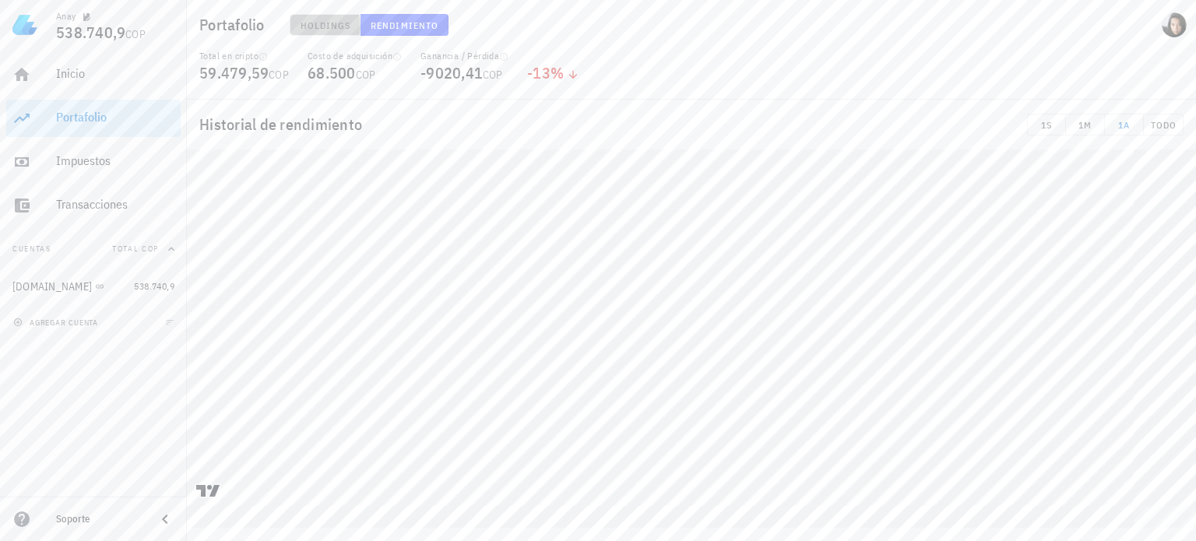
click at [308, 22] on span "Holdings" at bounding box center [325, 25] width 51 height 12
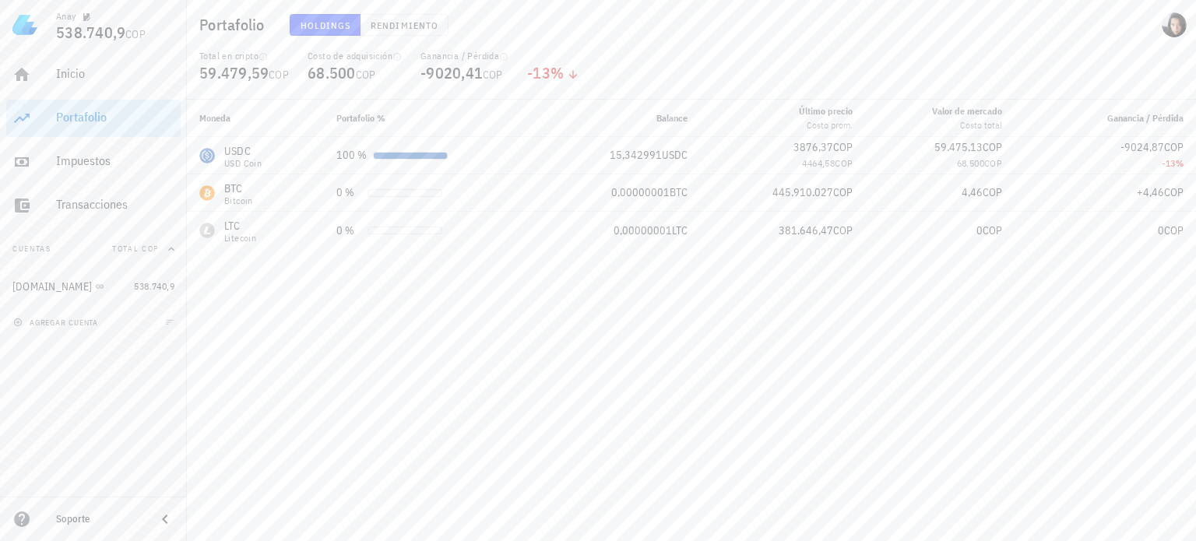
click at [28, 26] on img at bounding box center [24, 24] width 25 height 25
click at [83, 12] on button "button" at bounding box center [87, 17] width 16 height 16
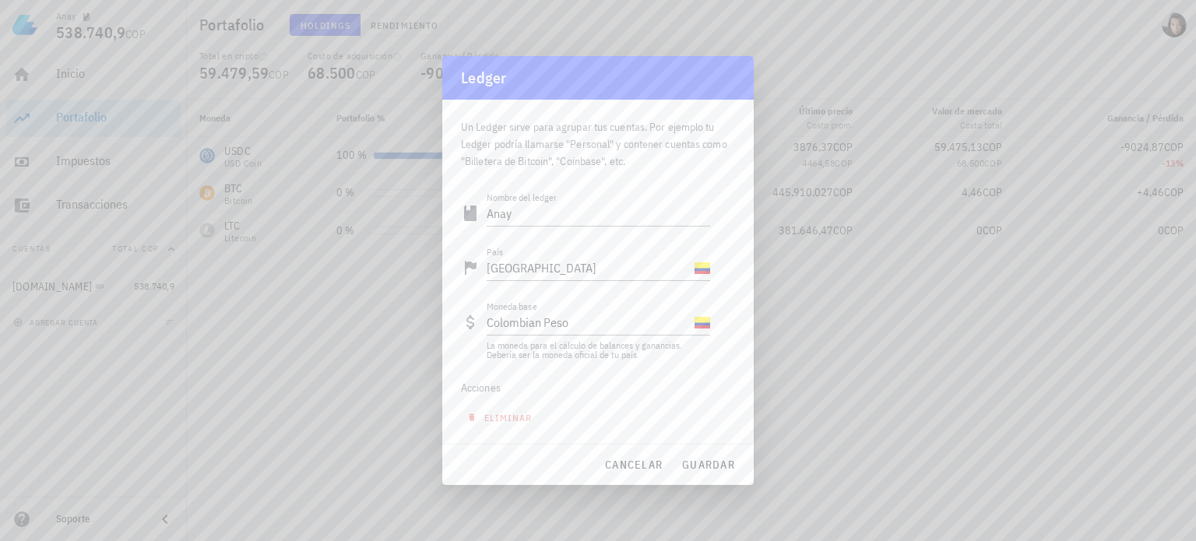
click at [987, 373] on div at bounding box center [598, 270] width 1196 height 541
click at [1174, 21] on div at bounding box center [598, 270] width 1196 height 541
click at [614, 464] on span "cancelar" at bounding box center [633, 465] width 58 height 14
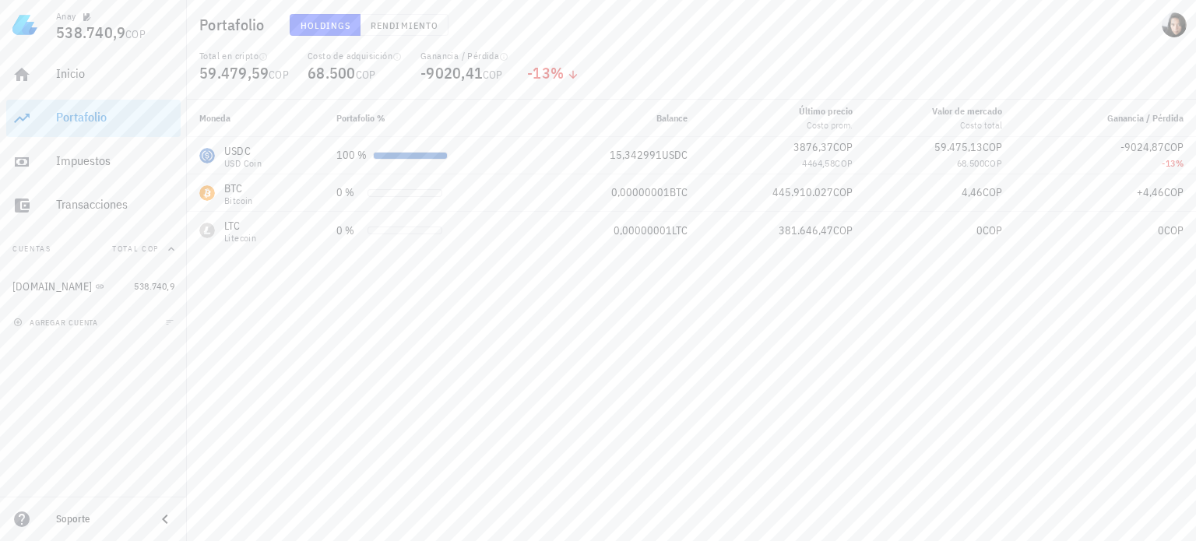
click at [1193, 23] on div "Portafolio Holdings Rendimiento" at bounding box center [691, 25] width 1009 height 50
click at [1117, 73] on div "Total en cripto 59.479,59 COP Costo de adquisición 68.500 COP Ganancia / Pérdid…" at bounding box center [691, 75] width 1003 height 50
click at [75, 73] on div "Inicio" at bounding box center [115, 73] width 118 height 15
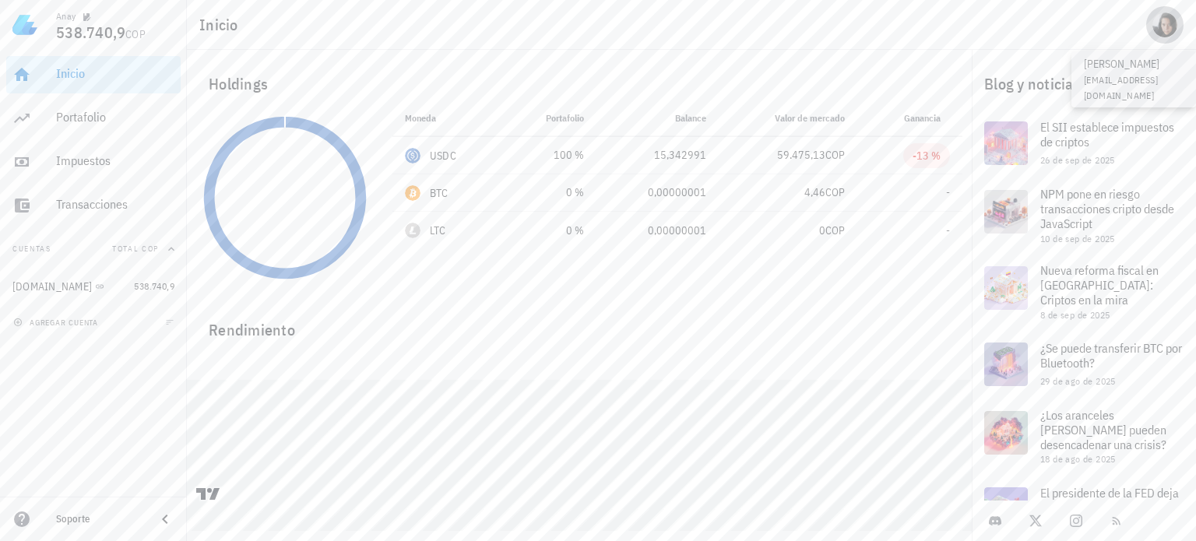
click at [1178, 15] on span "button" at bounding box center [1164, 24] width 37 height 25
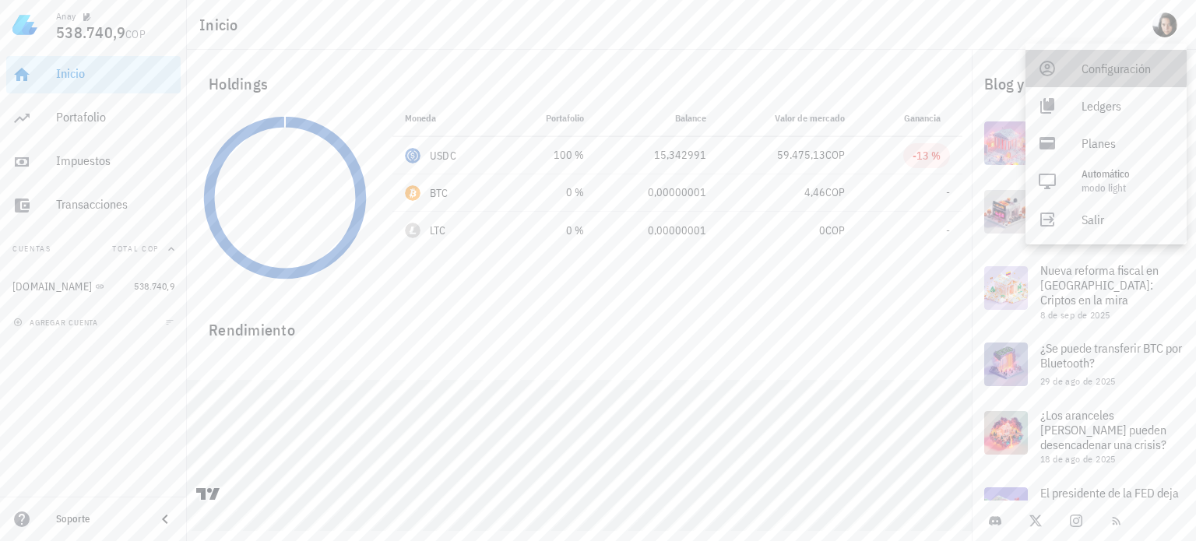
click at [1130, 72] on div "Configuración" at bounding box center [1127, 68] width 93 height 31
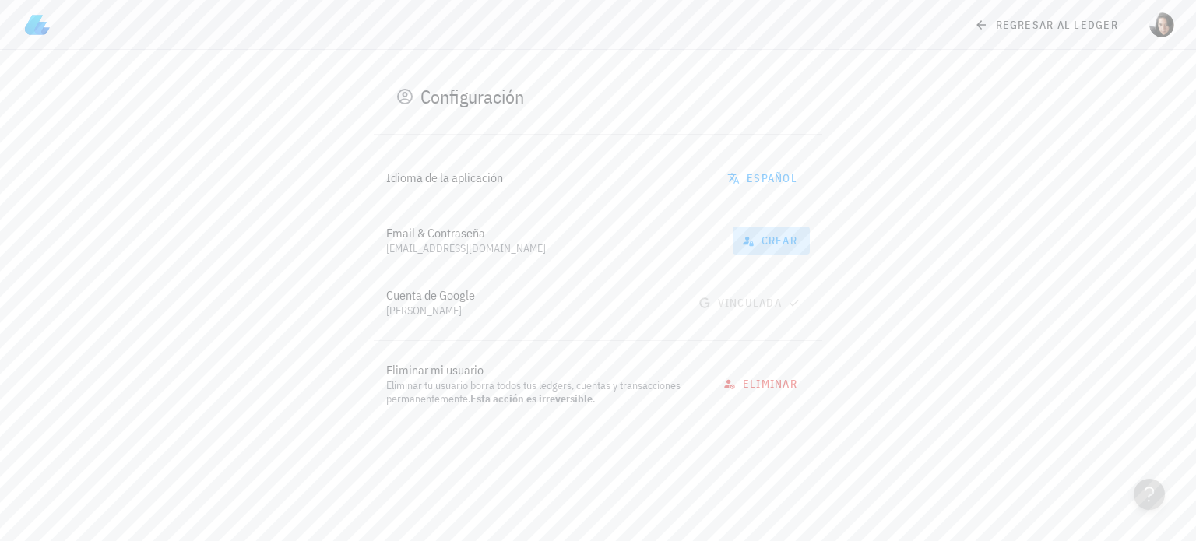
click at [779, 241] on span "crear" at bounding box center [771, 241] width 52 height 14
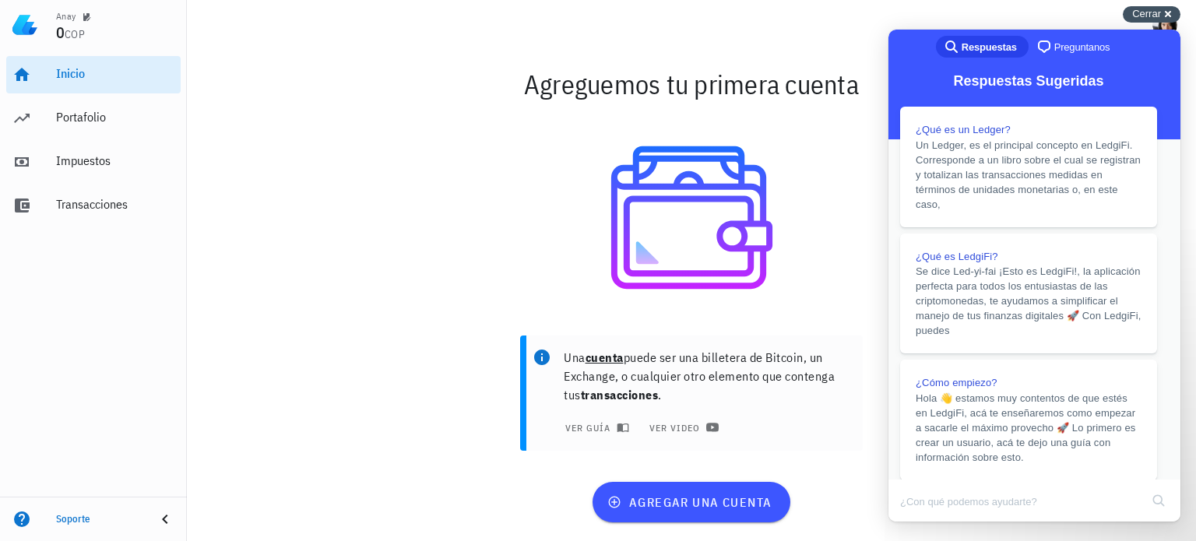
click at [1155, 12] on span "Cerrar" at bounding box center [1146, 14] width 29 height 12
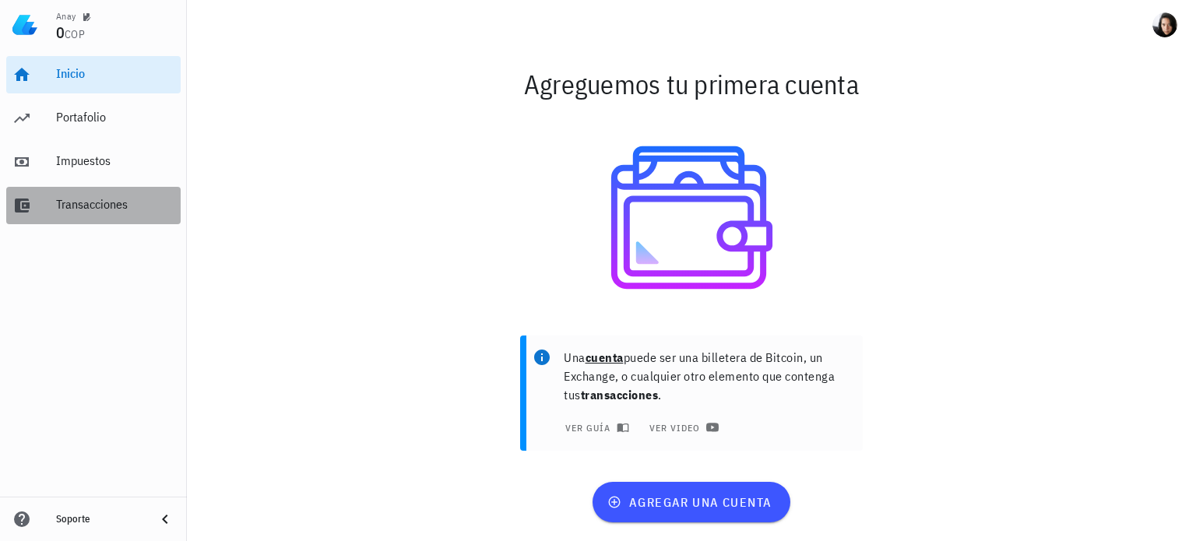
click at [82, 209] on div "Transacciones" at bounding box center [115, 204] width 118 height 15
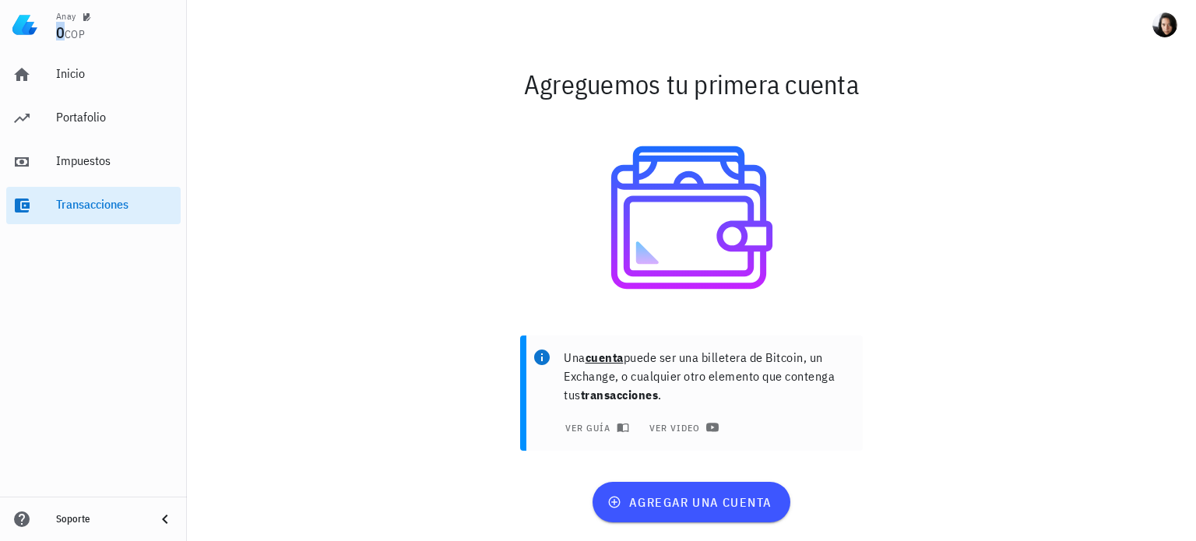
click at [60, 29] on span "0" at bounding box center [60, 32] width 9 height 21
click at [83, 158] on div "Impuestos" at bounding box center [115, 160] width 118 height 15
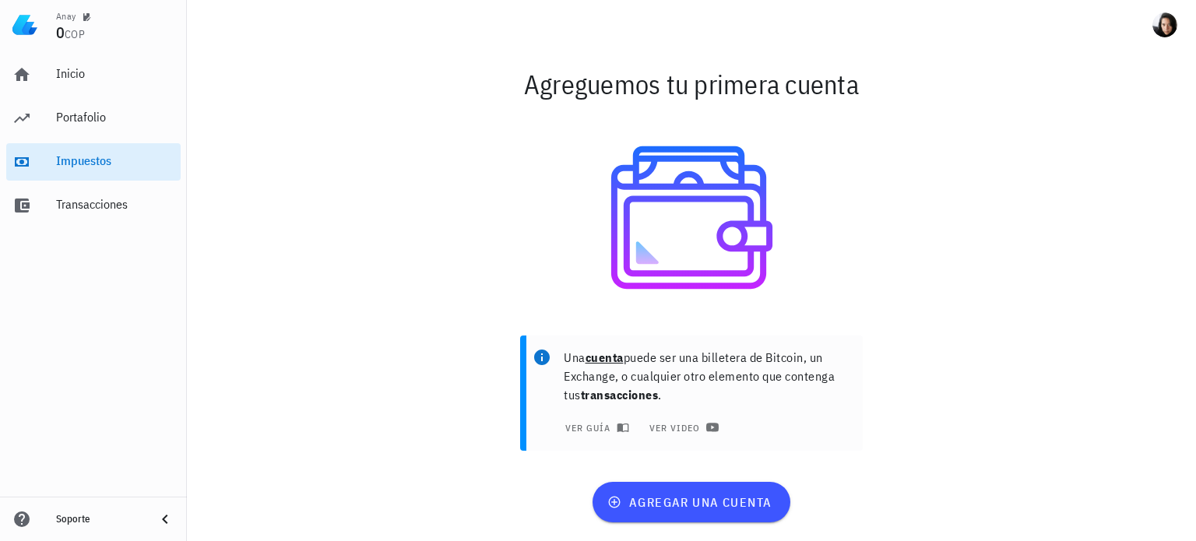
click at [66, 18] on div "Anay" at bounding box center [66, 16] width 20 height 12
click at [79, 116] on div "Portafolio" at bounding box center [115, 117] width 118 height 15
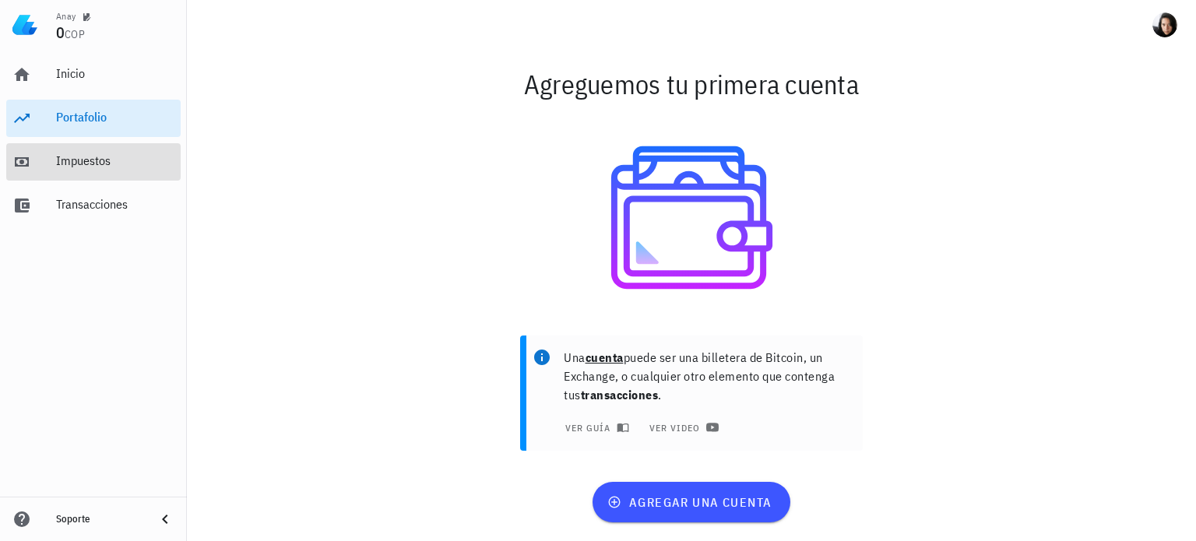
click at [83, 165] on div "Impuestos" at bounding box center [115, 160] width 118 height 15
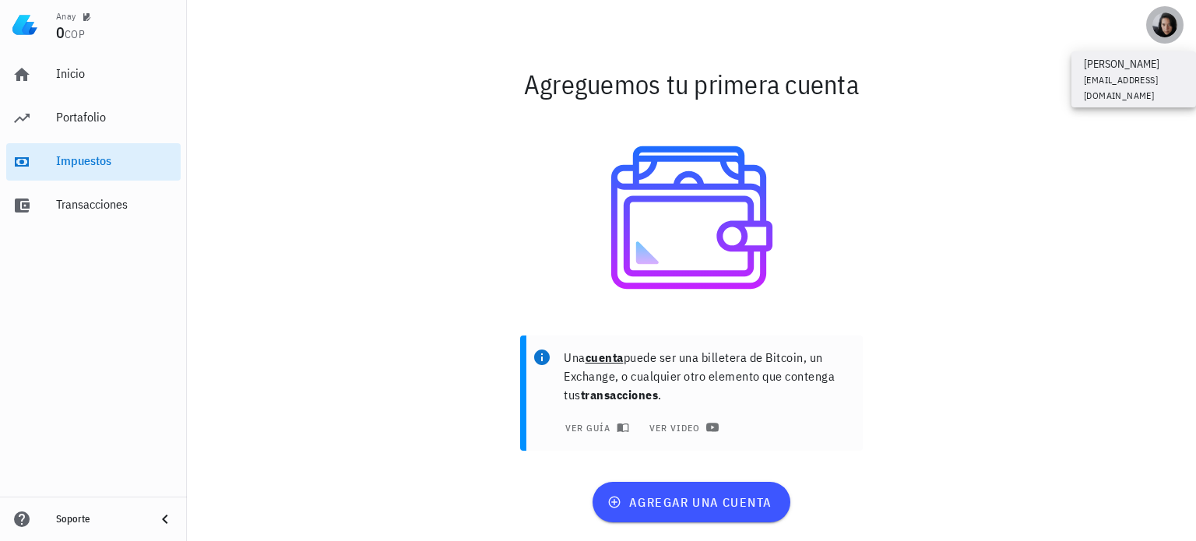
click at [1165, 27] on div "avatar" at bounding box center [1164, 24] width 25 height 25
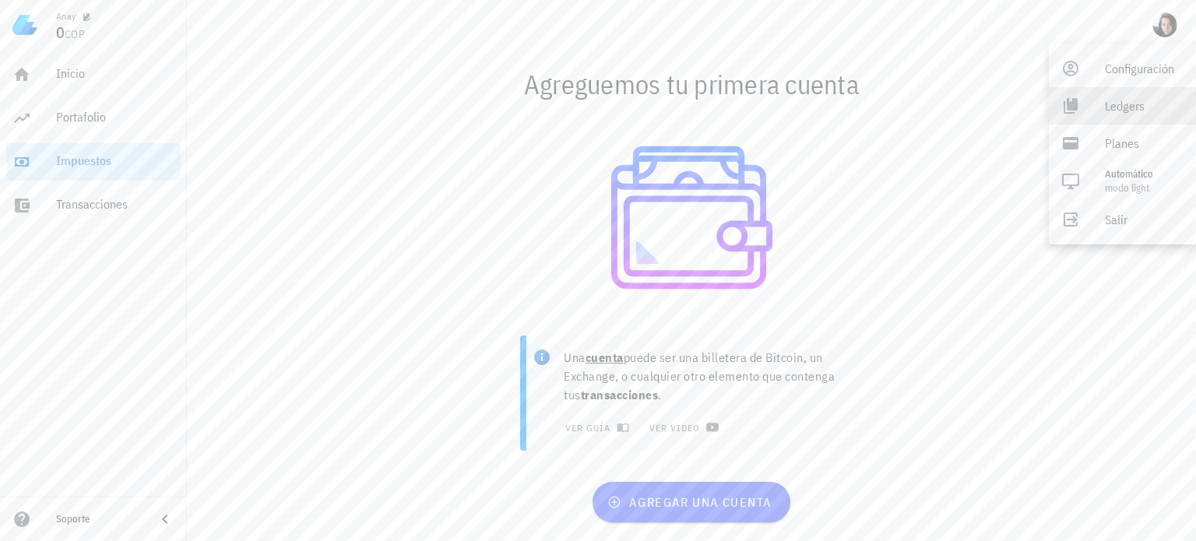
click at [1121, 110] on div "Ledgers" at bounding box center [1144, 105] width 79 height 31
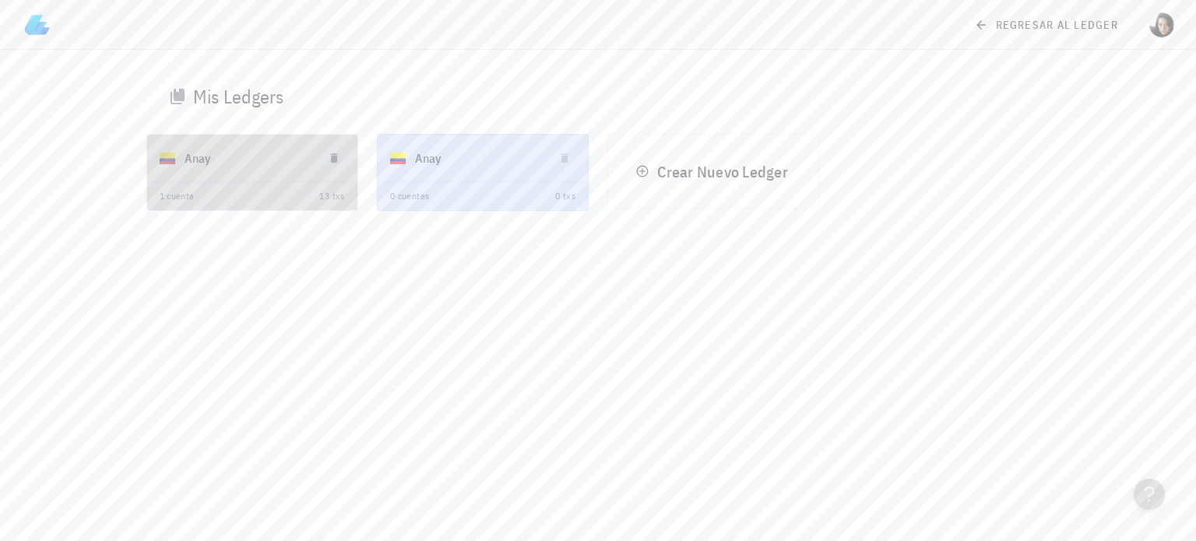
click at [218, 152] on div "Anay" at bounding box center [248, 158] width 126 height 40
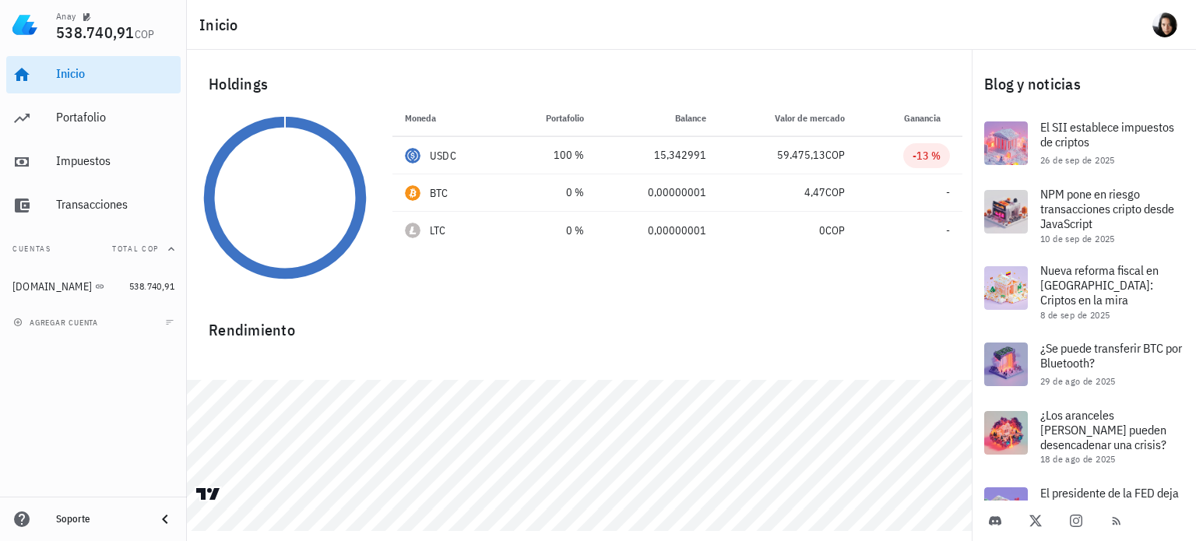
click at [18, 23] on img at bounding box center [24, 24] width 25 height 25
